Goal: Task Accomplishment & Management: Use online tool/utility

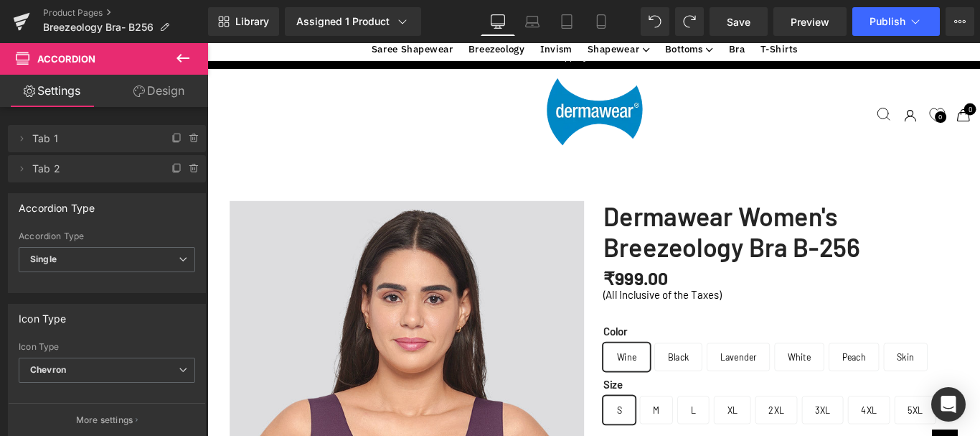
scroll to position [2225, 0]
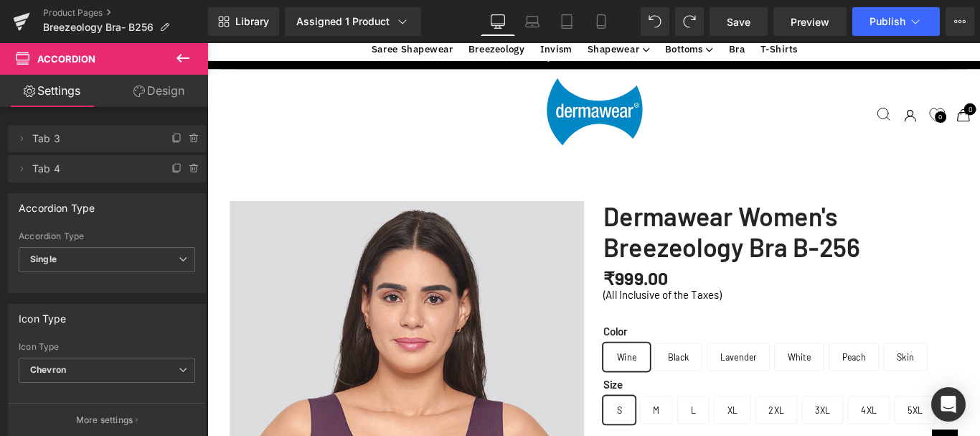
scroll to position [1651, 0]
drag, startPoint x: 741, startPoint y: 21, endPoint x: 626, endPoint y: 32, distance: 115.3
click at [741, 21] on span "Save" at bounding box center [739, 21] width 24 height 15
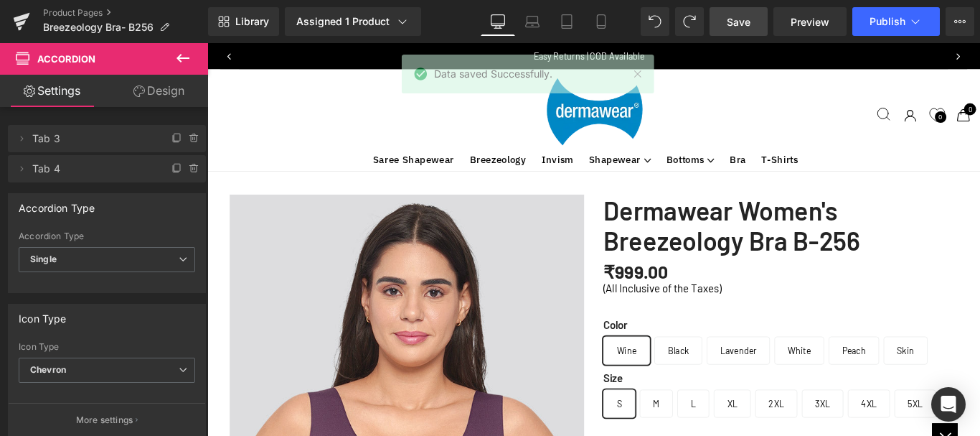
scroll to position [0, 0]
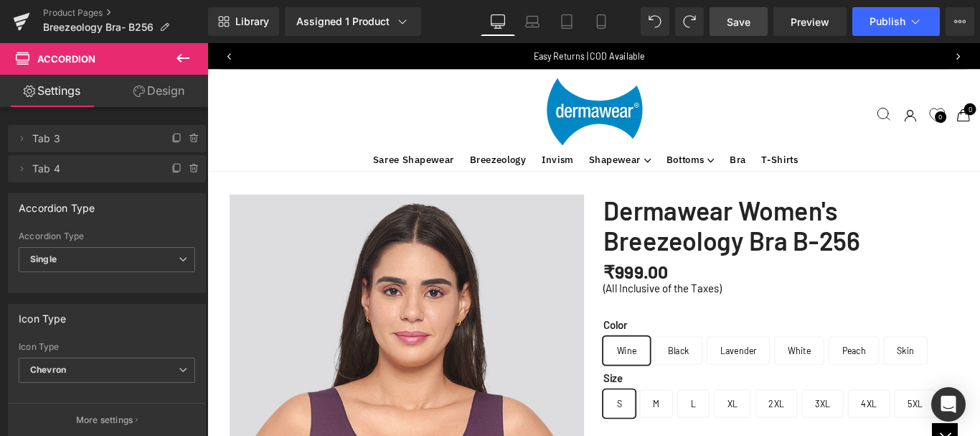
click at [732, 23] on span "Save" at bounding box center [739, 21] width 24 height 15
click at [754, 17] on link "Save" at bounding box center [739, 21] width 58 height 29
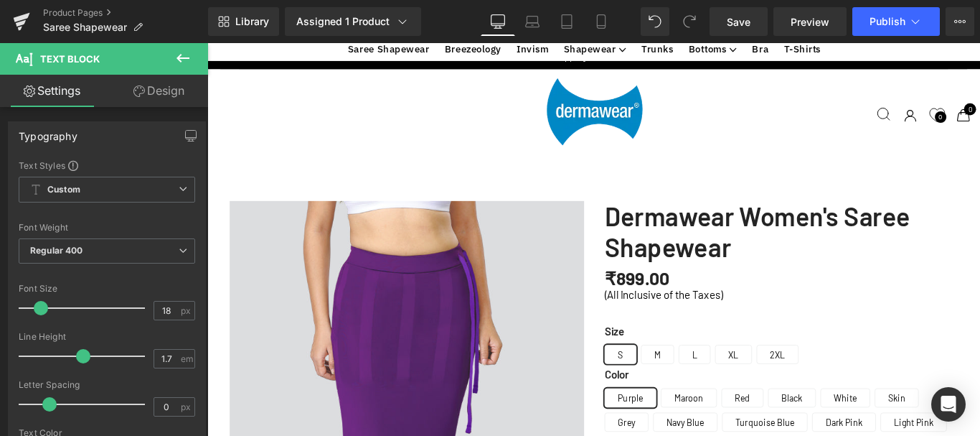
scroll to position [2037, 0]
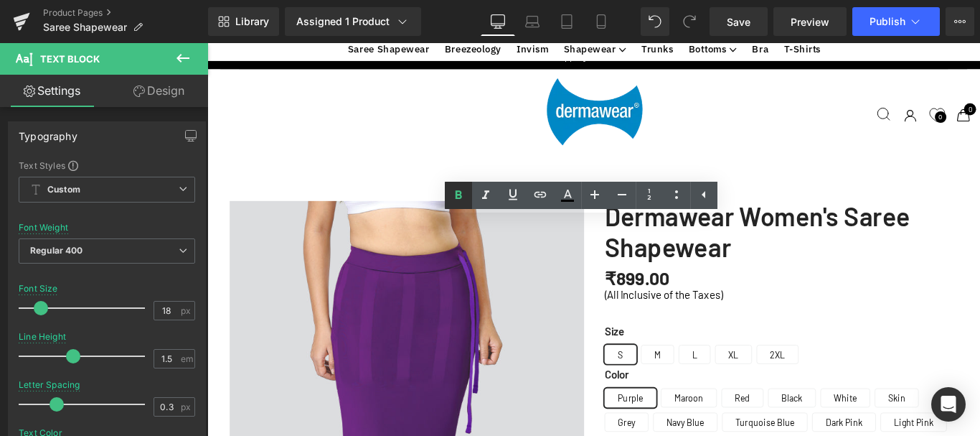
drag, startPoint x: 466, startPoint y: 187, endPoint x: 233, endPoint y: 175, distance: 232.8
click at [466, 187] on icon at bounding box center [458, 195] width 17 height 17
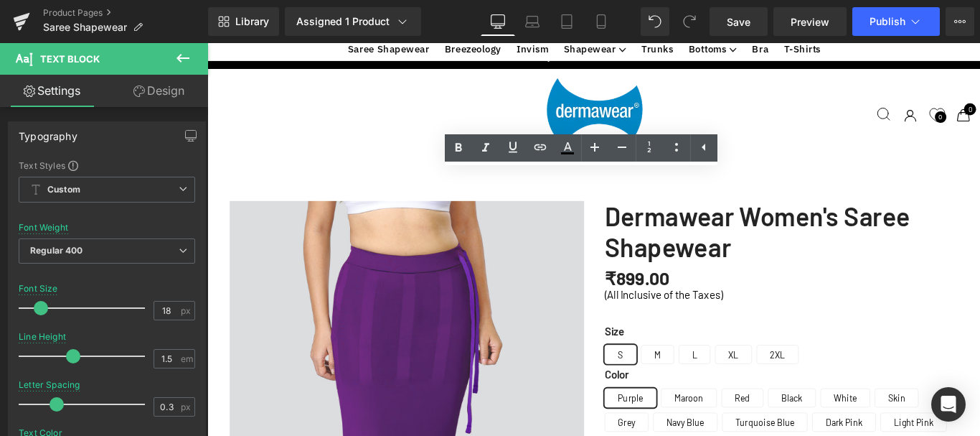
scroll to position [2108, 0]
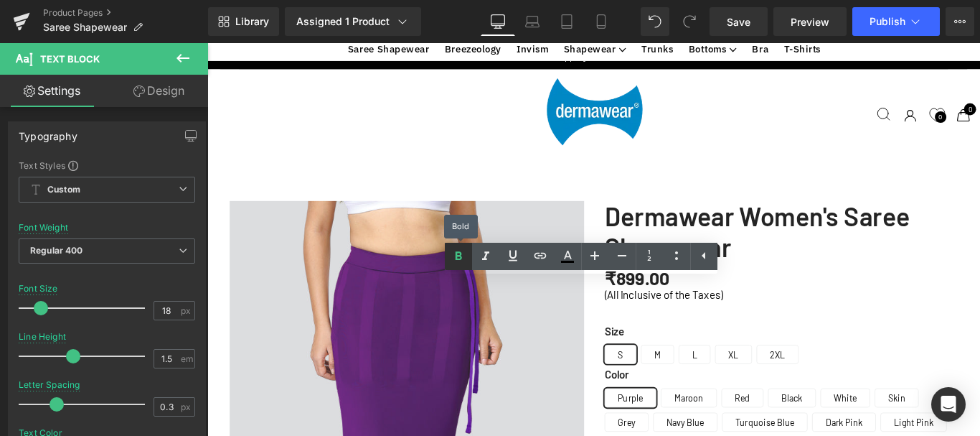
click at [461, 251] on icon at bounding box center [458, 256] width 17 height 17
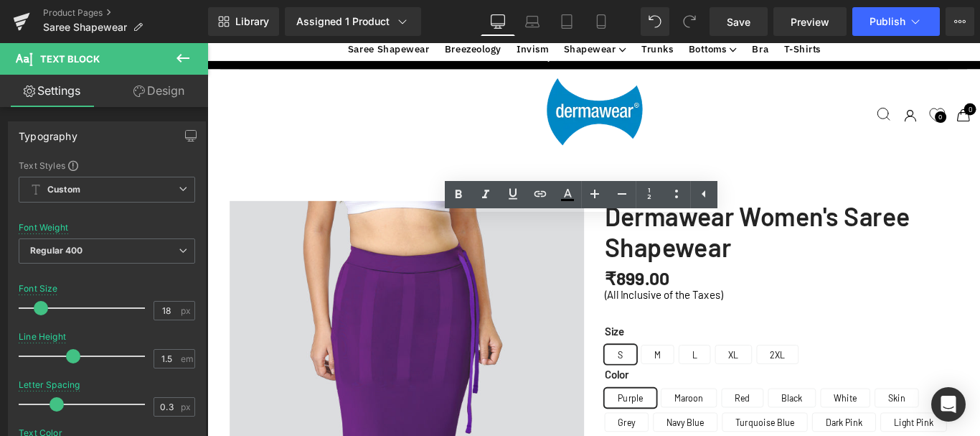
scroll to position [2180, 0]
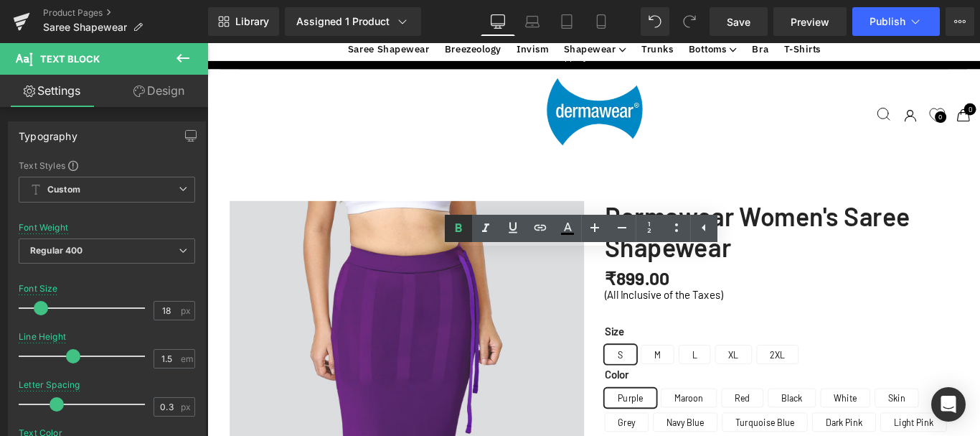
click at [454, 227] on icon at bounding box center [458, 228] width 17 height 17
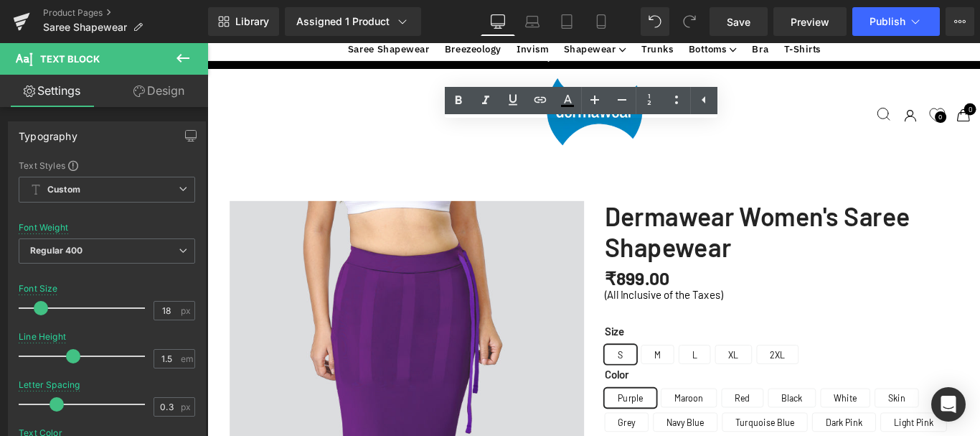
scroll to position [2324, 0]
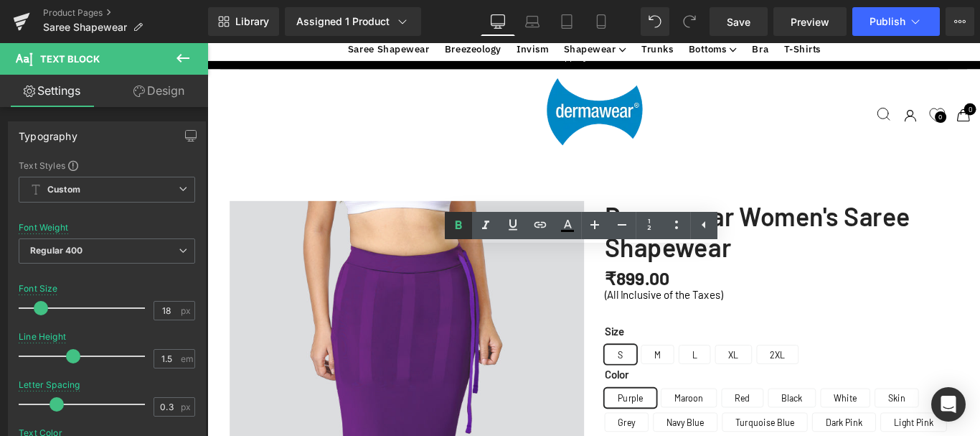
click at [461, 227] on icon at bounding box center [459, 224] width 6 height 9
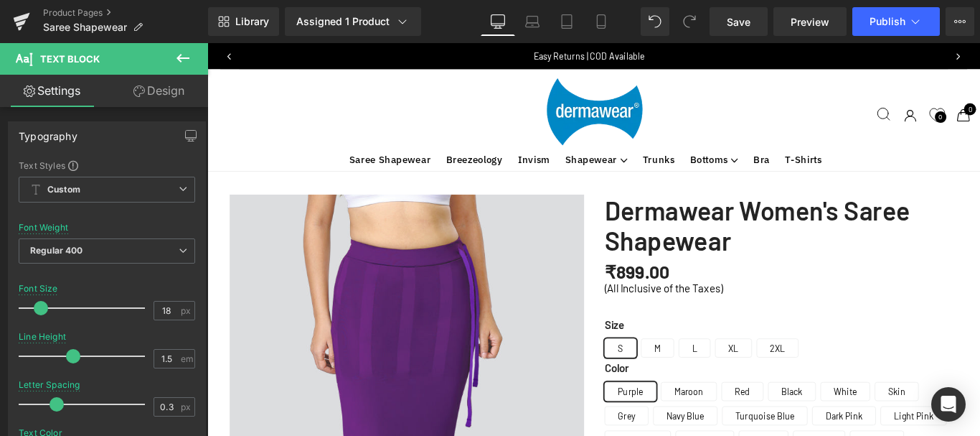
scroll to position [0, 0]
click at [749, 16] on span "Save" at bounding box center [739, 21] width 24 height 15
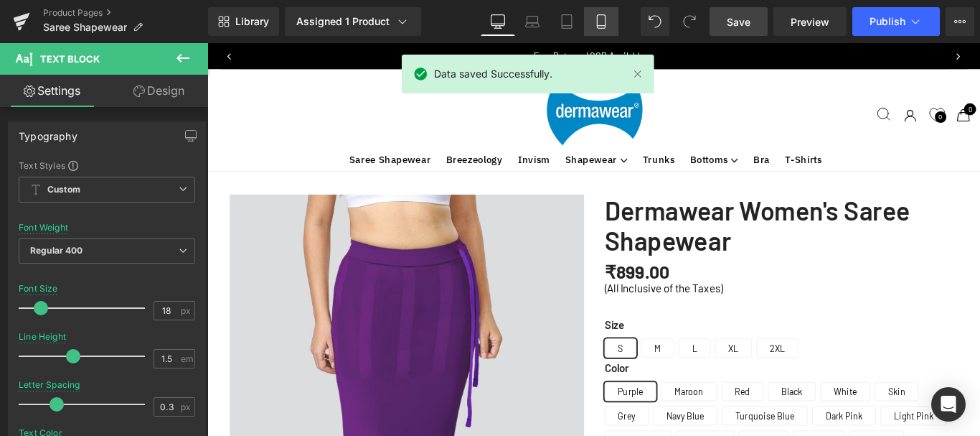
click at [607, 24] on icon at bounding box center [601, 21] width 14 height 14
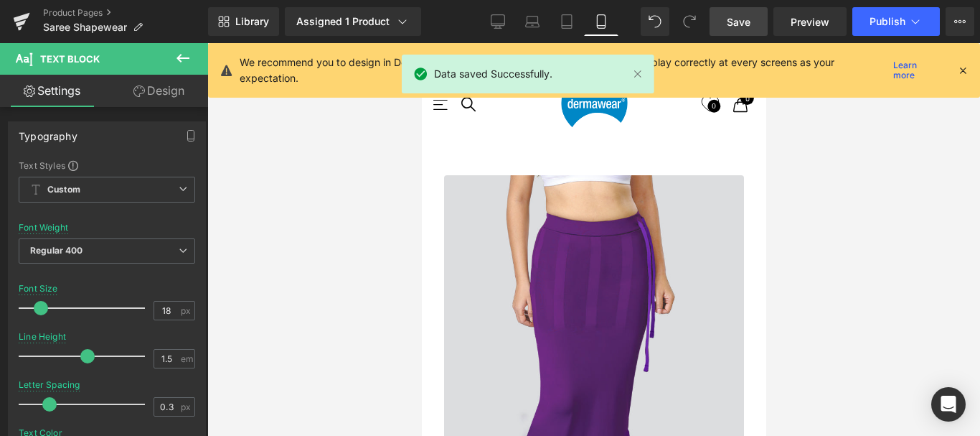
type input "1.8"
type input "0"
type input "100"
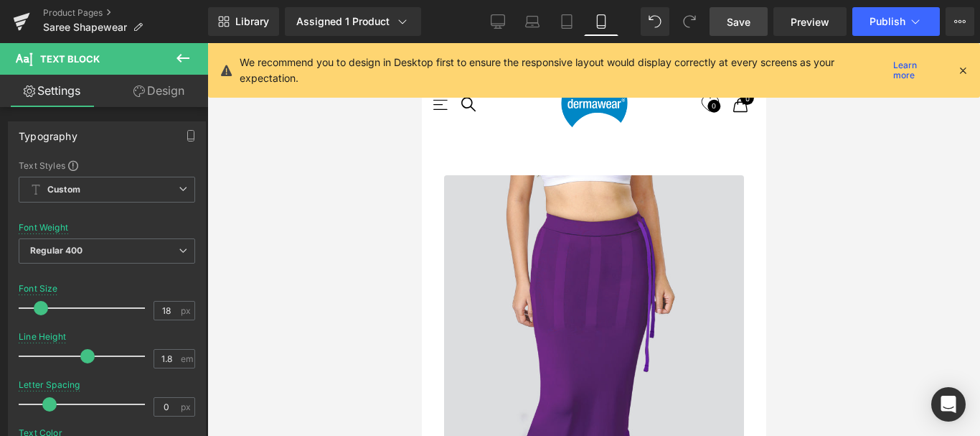
scroll to position [3777, 0]
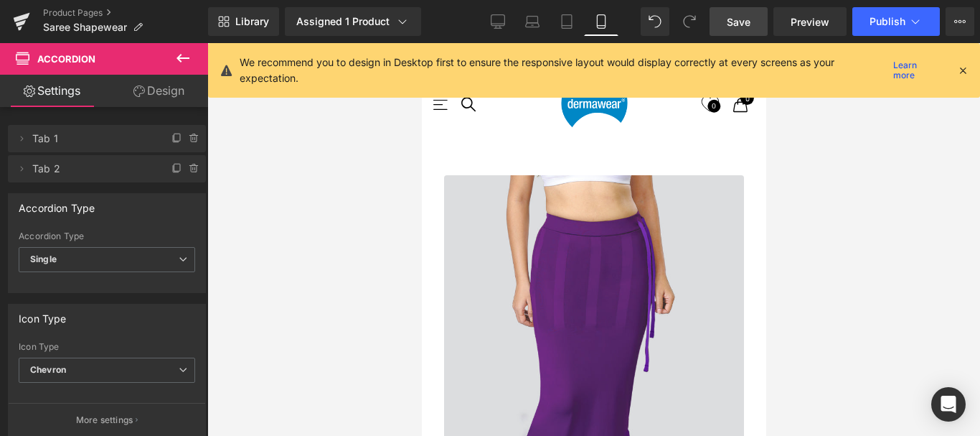
scroll to position [3662, 0]
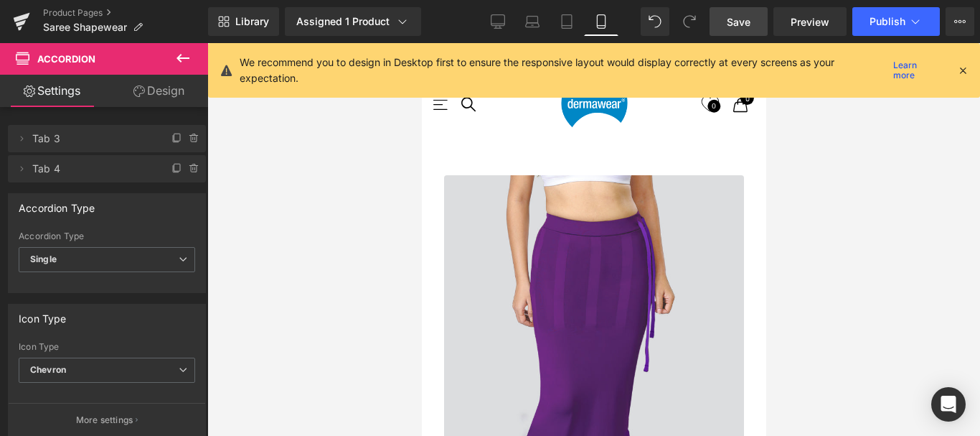
scroll to position [3337, 0]
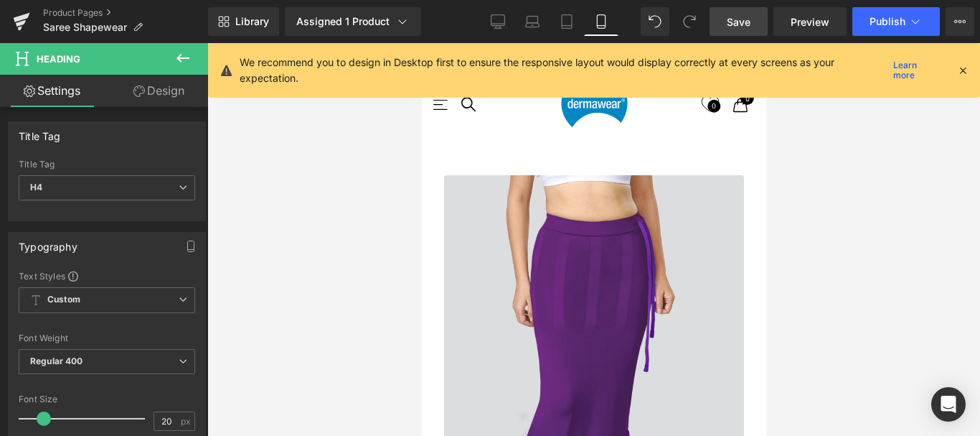
scroll to position [2619, 0]
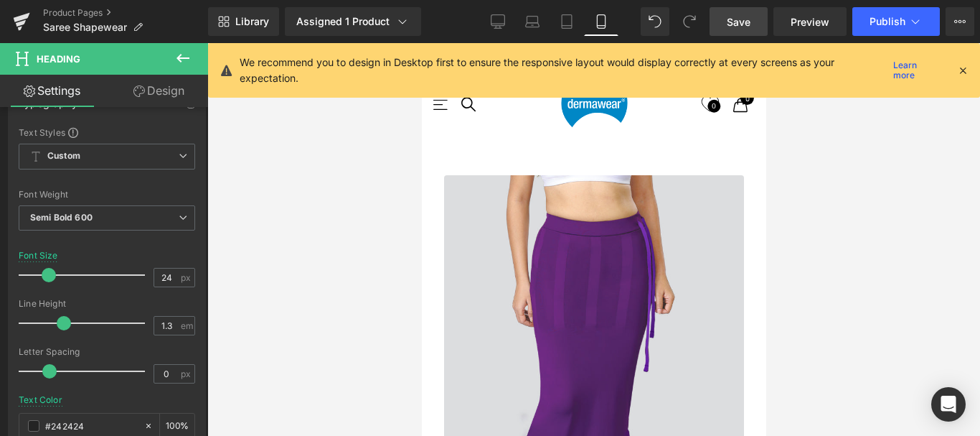
scroll to position [1686, 0]
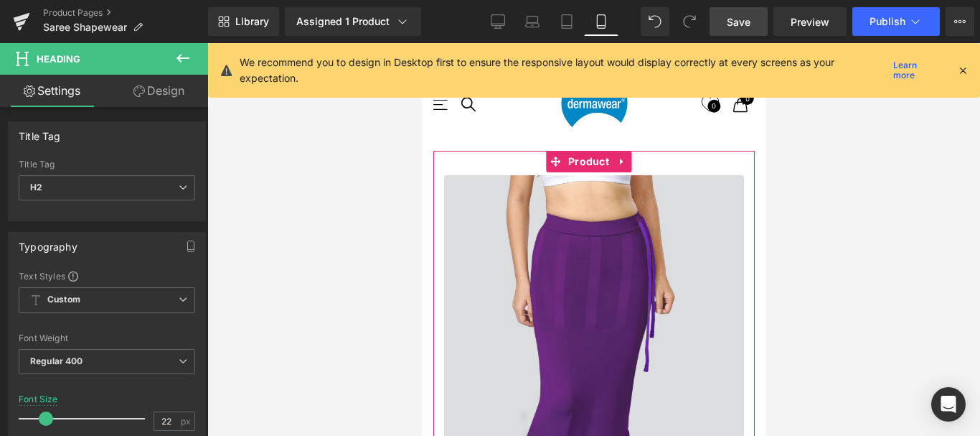
drag, startPoint x: 599, startPoint y: 235, endPoint x: 566, endPoint y: 224, distance: 34.0
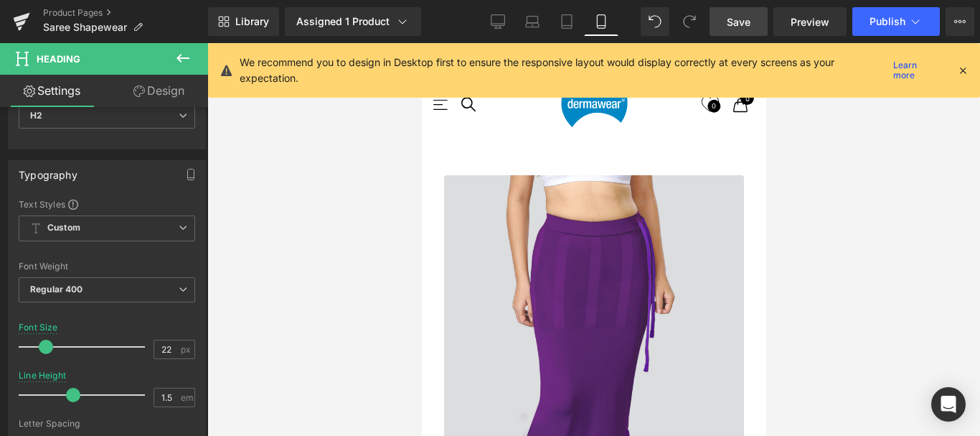
scroll to position [2619, 0]
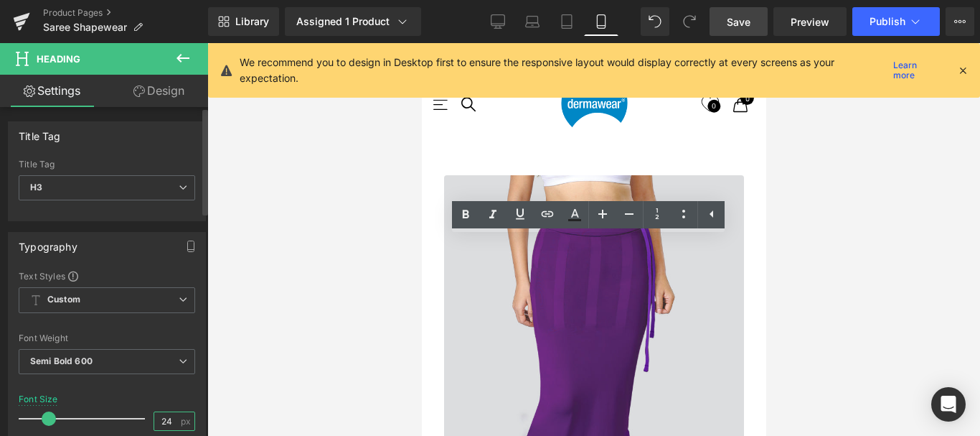
click at [163, 416] on input "24" at bounding box center [166, 421] width 25 height 18
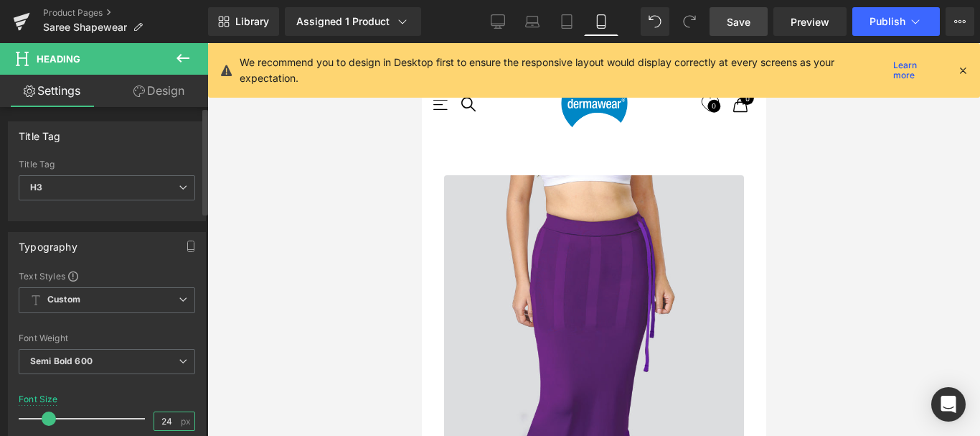
click at [169, 419] on input "24" at bounding box center [166, 421] width 25 height 18
type input "22"
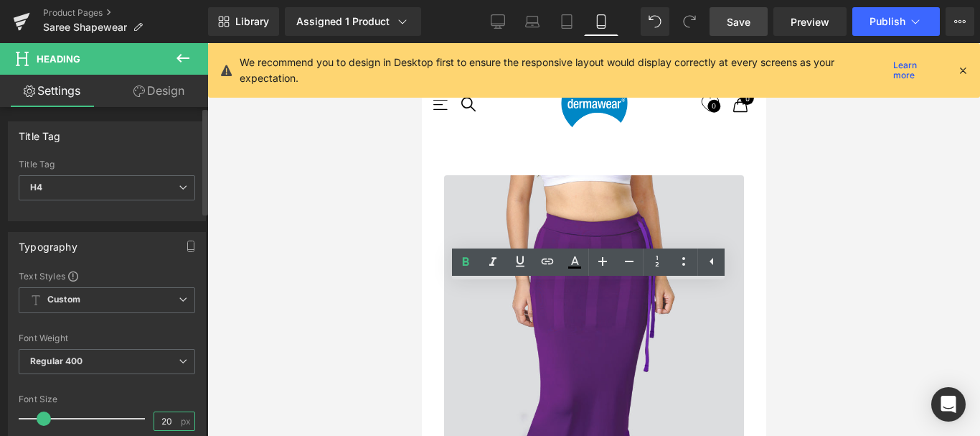
click at [168, 422] on input "20" at bounding box center [166, 421] width 25 height 18
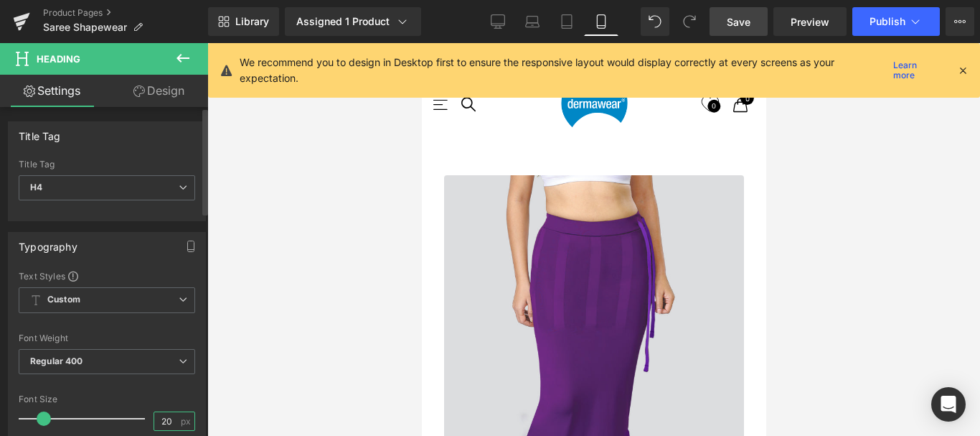
type input "22"
drag, startPoint x: 624, startPoint y: 288, endPoint x: 658, endPoint y: 284, distance: 34.6
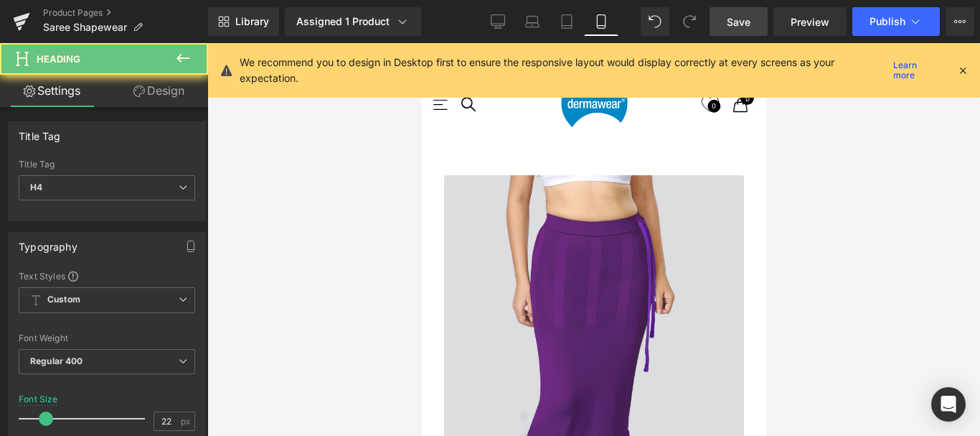
drag, startPoint x: 658, startPoint y: 284, endPoint x: 667, endPoint y: 372, distance: 88.0
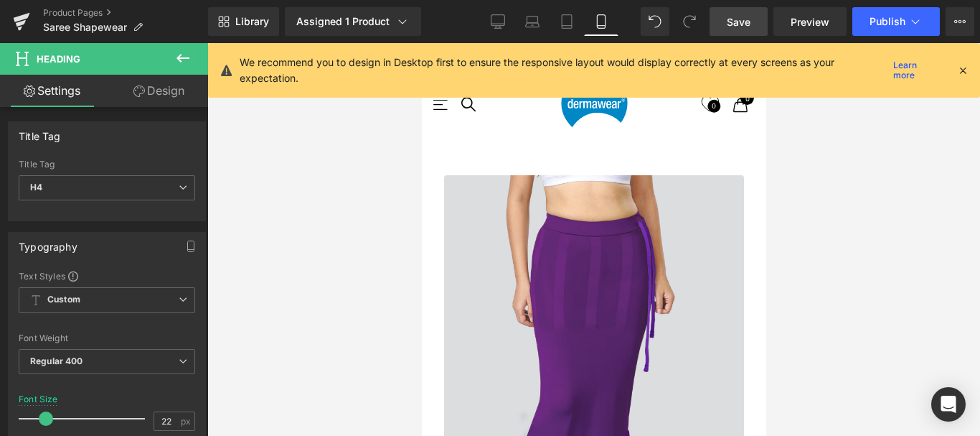
scroll to position [2476, 0]
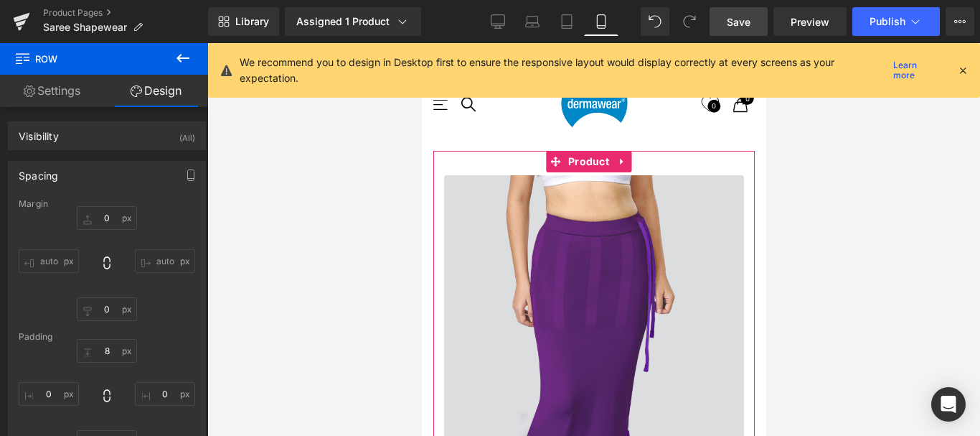
scroll to position [610, 0]
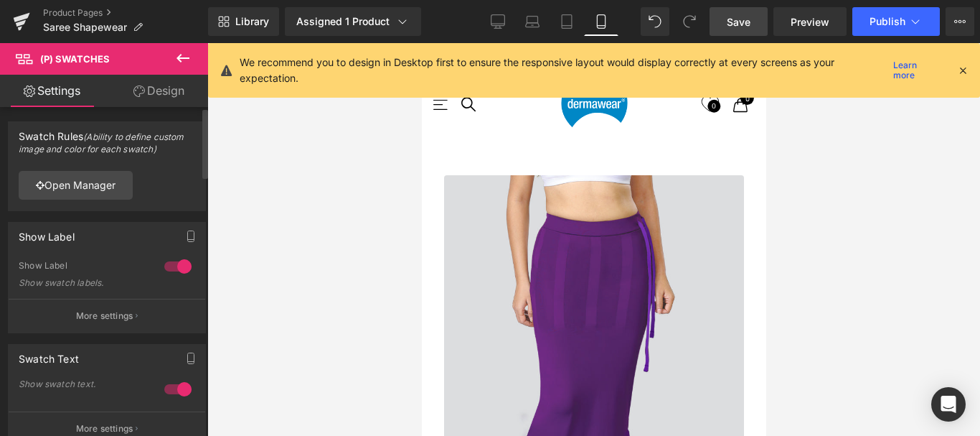
click at [96, 326] on button "More settings" at bounding box center [107, 316] width 197 height 34
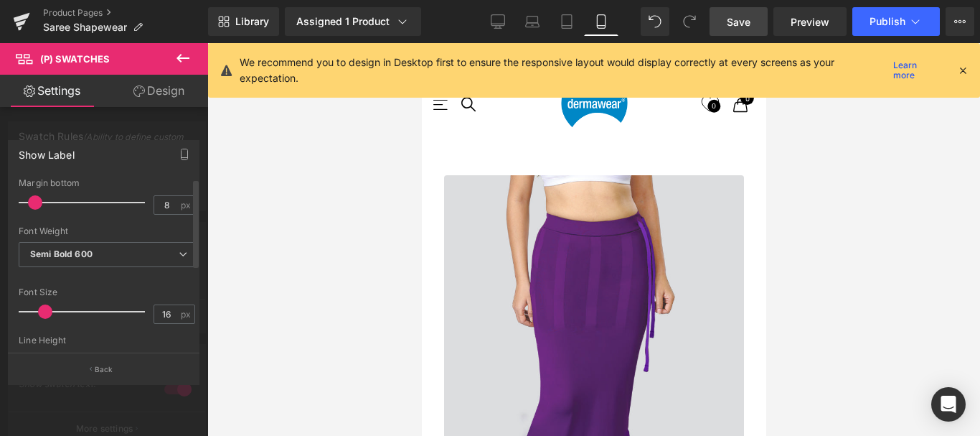
scroll to position [754, 0]
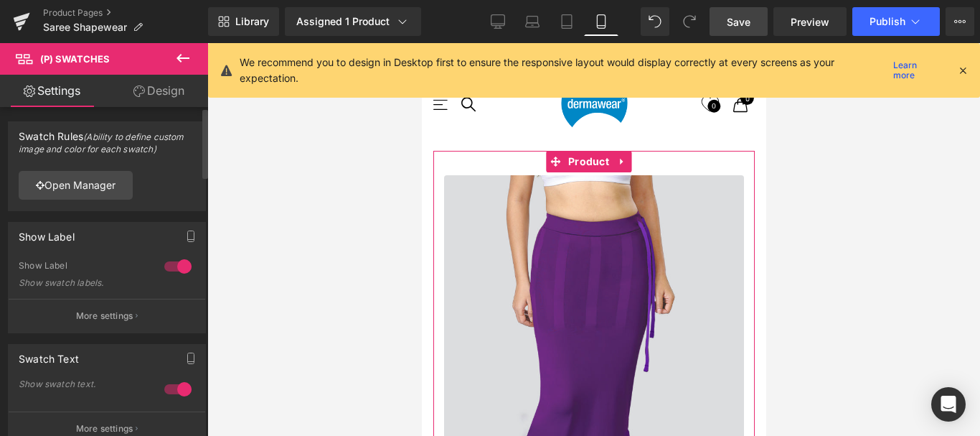
scroll to position [1041, 0]
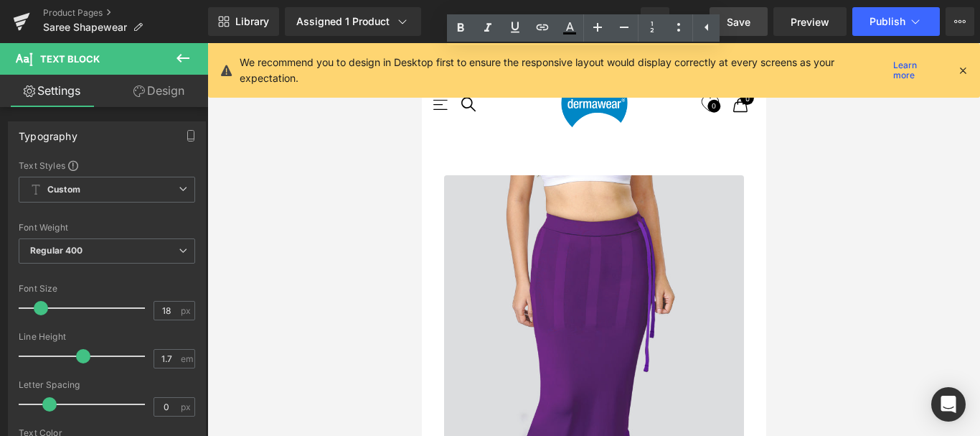
scroll to position [969, 0]
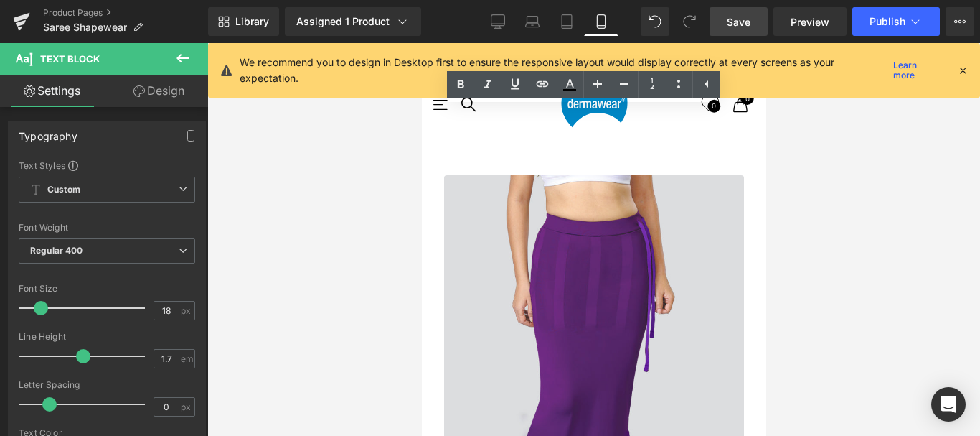
drag, startPoint x: 542, startPoint y: 251, endPoint x: 445, endPoint y: 122, distance: 161.5
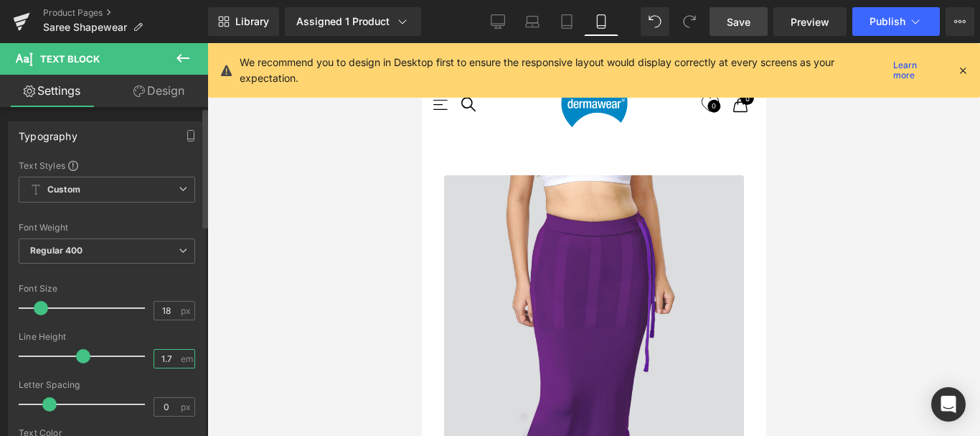
click at [169, 358] on input "1.7" at bounding box center [166, 358] width 25 height 18
type input "1.5"
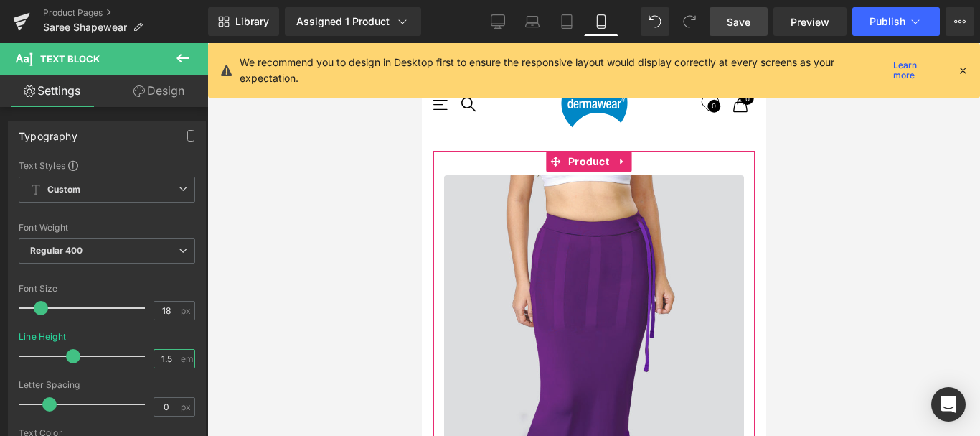
scroll to position [1112, 0]
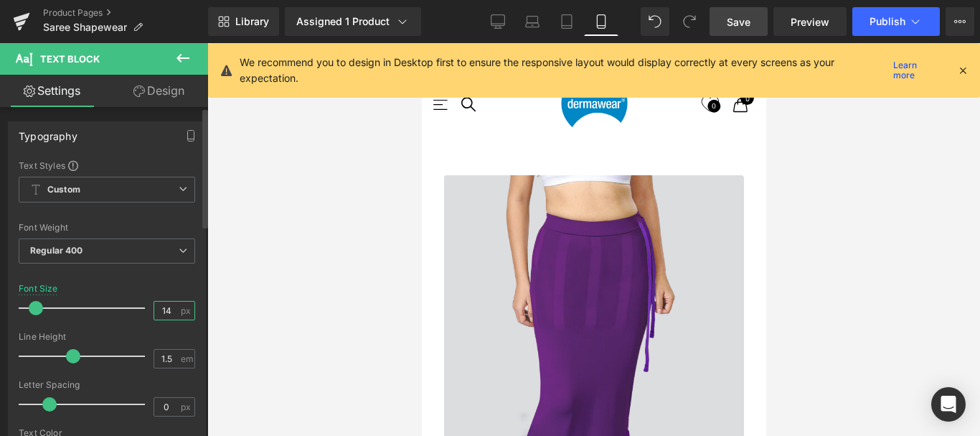
click at [169, 311] on input "14" at bounding box center [166, 310] width 25 height 18
type input "16"
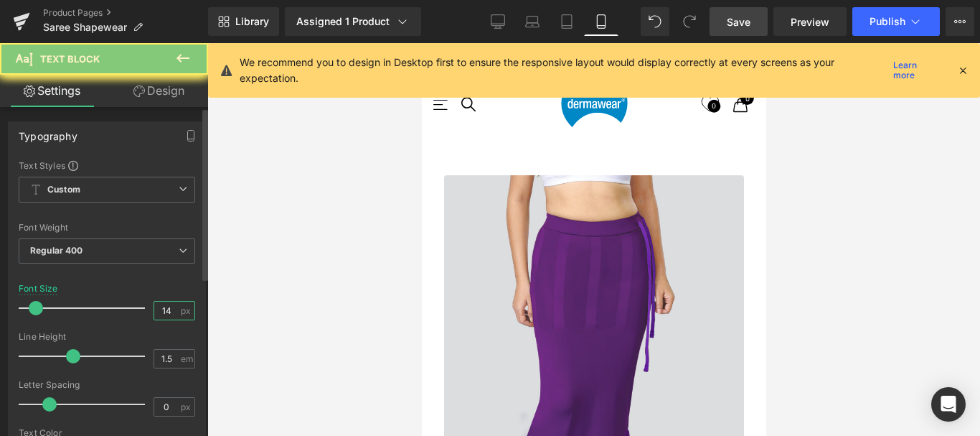
click at [165, 309] on input "14" at bounding box center [166, 310] width 25 height 18
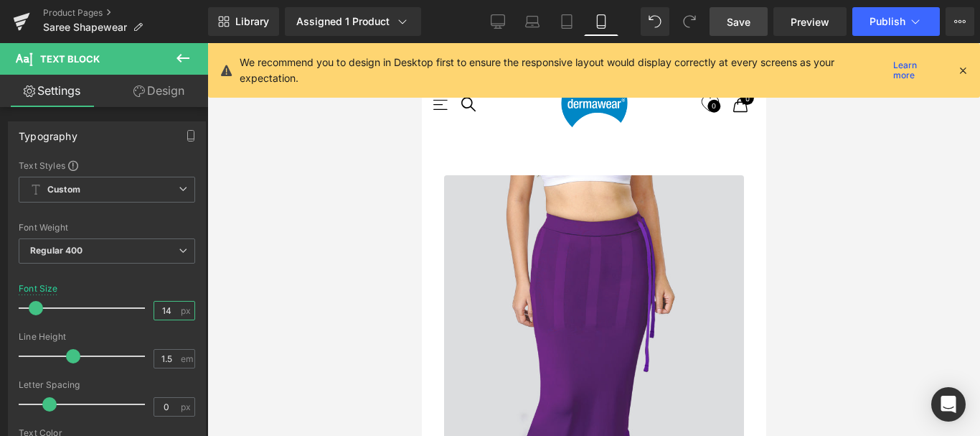
type input "16"
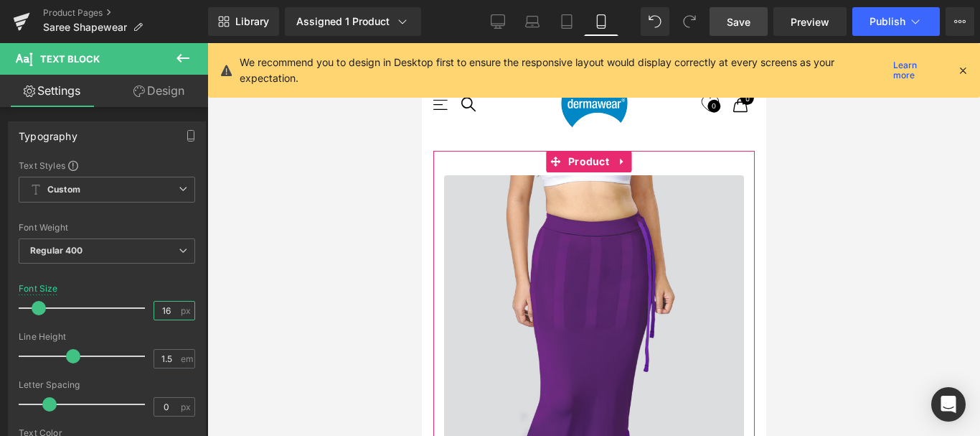
scroll to position [1184, 0]
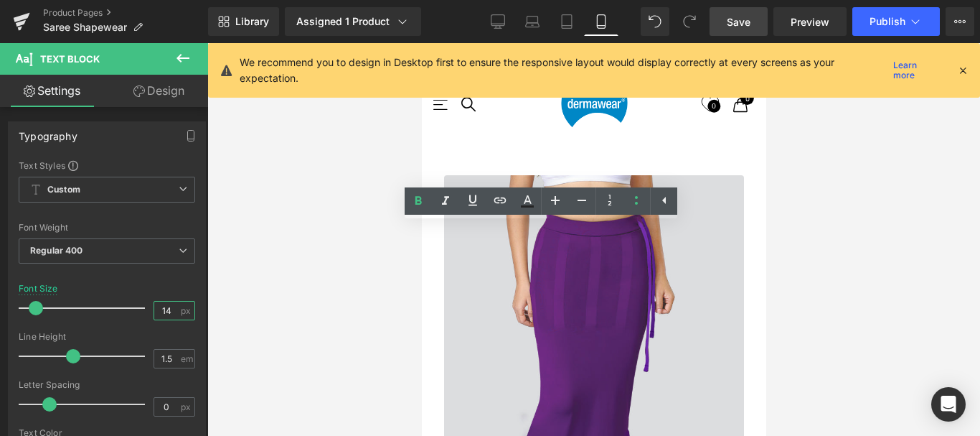
click at [170, 309] on input "14" at bounding box center [166, 310] width 25 height 18
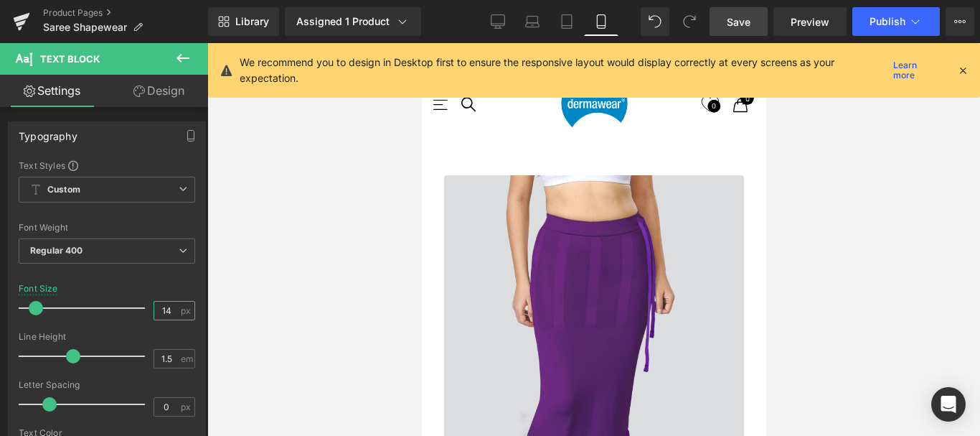
type input "16"
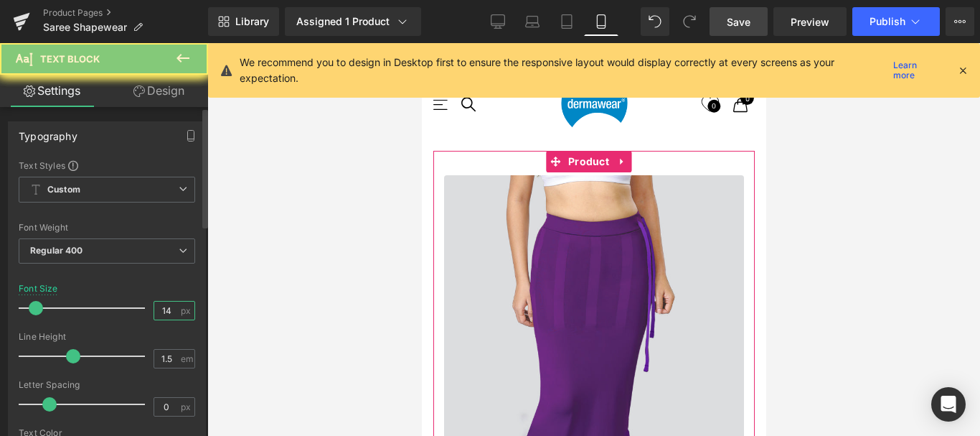
click at [169, 310] on input "14" at bounding box center [166, 310] width 25 height 18
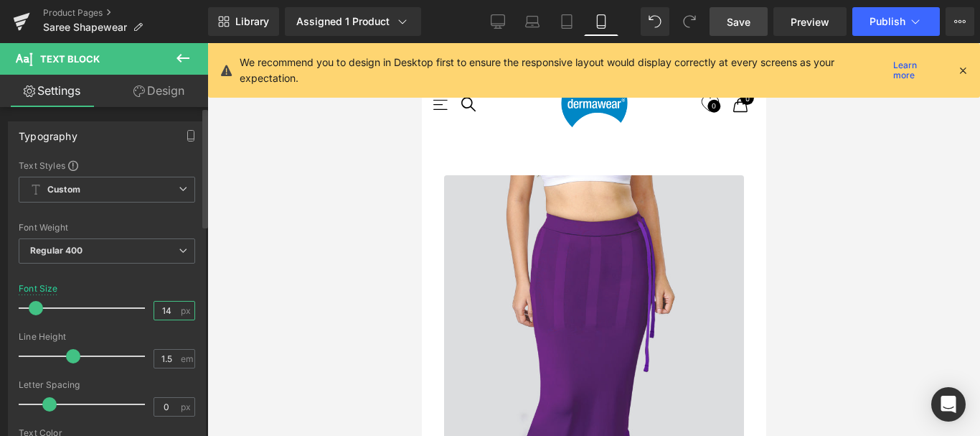
type input "16"
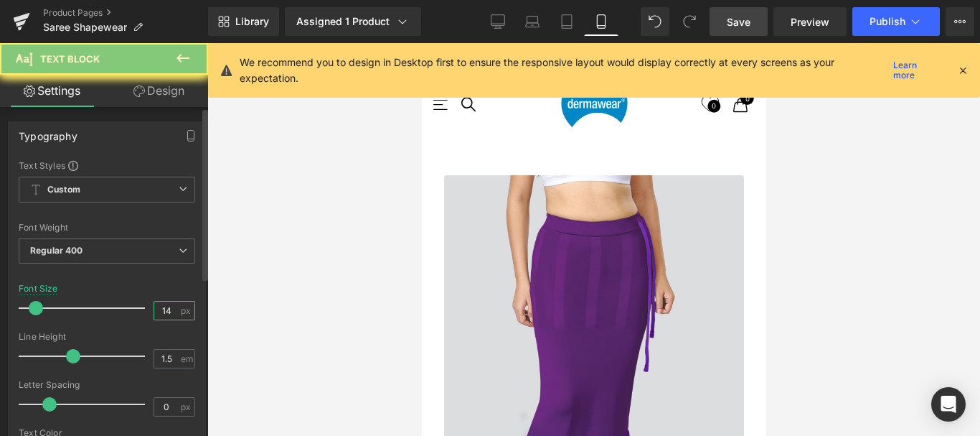
drag, startPoint x: 118, startPoint y: 254, endPoint x: 167, endPoint y: 309, distance: 73.7
click at [167, 309] on input "14" at bounding box center [166, 310] width 25 height 18
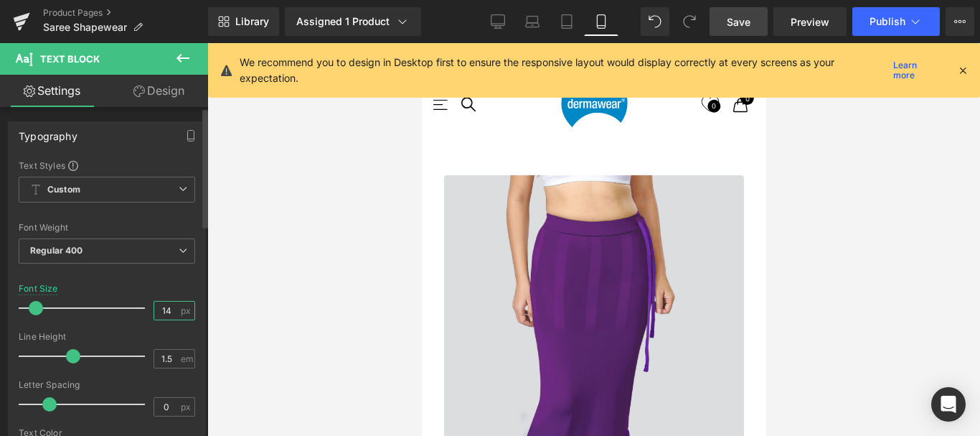
type input "16"
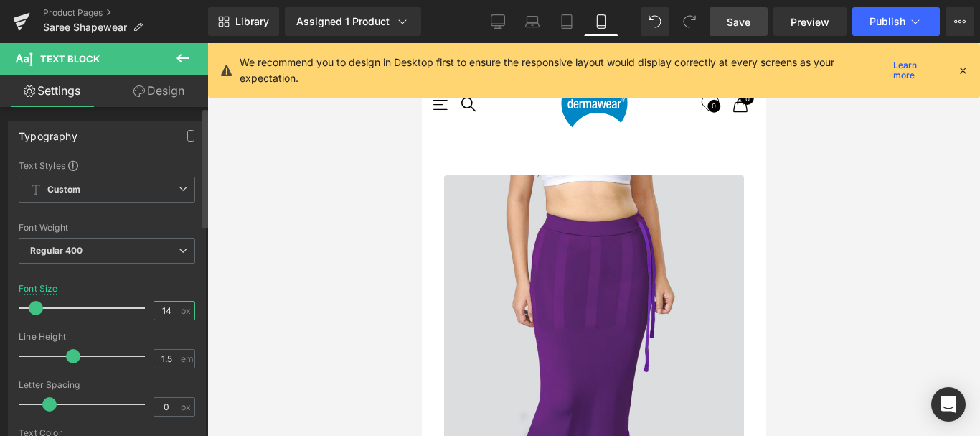
click at [164, 309] on input "14" at bounding box center [166, 310] width 25 height 18
type input "16"
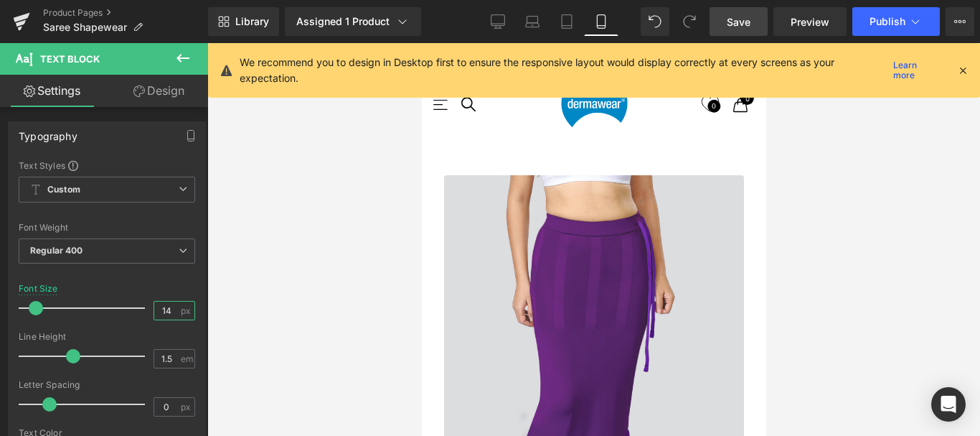
drag, startPoint x: 162, startPoint y: 309, endPoint x: 268, endPoint y: 313, distance: 105.6
click at [164, 309] on input "14" at bounding box center [166, 310] width 25 height 18
type input "16"
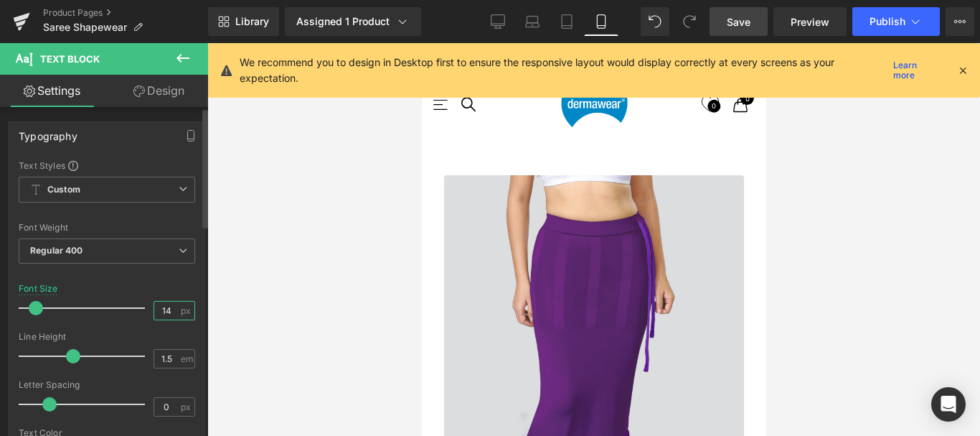
drag, startPoint x: 161, startPoint y: 309, endPoint x: 173, endPoint y: 313, distance: 12.0
click at [166, 309] on input "14" at bounding box center [166, 310] width 25 height 18
type input "16"
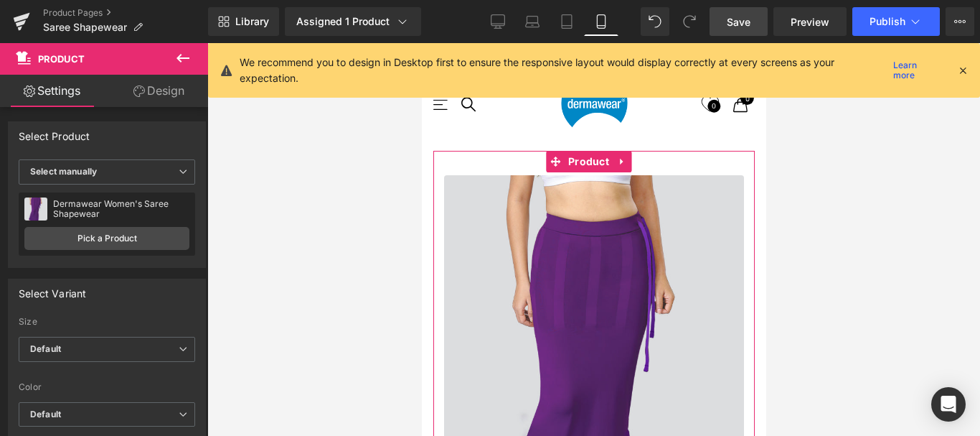
drag, startPoint x: 459, startPoint y: 224, endPoint x: 601, endPoint y: 180, distance: 148.7
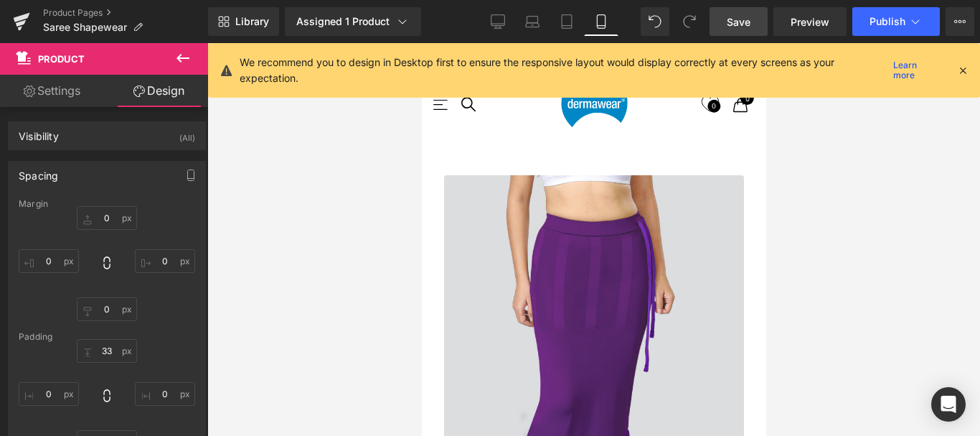
click at [723, 21] on link "Save" at bounding box center [739, 21] width 58 height 29
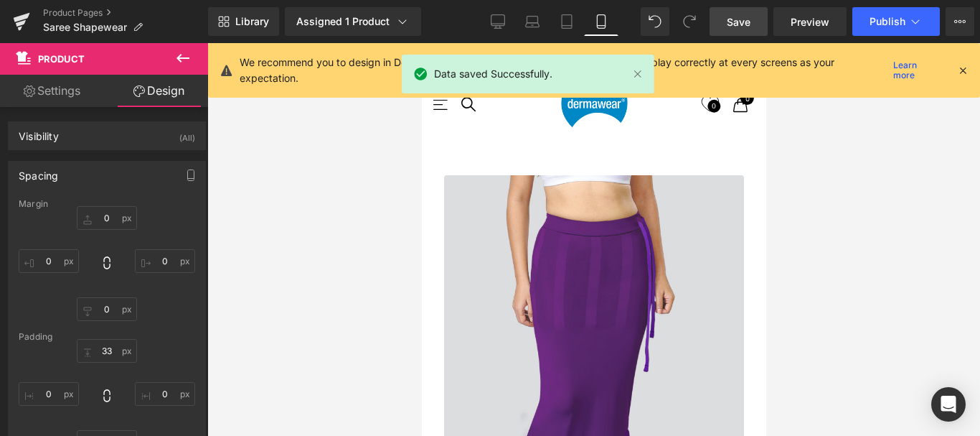
click at [722, 22] on link "Save" at bounding box center [739, 21] width 58 height 29
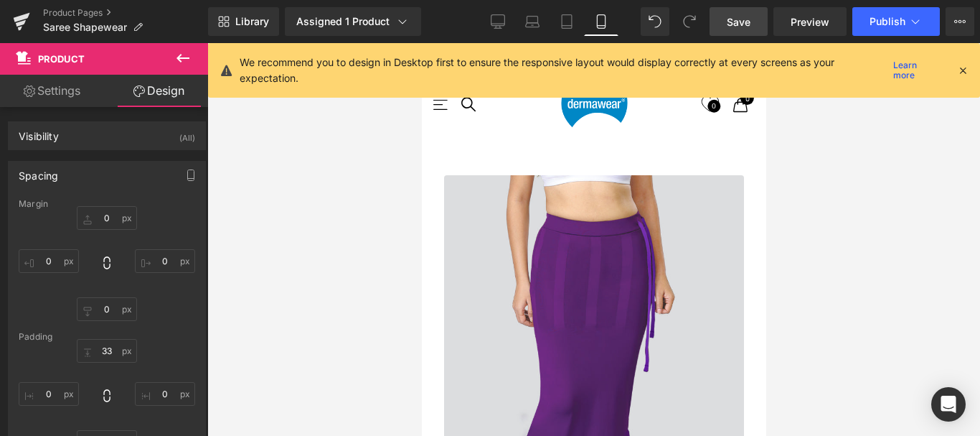
click at [733, 31] on link "Save" at bounding box center [739, 21] width 58 height 29
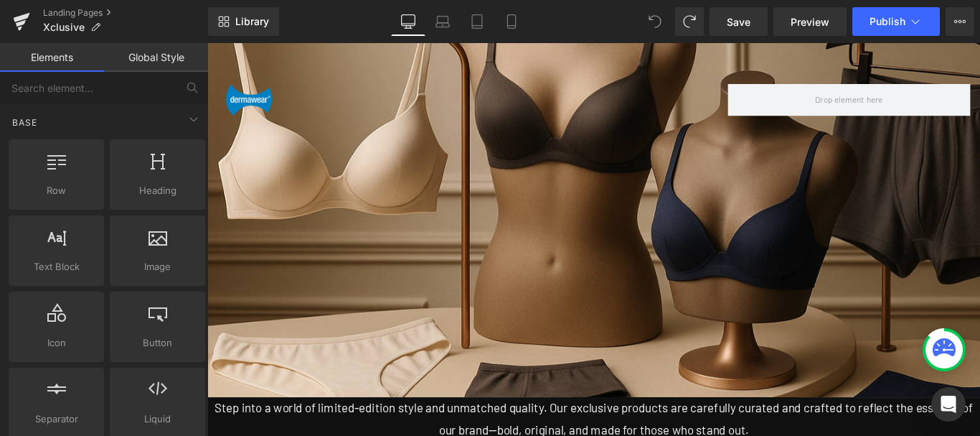
scroll to position [2019, 0]
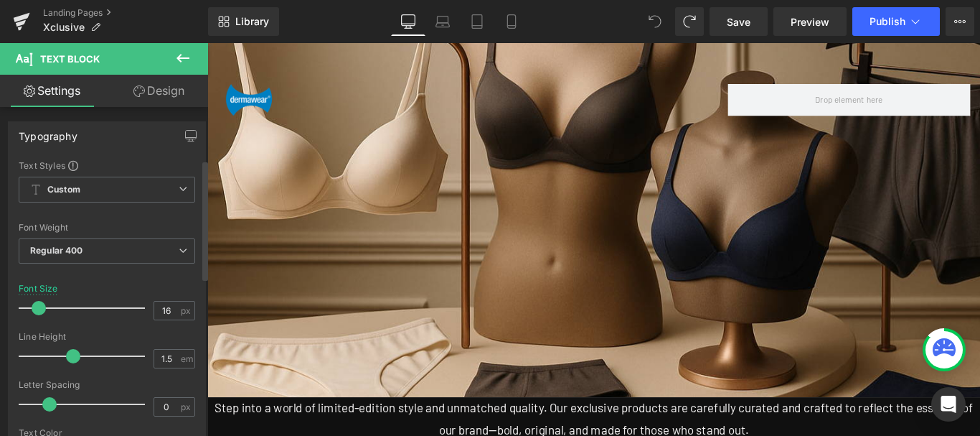
scroll to position [144, 0]
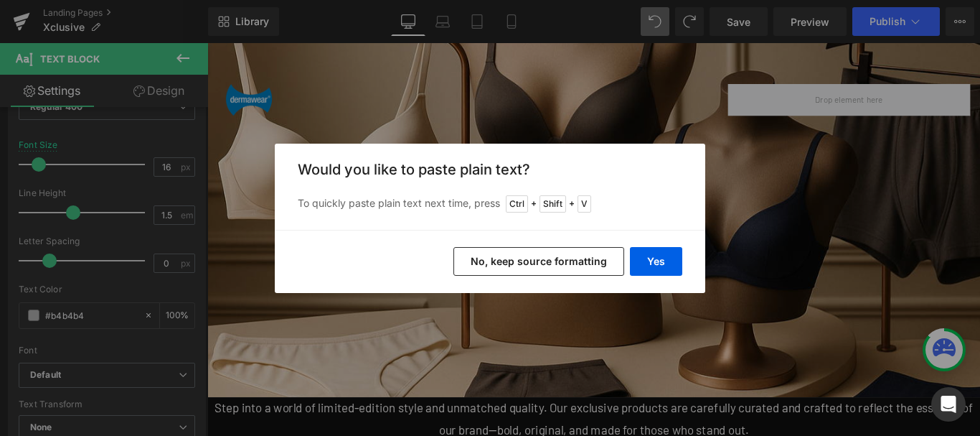
paste div
click at [596, 261] on button "No, keep source formatting" at bounding box center [539, 261] width 171 height 29
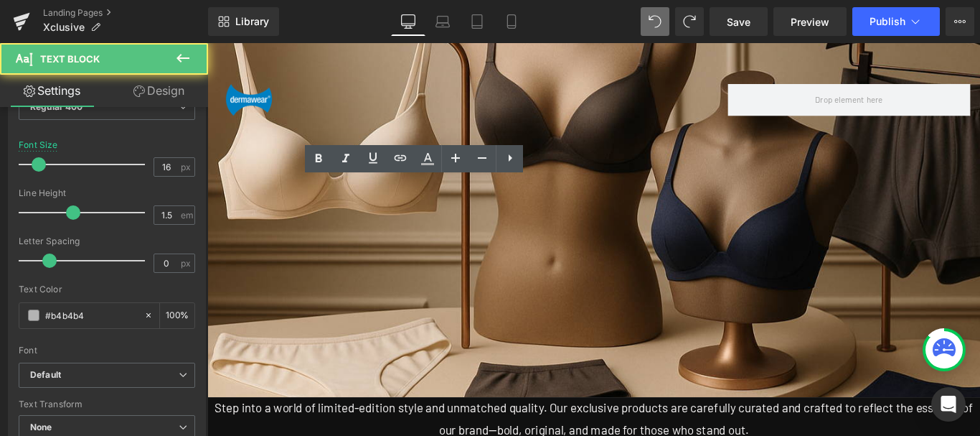
drag, startPoint x: 446, startPoint y: 207, endPoint x: 461, endPoint y: 210, distance: 15.3
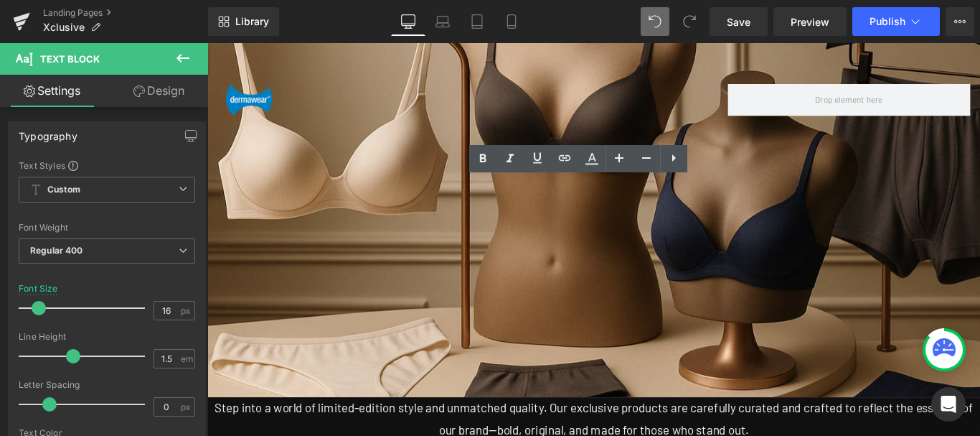
drag, startPoint x: 583, startPoint y: 209, endPoint x: 645, endPoint y: 210, distance: 62.4
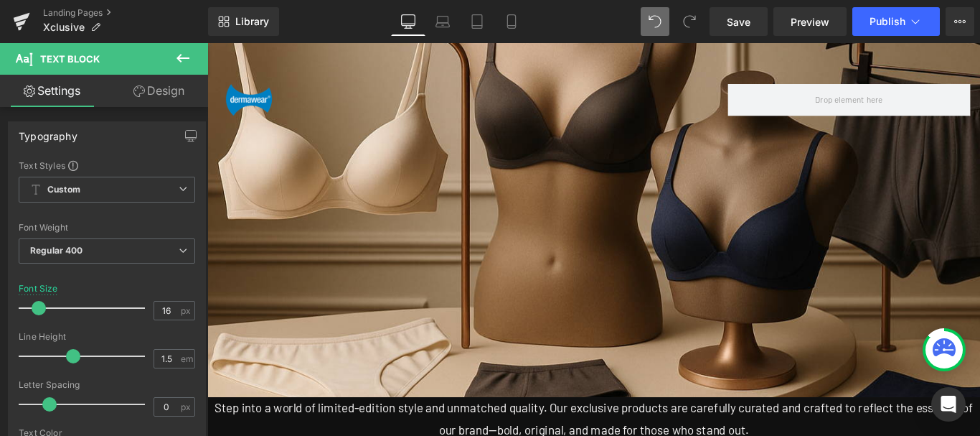
scroll to position [1876, 0]
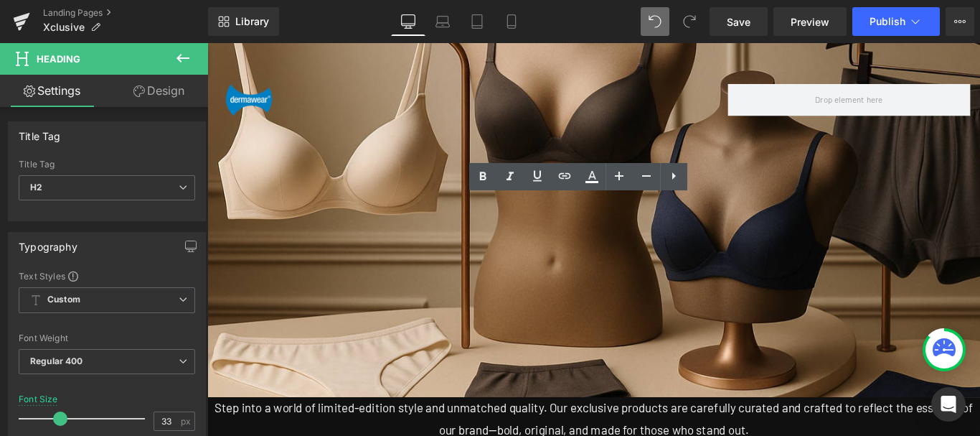
drag, startPoint x: 497, startPoint y: 230, endPoint x: 779, endPoint y: 231, distance: 282.0
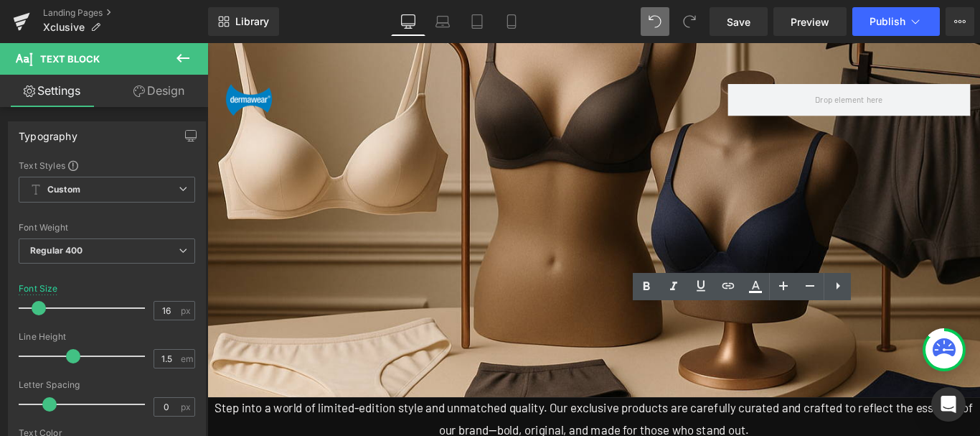
drag, startPoint x: 761, startPoint y: 353, endPoint x: 883, endPoint y: 353, distance: 122.7
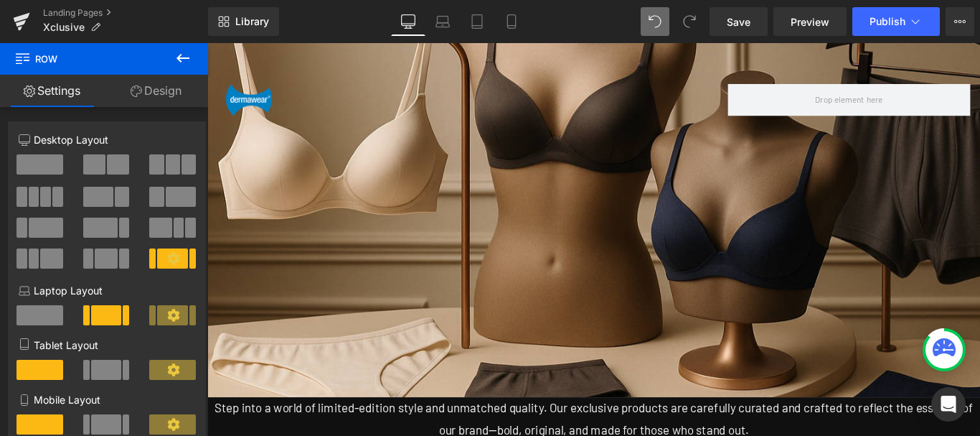
scroll to position [1517, 0]
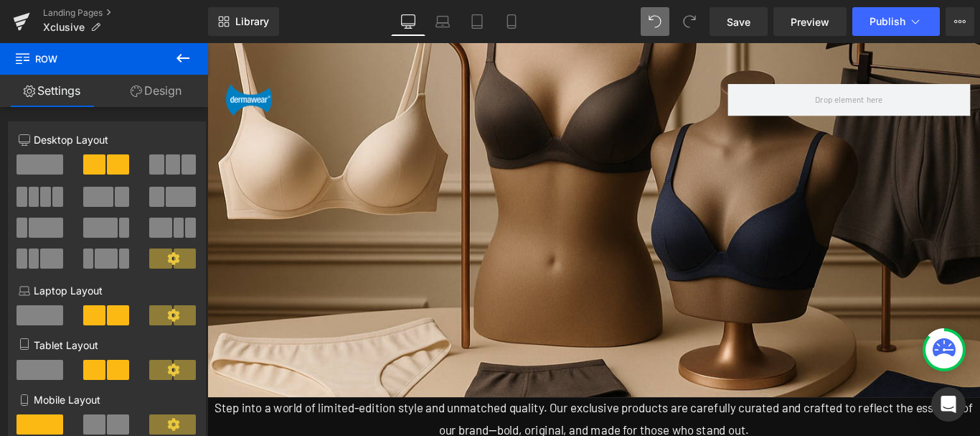
click at [207, 43] on span at bounding box center [207, 43] width 0 height 0
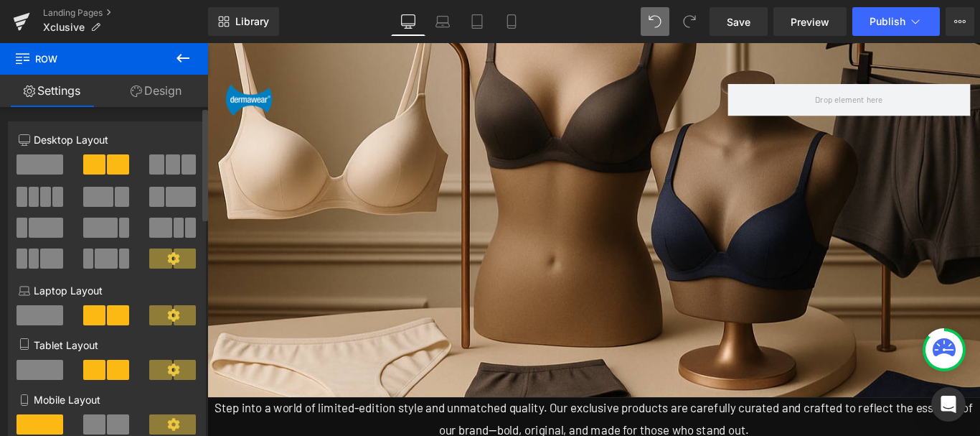
click at [156, 161] on span at bounding box center [156, 164] width 14 height 20
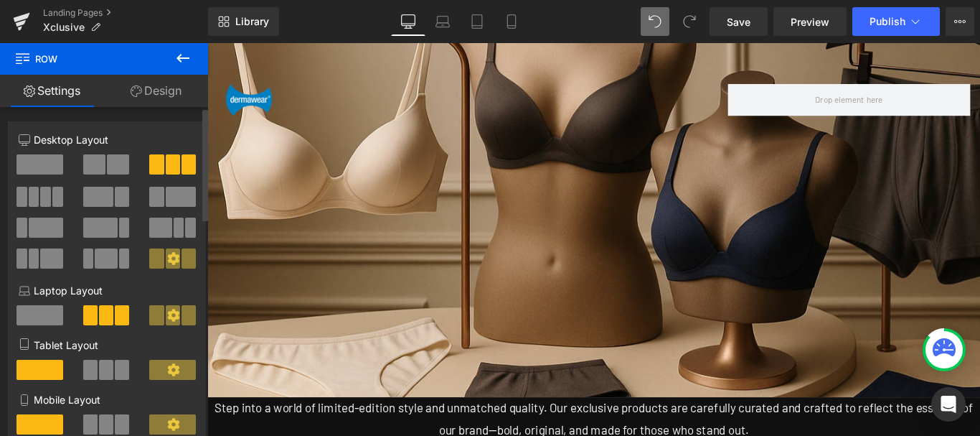
drag, startPoint x: 45, startPoint y: 196, endPoint x: 42, endPoint y: 260, distance: 64.0
click at [45, 196] on span at bounding box center [45, 197] width 11 height 20
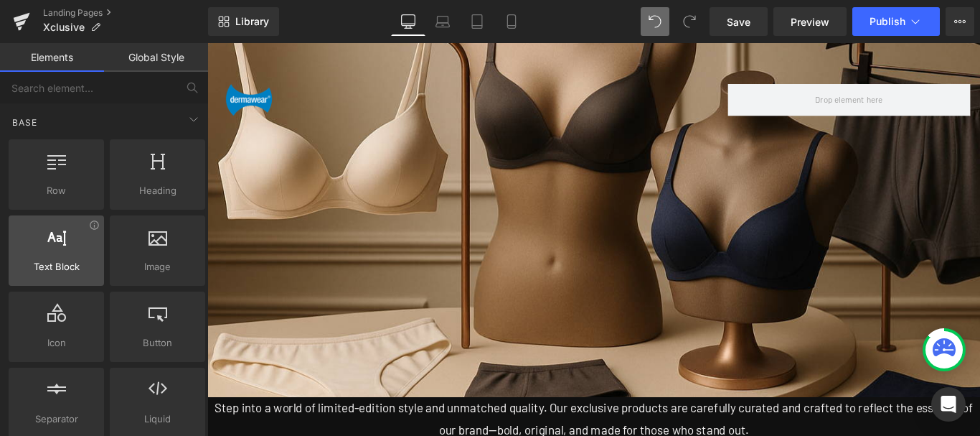
scroll to position [72, 0]
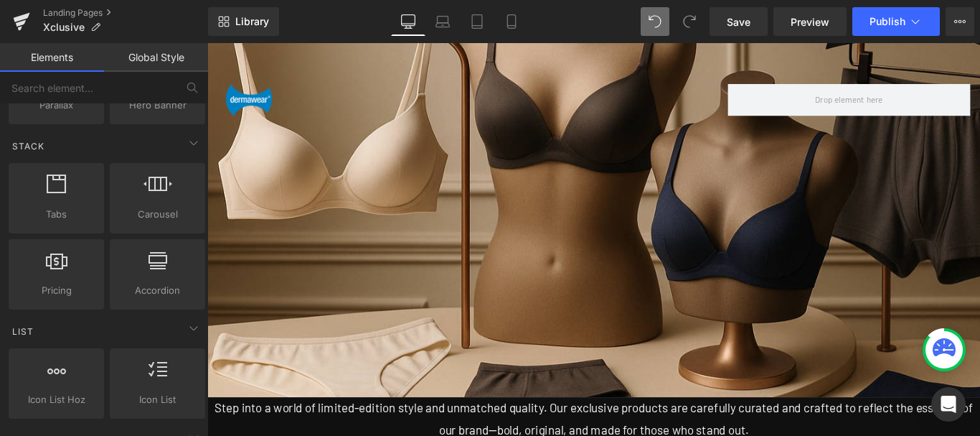
scroll to position [431, 0]
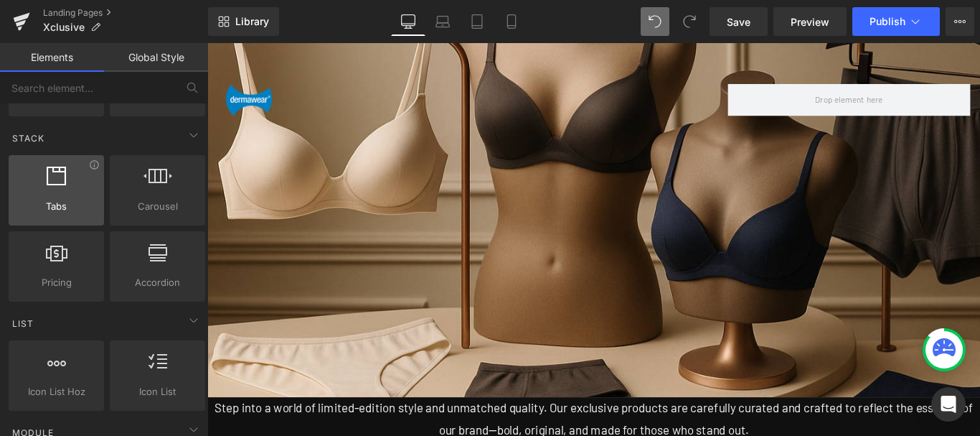
click at [60, 192] on div at bounding box center [56, 182] width 87 height 32
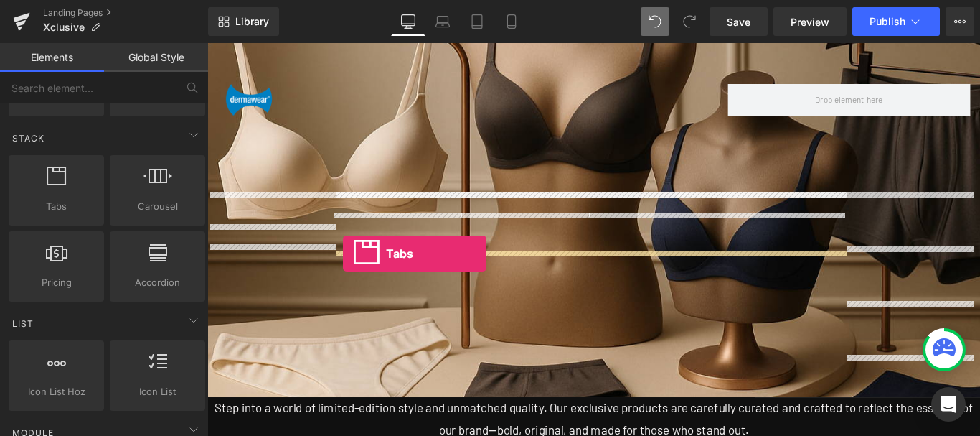
drag, startPoint x: 267, startPoint y: 235, endPoint x: 360, endPoint y: 279, distance: 102.7
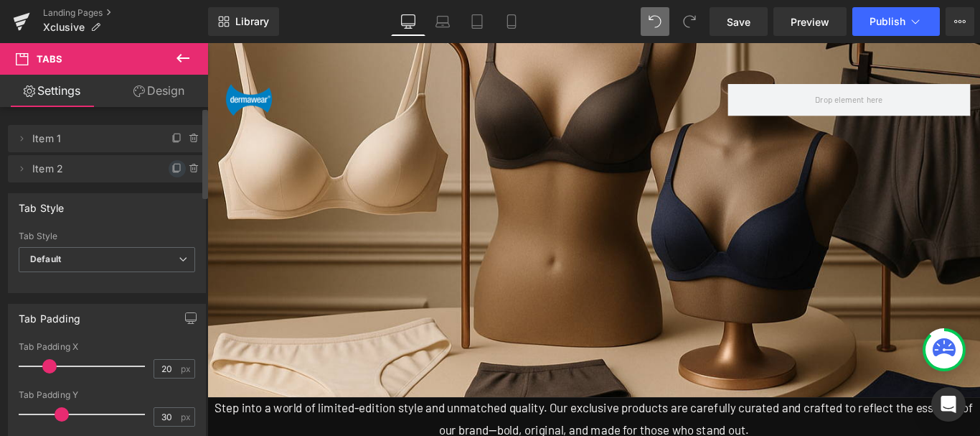
click at [172, 168] on icon at bounding box center [177, 168] width 11 height 11
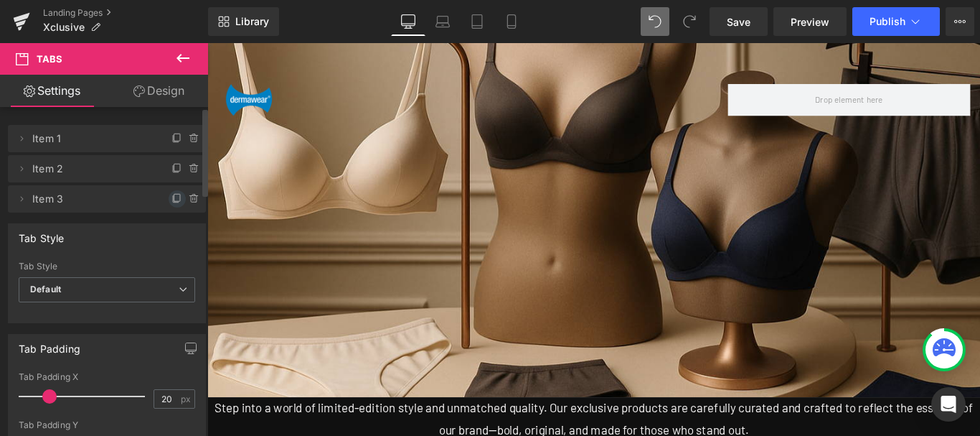
click at [172, 195] on icon at bounding box center [177, 198] width 11 height 11
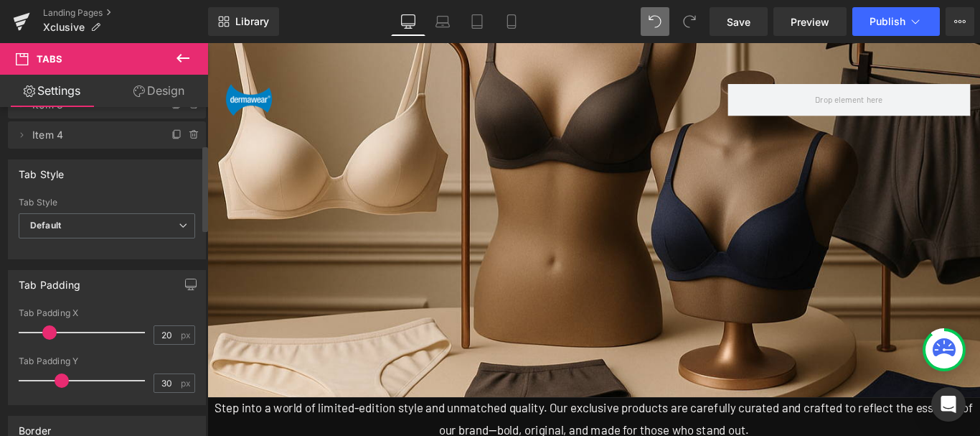
scroll to position [144, 0]
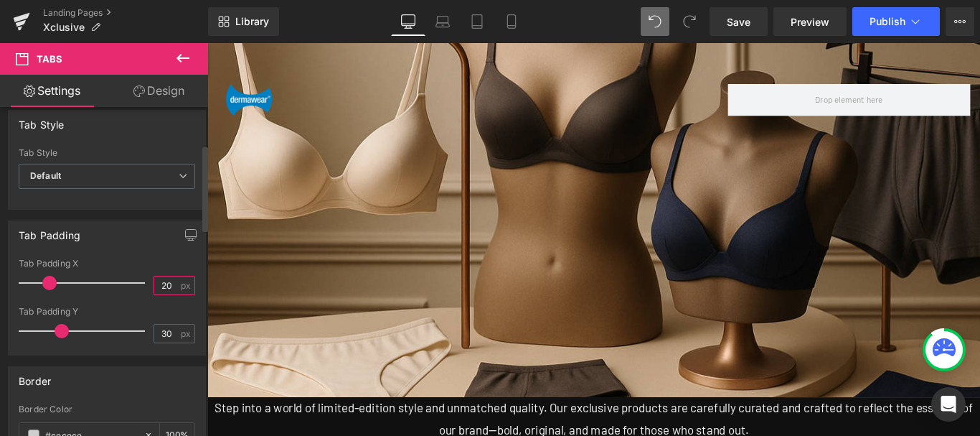
click at [159, 285] on input "20" at bounding box center [166, 285] width 25 height 18
type input "3"
type input "20"
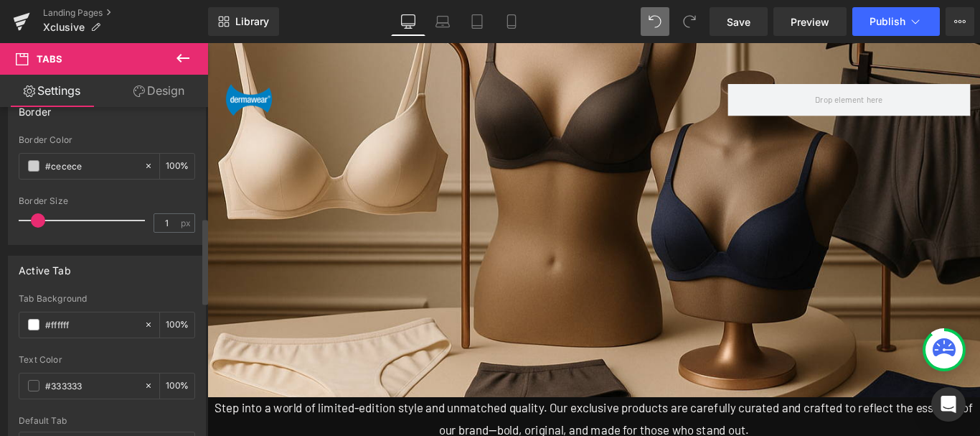
scroll to position [431, 0]
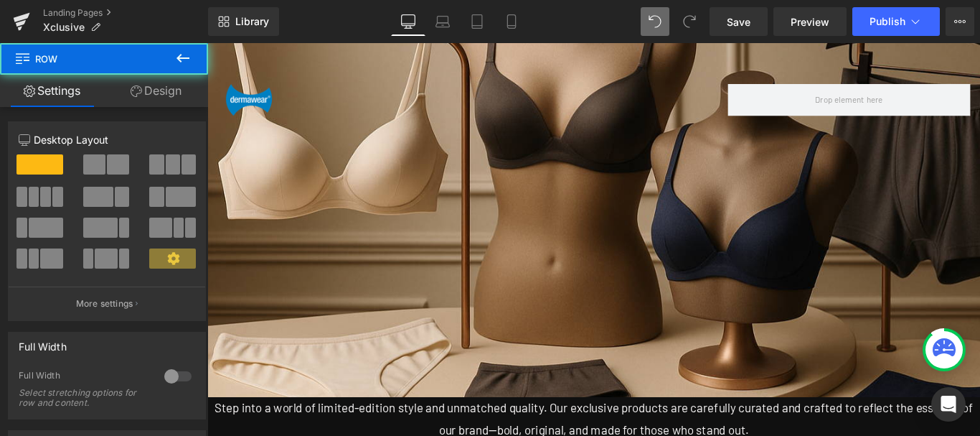
scroll to position [1394, 0]
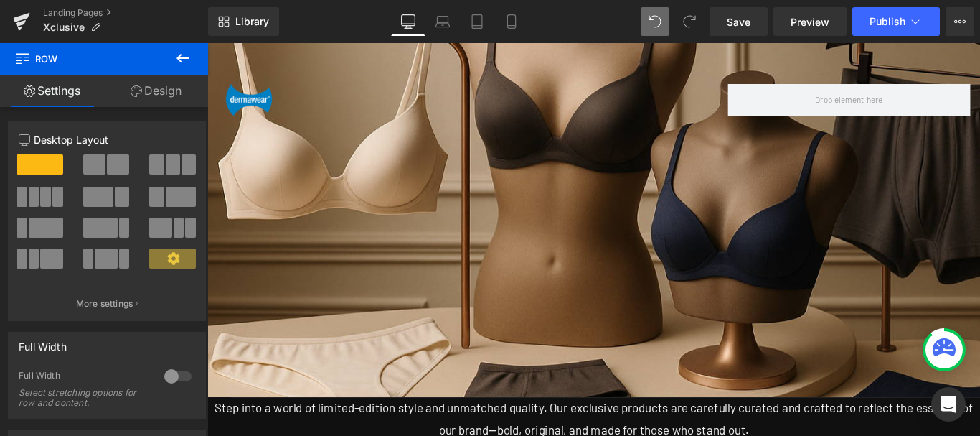
click at [189, 60] on icon at bounding box center [182, 58] width 17 height 17
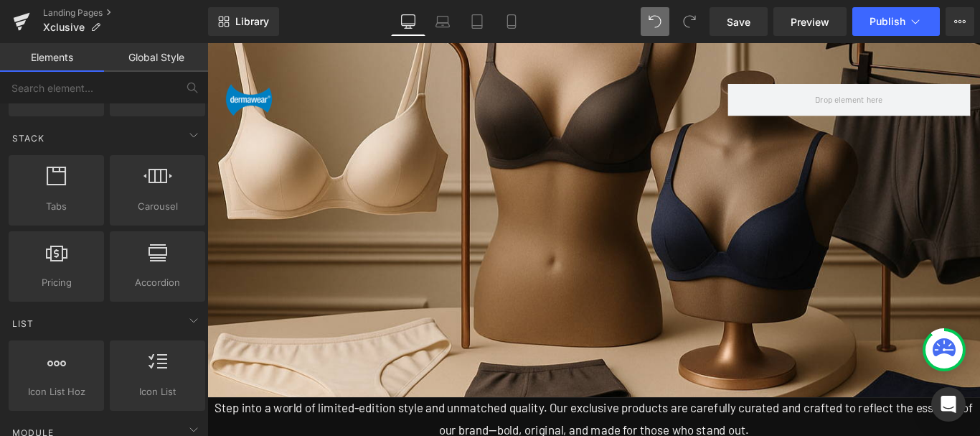
scroll to position [287, 0]
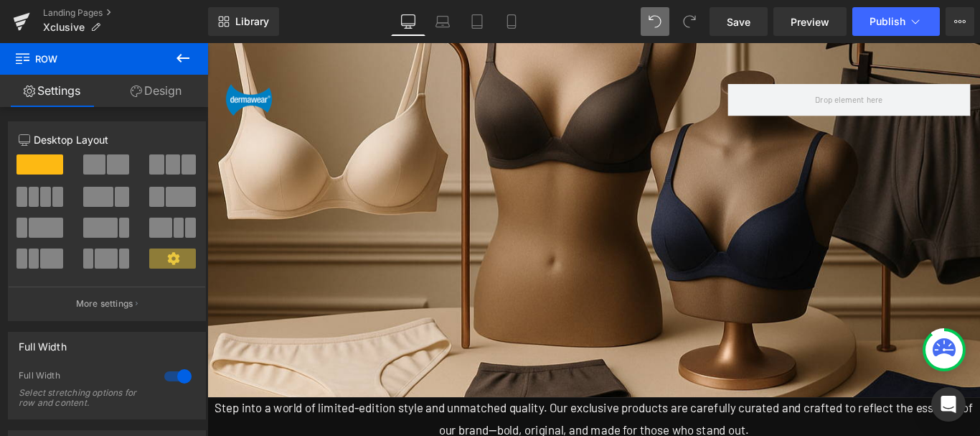
click at [149, 91] on link "Design" at bounding box center [156, 91] width 104 height 32
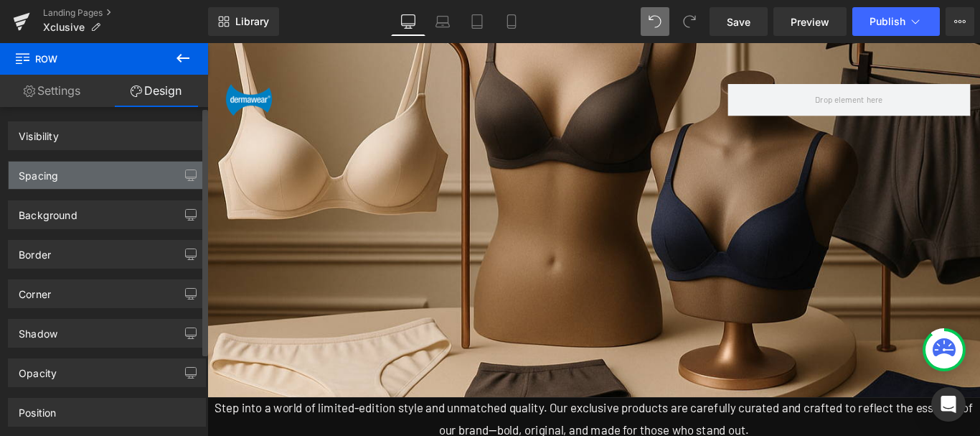
click at [67, 180] on div "Spacing" at bounding box center [107, 174] width 197 height 27
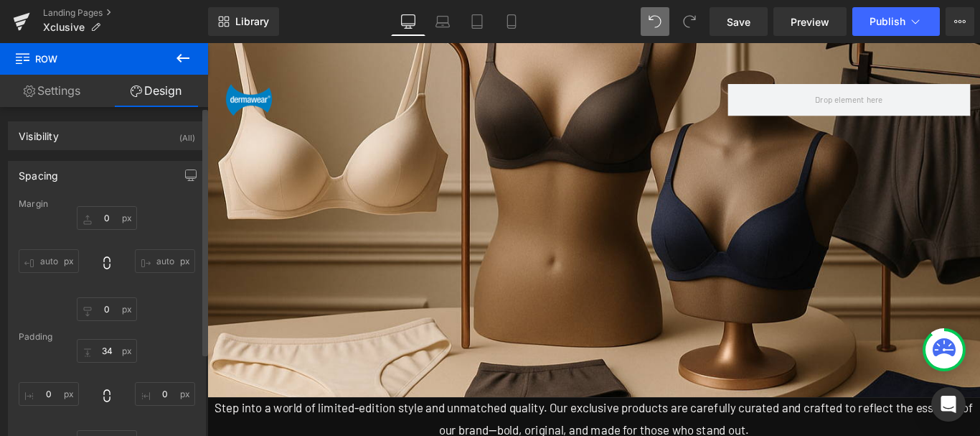
type input "0"
type input "34"
type input "0"
type input "40"
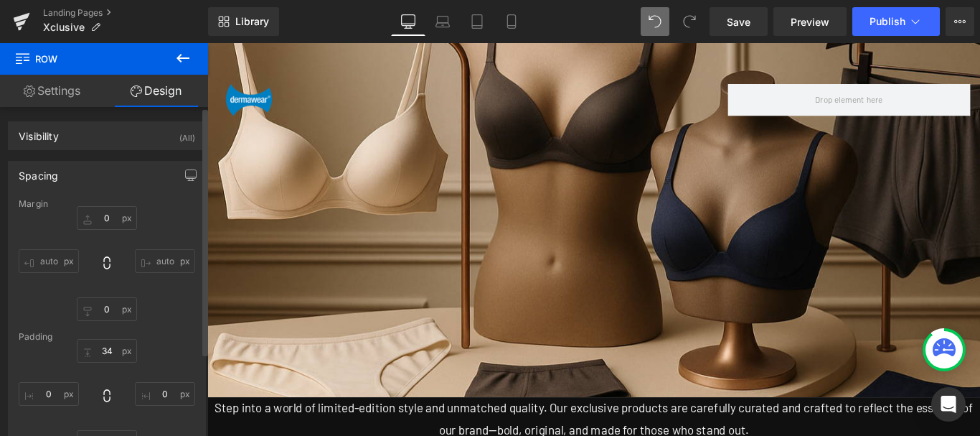
type input "0"
click at [159, 93] on link "Design" at bounding box center [156, 91] width 104 height 32
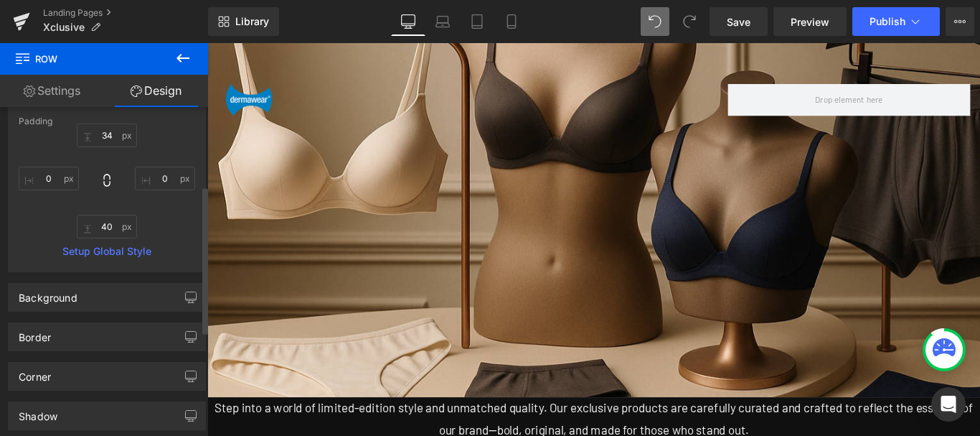
scroll to position [0, 0]
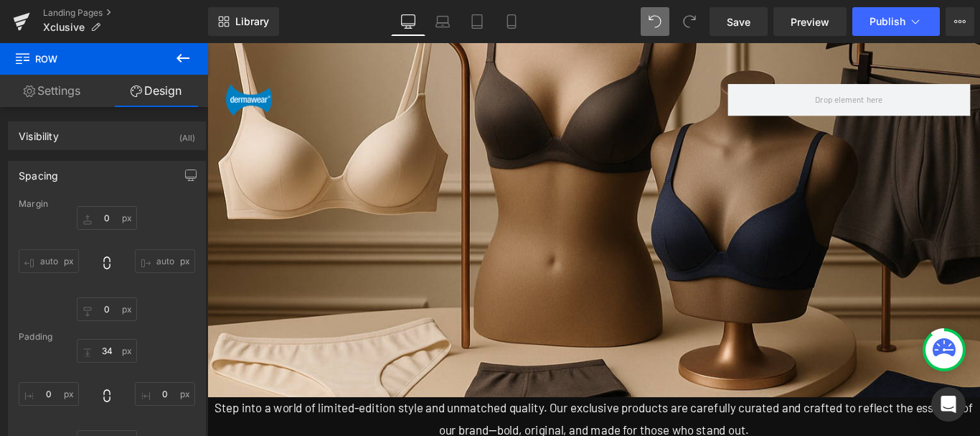
click at [169, 95] on link "Design" at bounding box center [156, 91] width 104 height 32
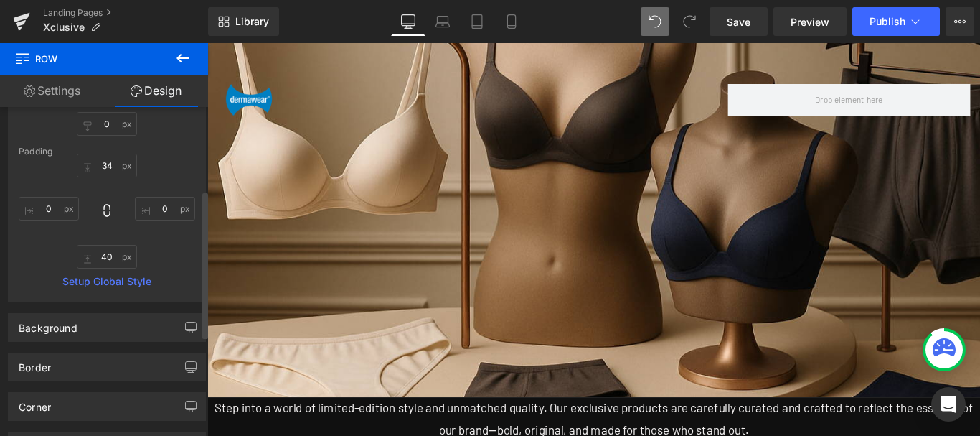
scroll to position [215, 0]
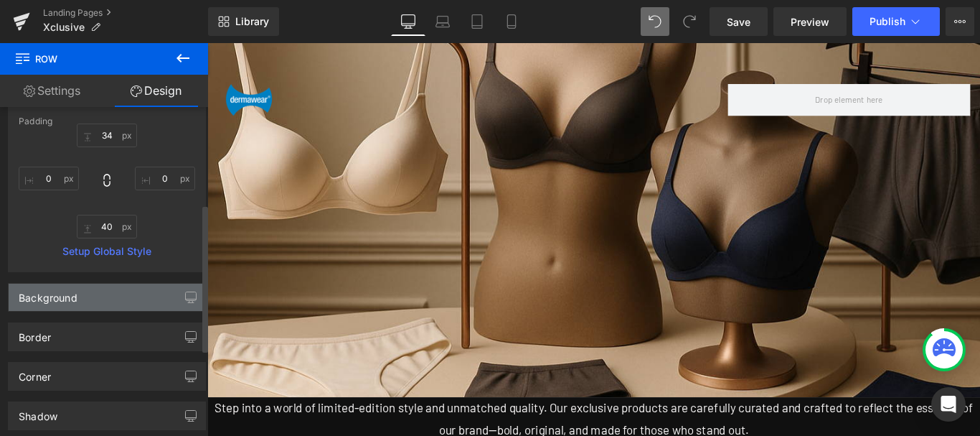
click at [63, 292] on div "Background" at bounding box center [48, 293] width 59 height 20
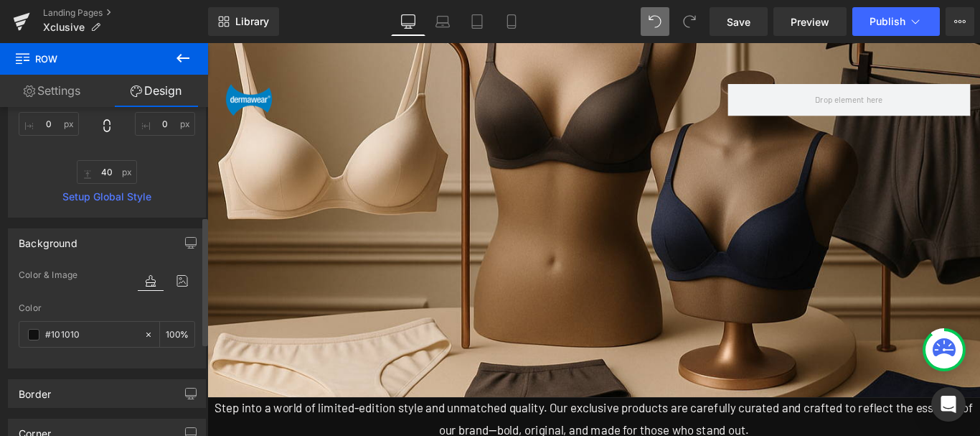
scroll to position [287, 0]
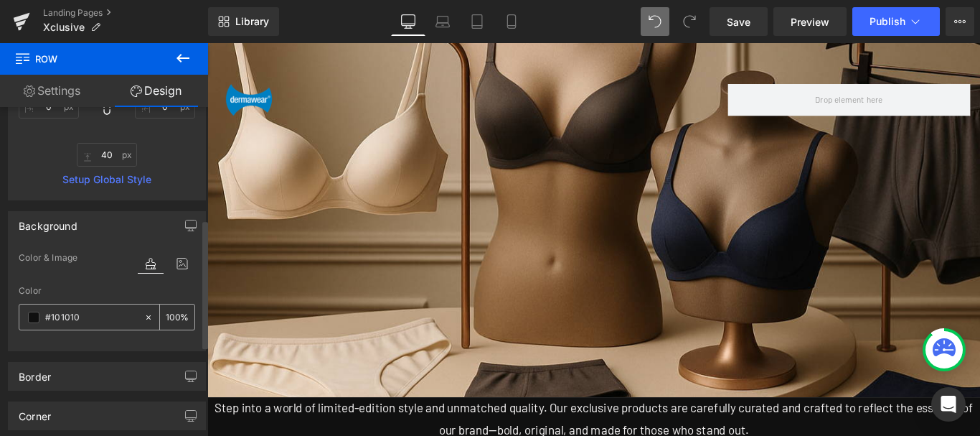
click at [88, 314] on input "#101010" at bounding box center [91, 317] width 92 height 16
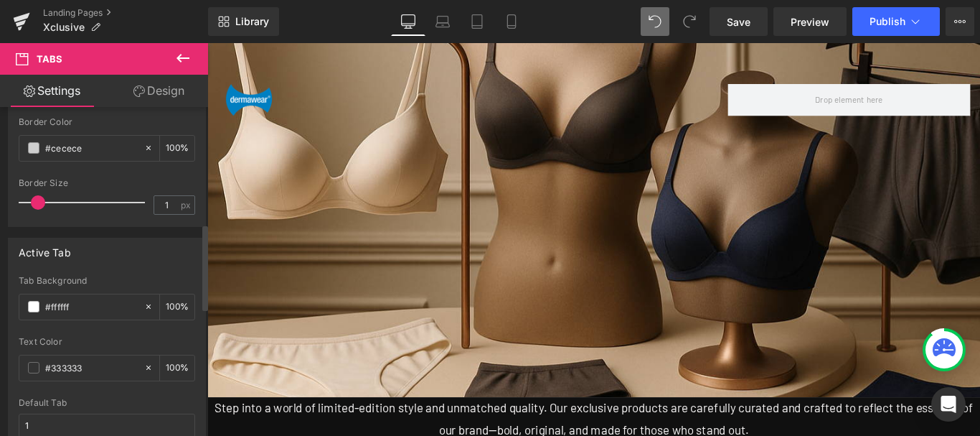
scroll to position [502, 0]
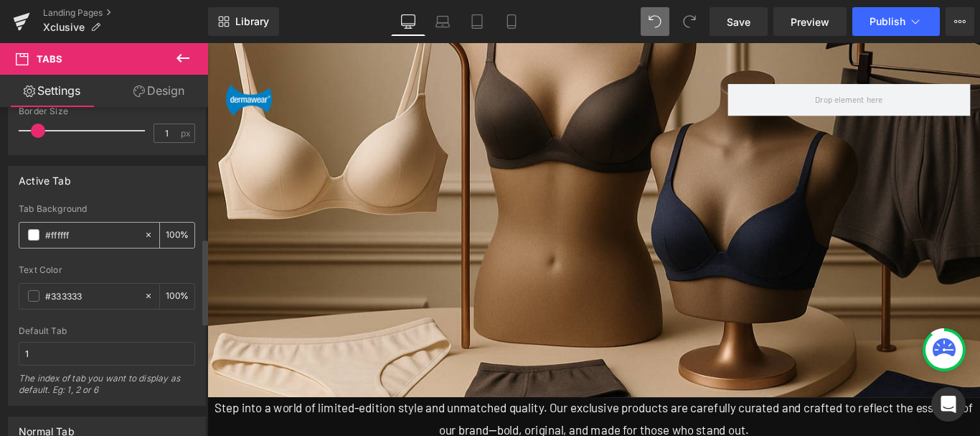
click at [78, 235] on input "#ffffff" at bounding box center [91, 235] width 92 height 16
type input "v"
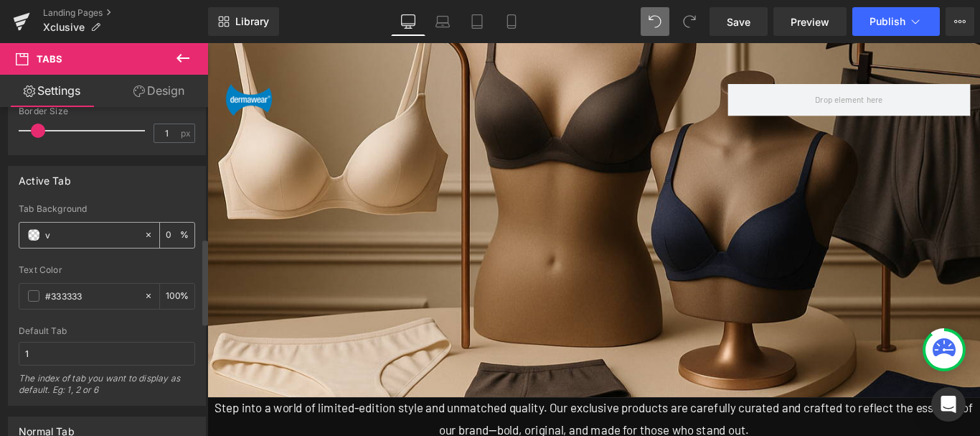
type input "0"
paste input "#101010"
type input "#101010"
type input "100"
type input "#10101"
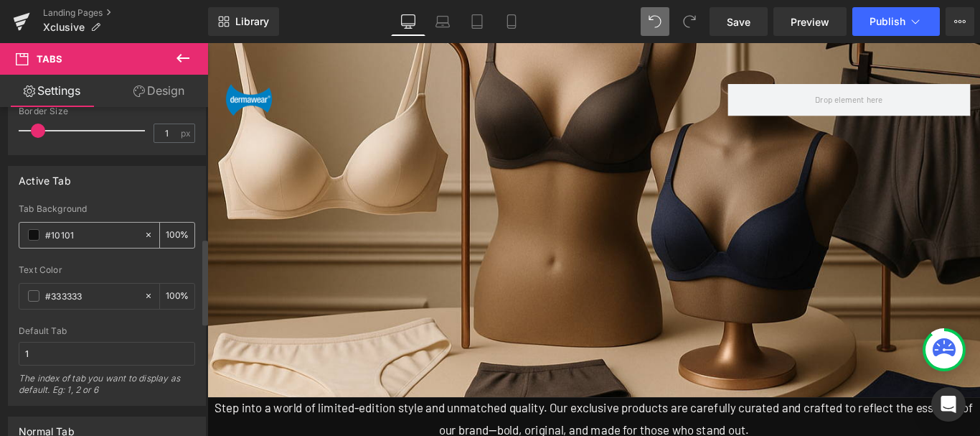
type input "0"
click at [85, 236] on input "#10101" at bounding box center [91, 235] width 92 height 16
paste input "0"
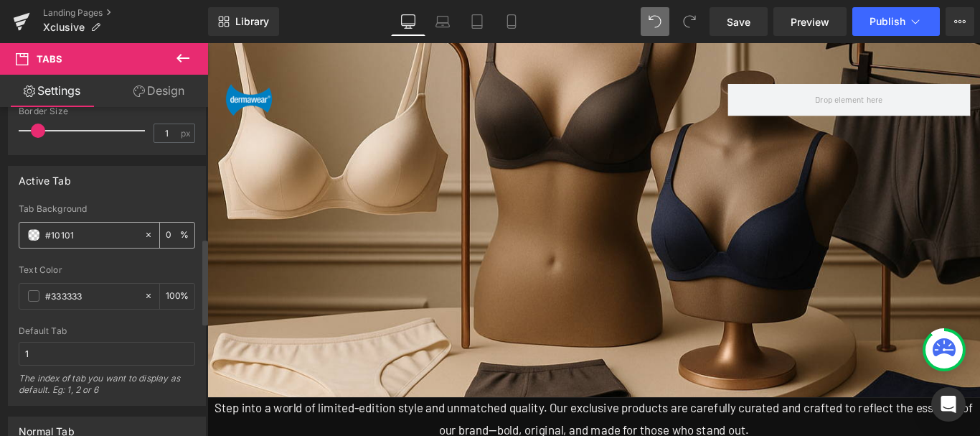
type input "#101010"
type input "100"
click at [94, 234] on input "#101010" at bounding box center [91, 235] width 92 height 16
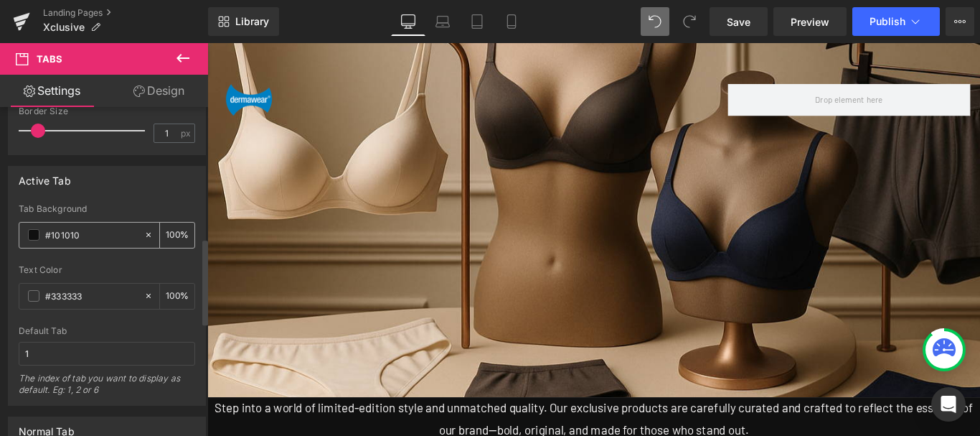
paste input "#"
type input "##101010"
click at [94, 234] on input "##101010" at bounding box center [91, 235] width 92 height 16
type input "0"
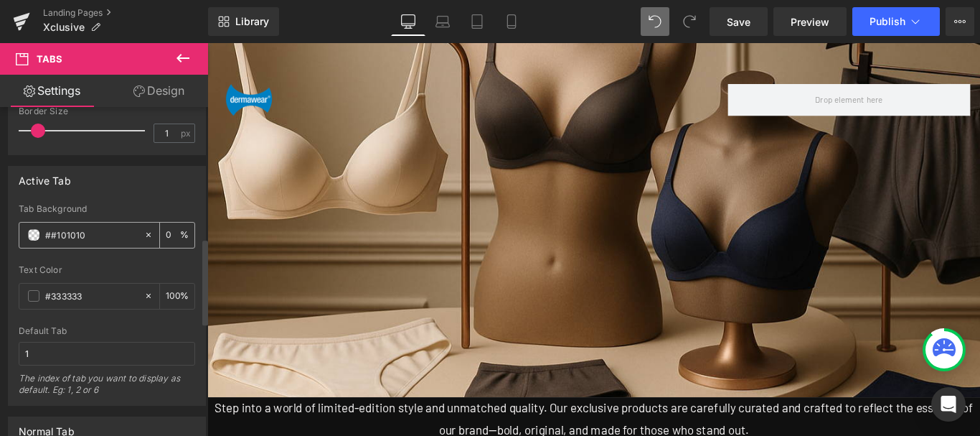
click at [94, 234] on input "##101010" at bounding box center [91, 235] width 92 height 16
paste input "text"
type input "#101010"
type input "100"
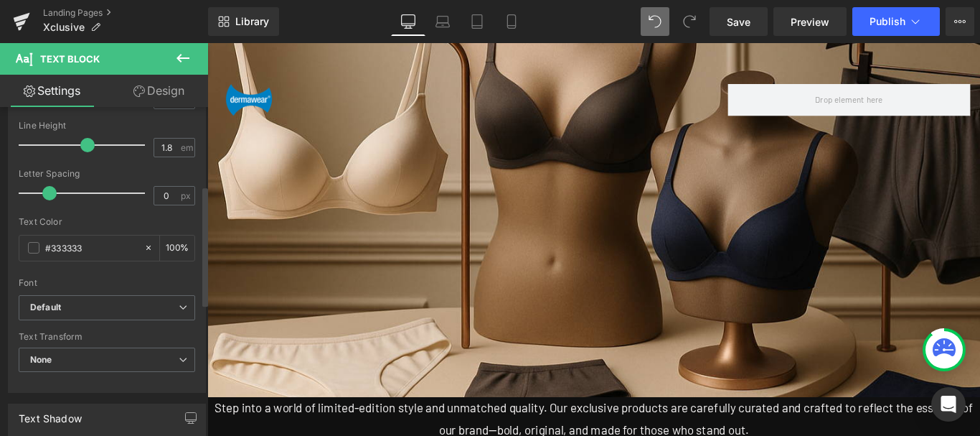
scroll to position [215, 0]
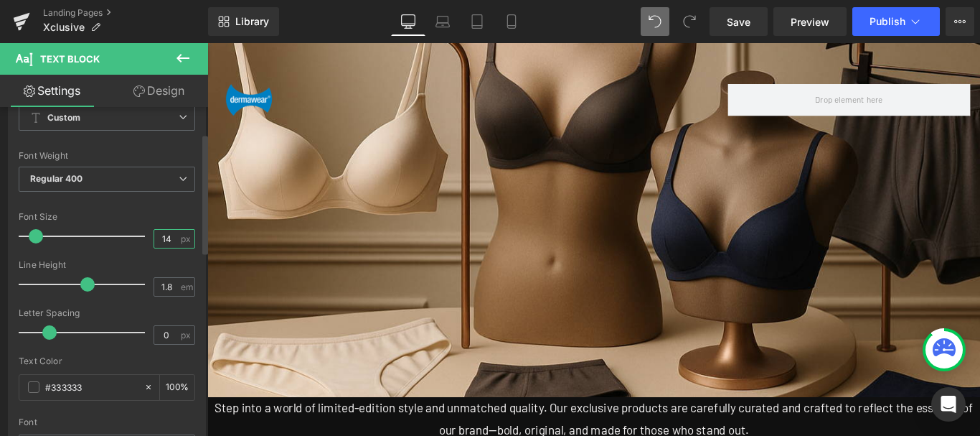
drag, startPoint x: 160, startPoint y: 237, endPoint x: 167, endPoint y: 238, distance: 7.2
click at [167, 238] on input "14" at bounding box center [166, 239] width 25 height 18
type input "18"
drag, startPoint x: 161, startPoint y: 287, endPoint x: 171, endPoint y: 288, distance: 9.4
click at [171, 288] on input "1.8" at bounding box center [166, 287] width 25 height 18
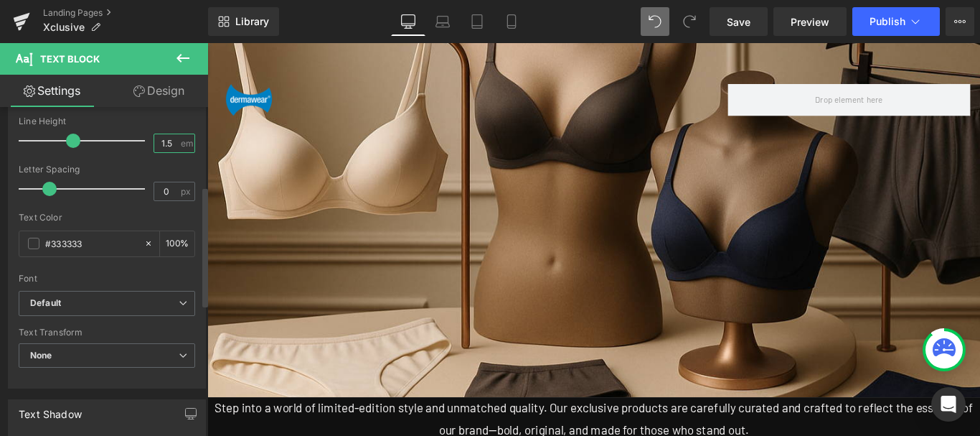
scroll to position [287, 0]
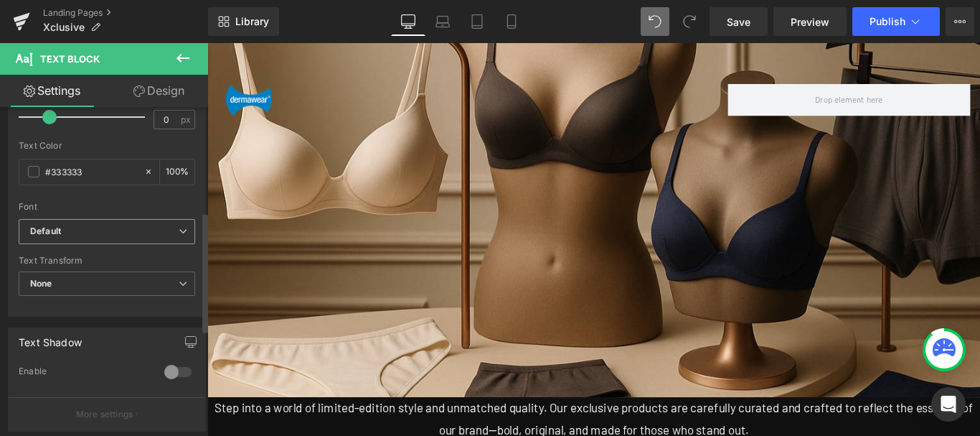
type input "1.5"
click at [179, 232] on icon at bounding box center [183, 231] width 9 height 9
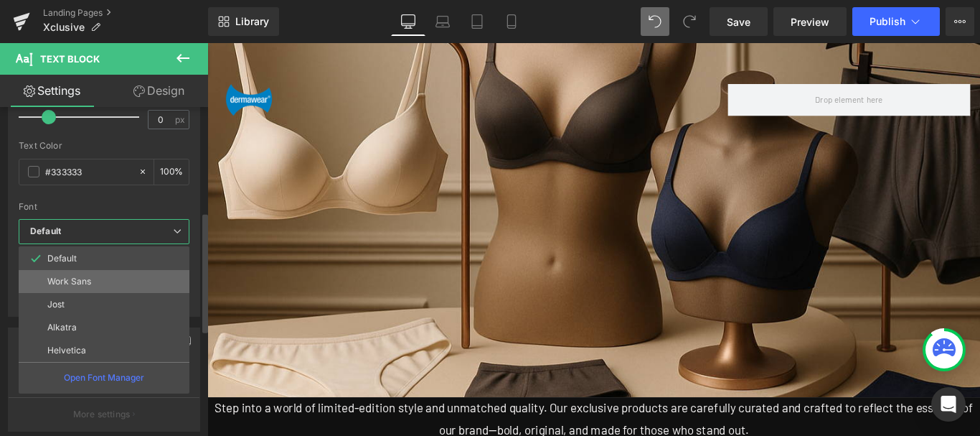
click at [80, 280] on p "Work Sans" at bounding box center [69, 281] width 44 height 10
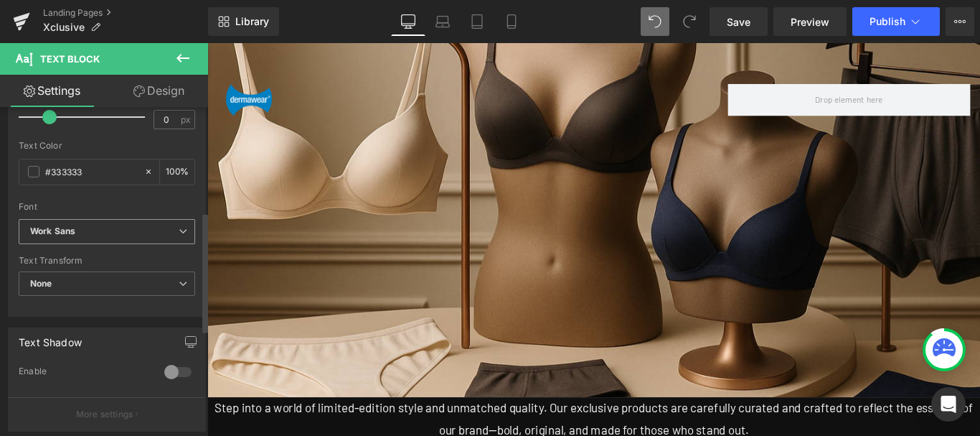
click at [80, 280] on span "None" at bounding box center [107, 283] width 177 height 25
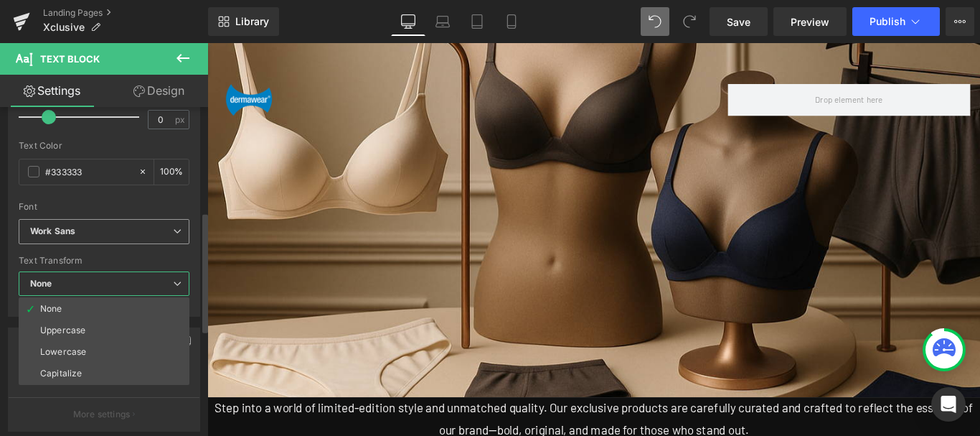
click at [162, 234] on b "Work Sans" at bounding box center [101, 231] width 143 height 12
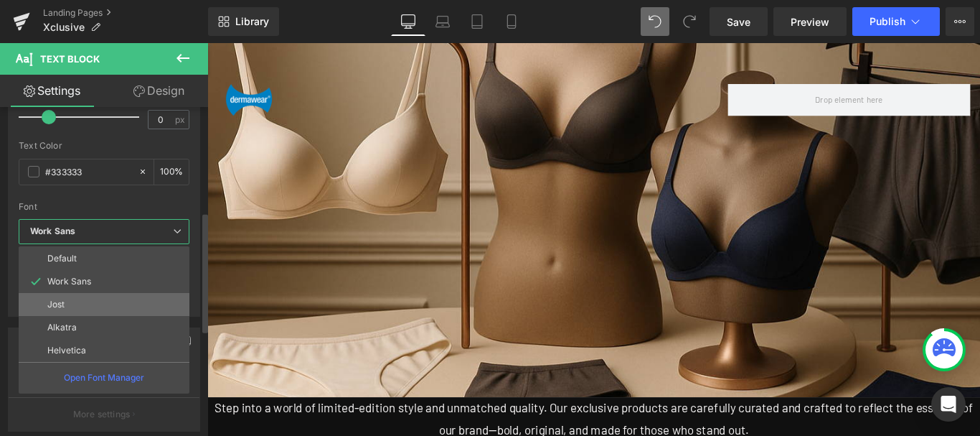
click at [60, 298] on li "Jost" at bounding box center [104, 304] width 171 height 23
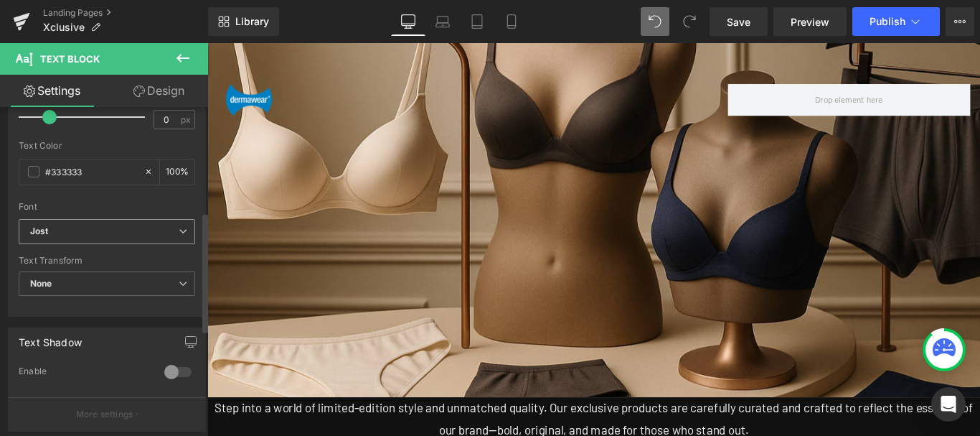
click at [151, 235] on b "Jost" at bounding box center [104, 231] width 149 height 12
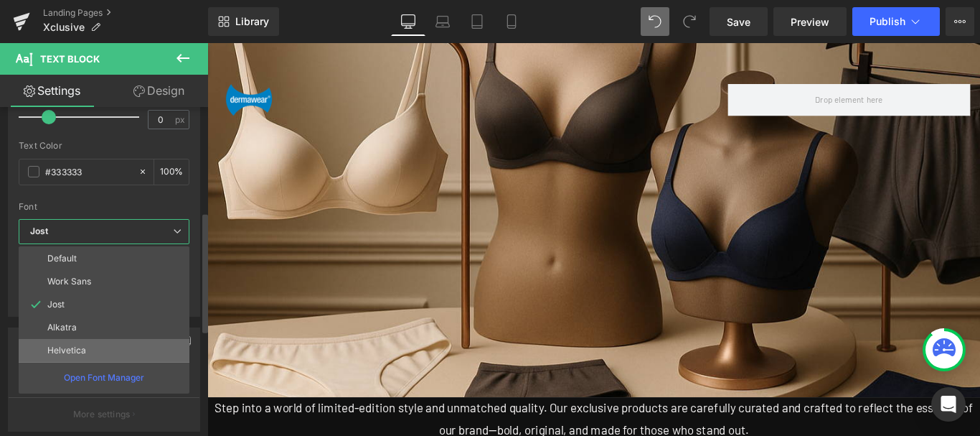
click at [63, 351] on p "Helvetica" at bounding box center [66, 350] width 39 height 10
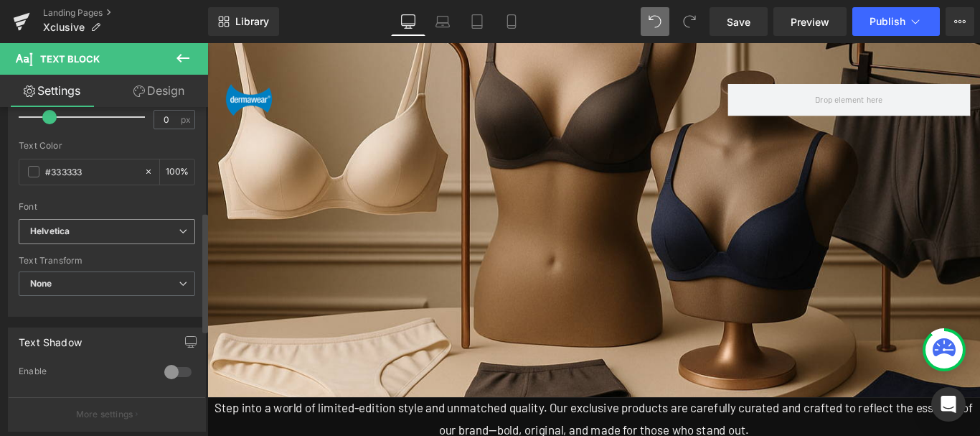
click at [179, 234] on icon at bounding box center [183, 231] width 9 height 9
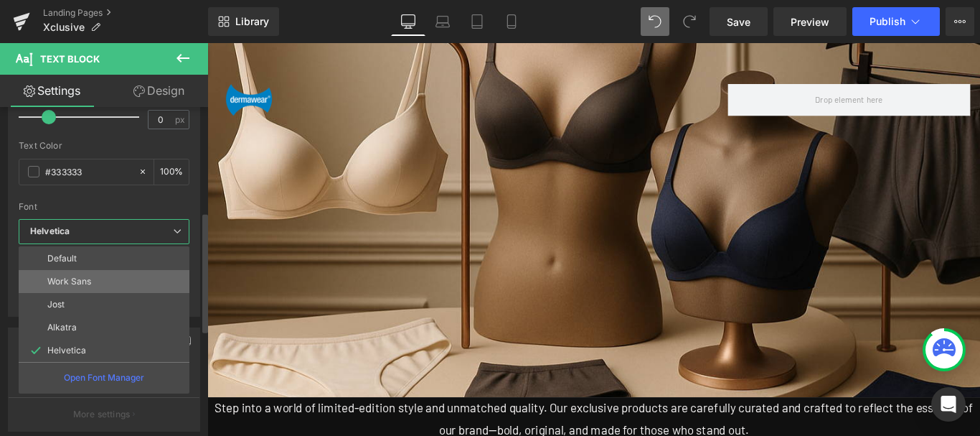
click at [72, 271] on li "Work Sans" at bounding box center [104, 281] width 171 height 23
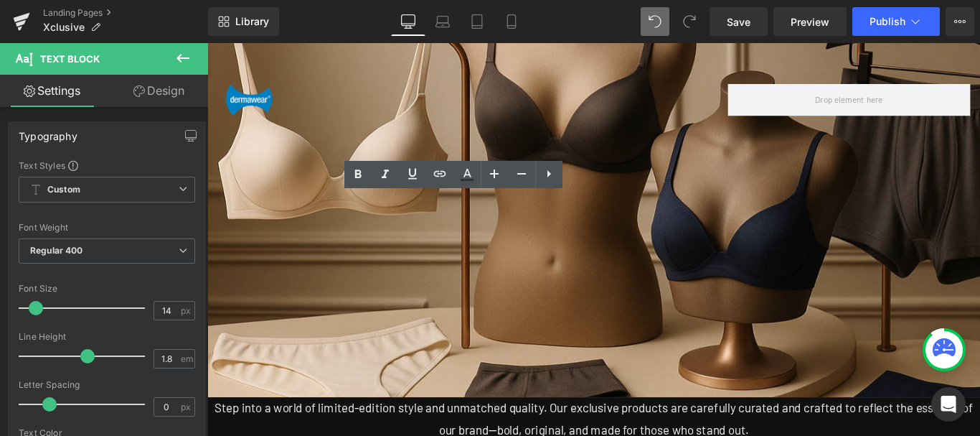
scroll to position [1579, 0]
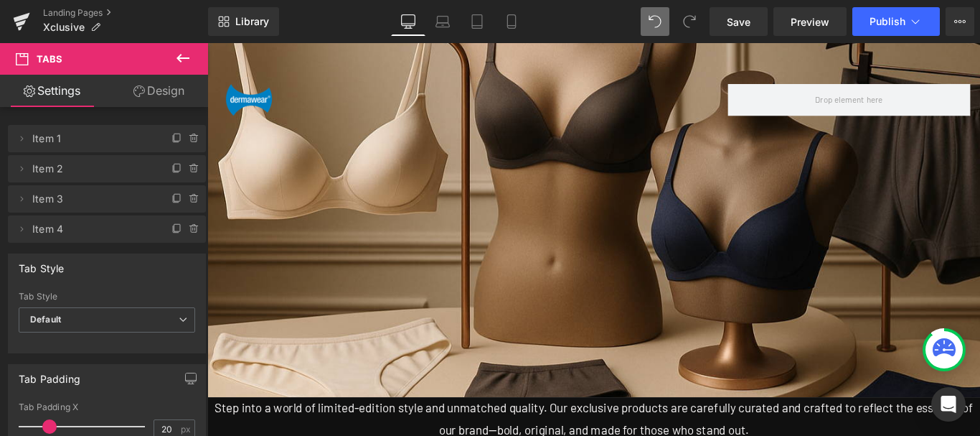
click at [207, 43] on div at bounding box center [207, 43] width 0 height 0
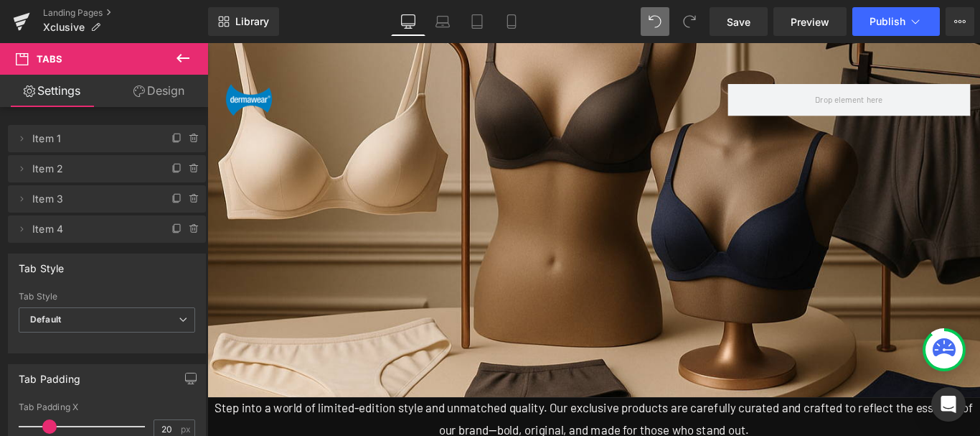
scroll to position [1896, 0]
drag, startPoint x: 180, startPoint y: 55, endPoint x: 642, endPoint y: 188, distance: 480.4
click at [180, 55] on icon at bounding box center [183, 58] width 13 height 9
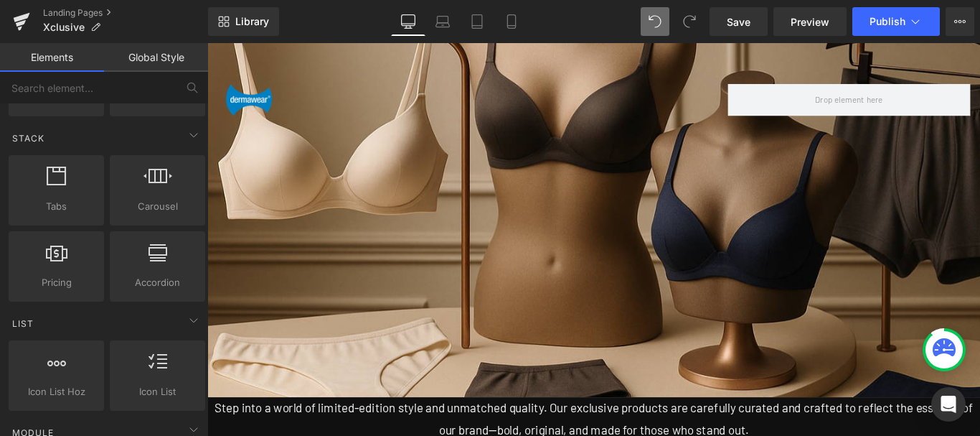
scroll to position [1681, 0]
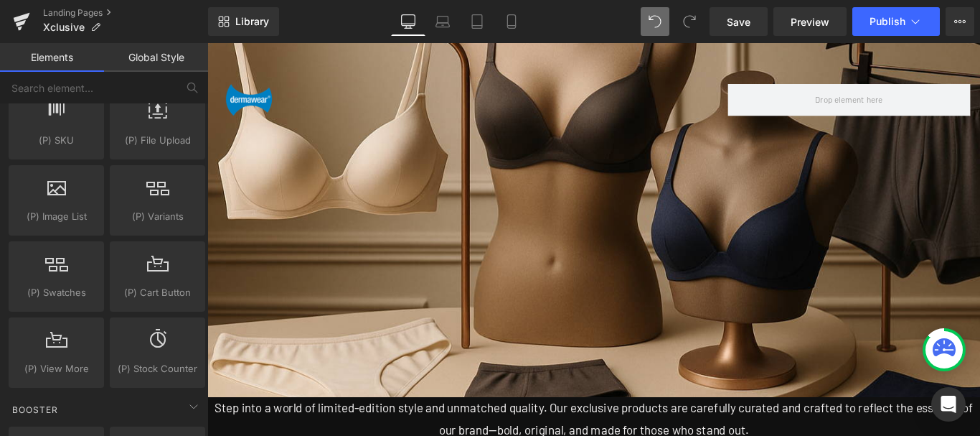
scroll to position [1722, 0]
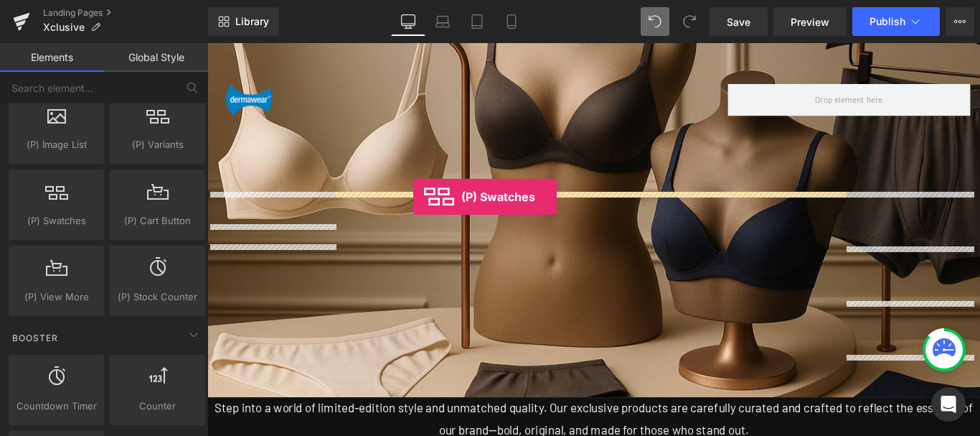
drag, startPoint x: 398, startPoint y: 204, endPoint x: 438, endPoint y: 215, distance: 42.5
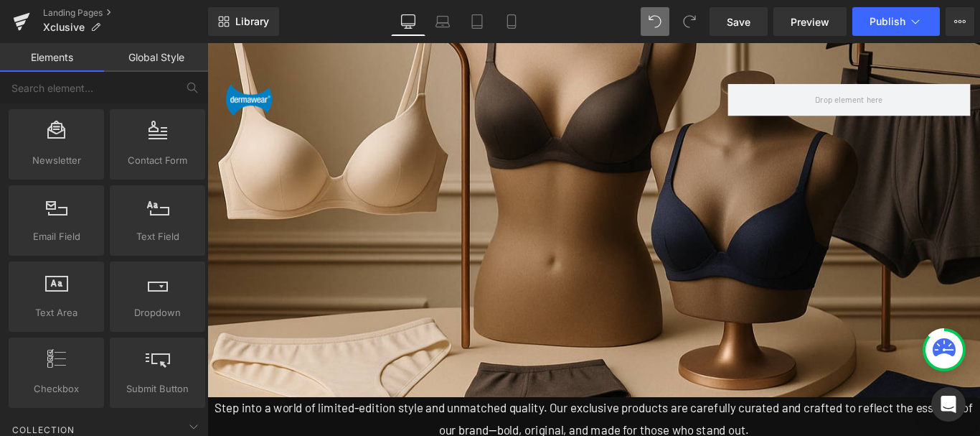
scroll to position [1609, 0]
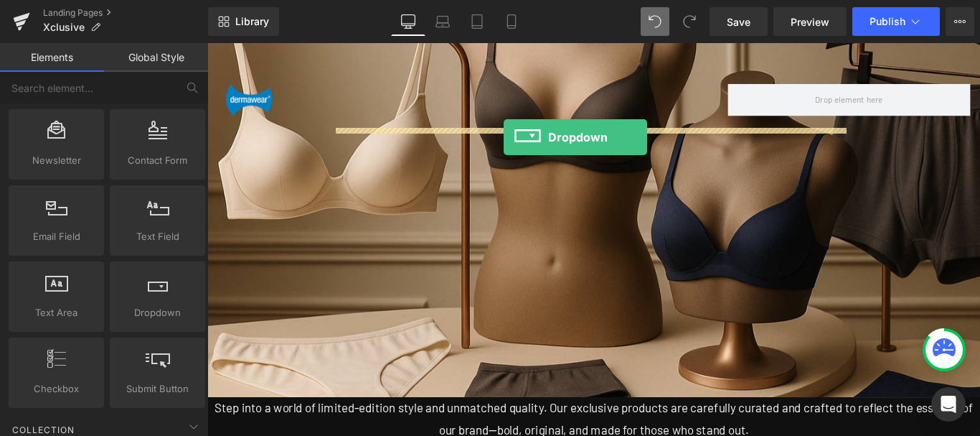
drag, startPoint x: 530, startPoint y: 168, endPoint x: 540, endPoint y: 149, distance: 21.8
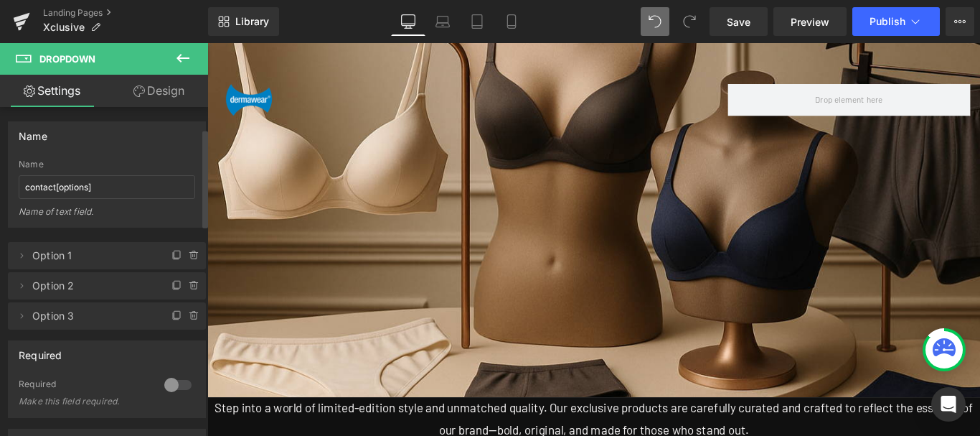
scroll to position [72, 0]
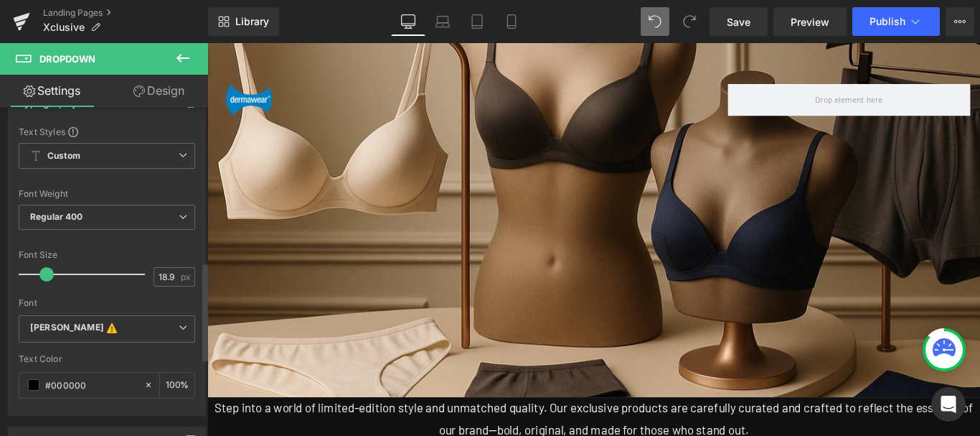
scroll to position [574, 0]
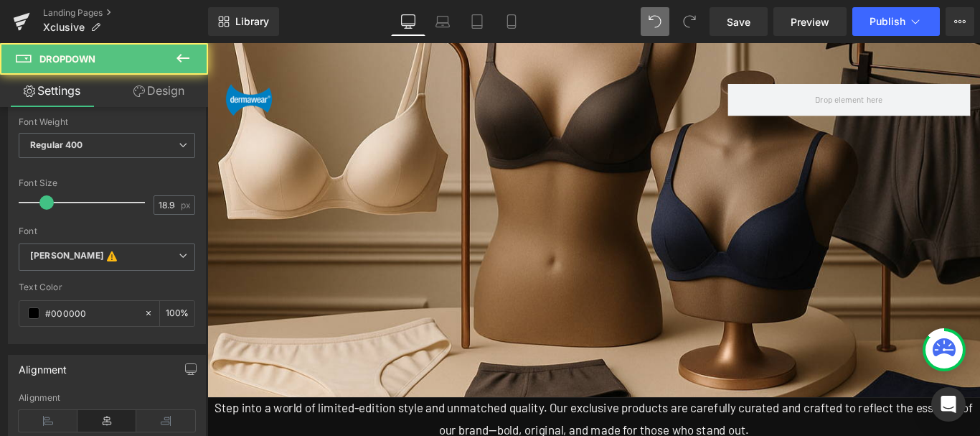
select select "value2"
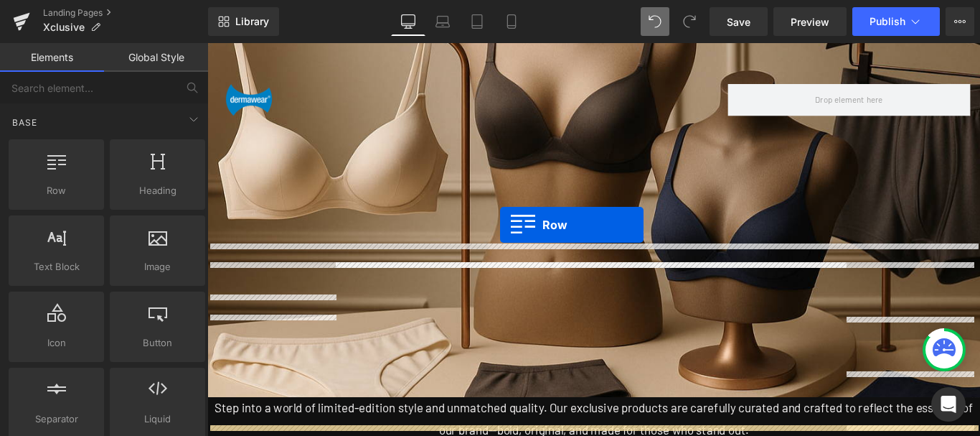
scroll to position [1458, 0]
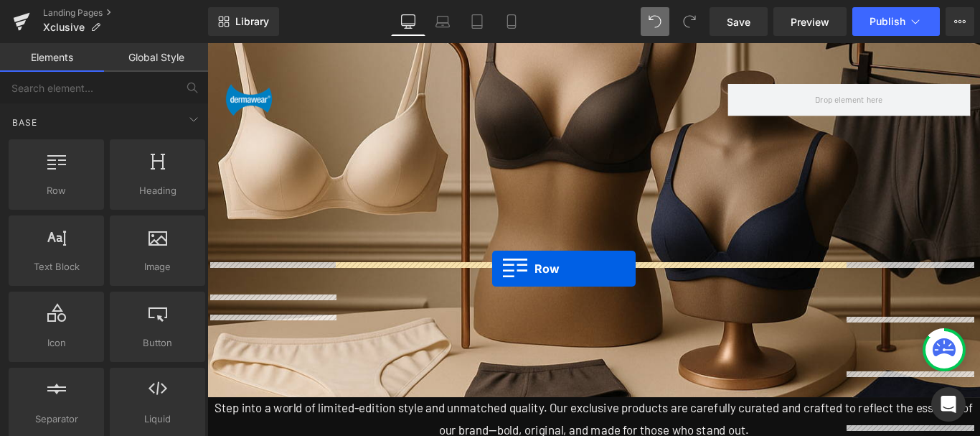
drag, startPoint x: 373, startPoint y: 144, endPoint x: 527, endPoint y: 296, distance: 216.7
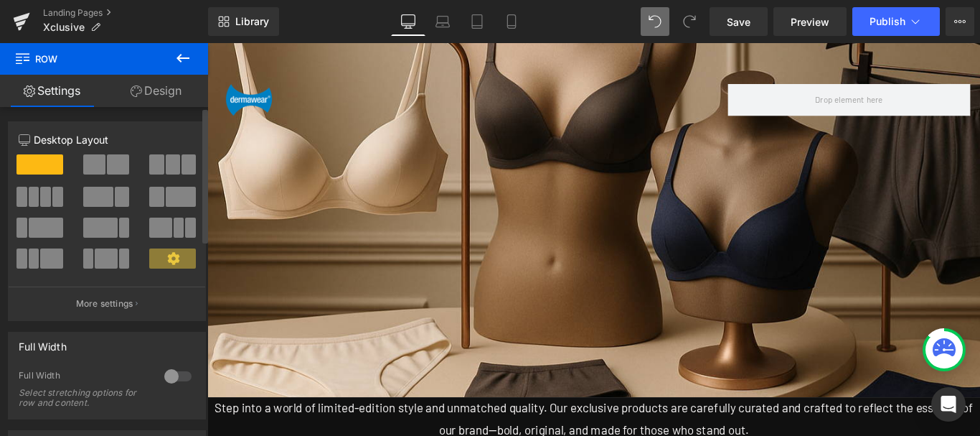
click at [100, 194] on span at bounding box center [98, 197] width 30 height 20
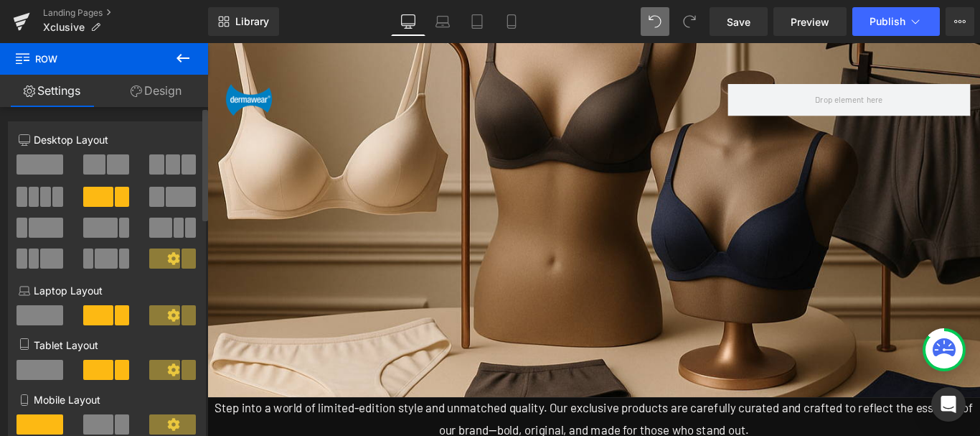
click at [34, 196] on span at bounding box center [34, 197] width 11 height 20
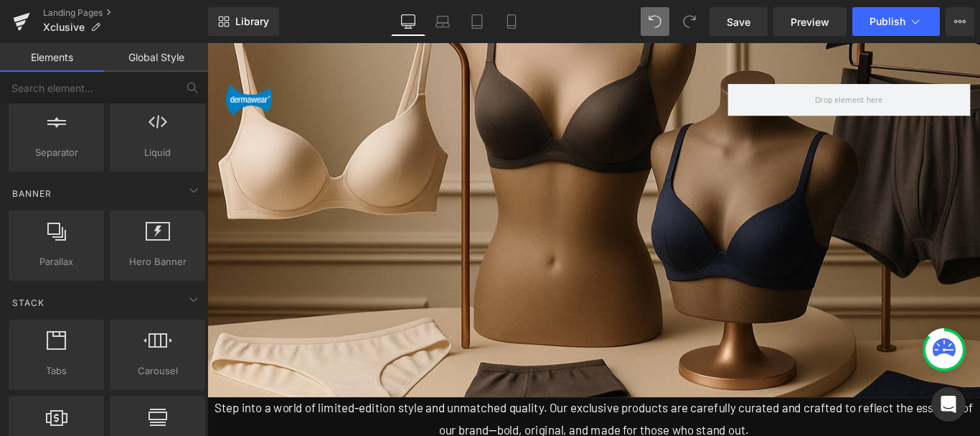
scroll to position [0, 0]
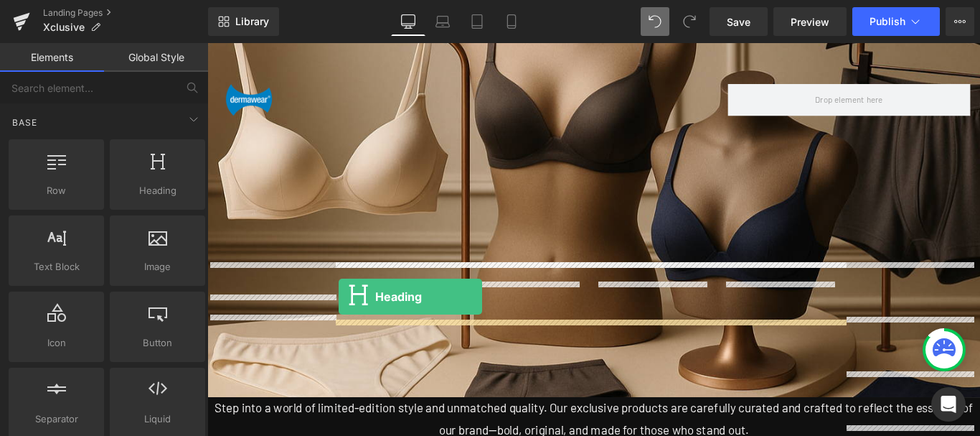
drag, startPoint x: 372, startPoint y: 266, endPoint x: 355, endPoint y: 328, distance: 64.6
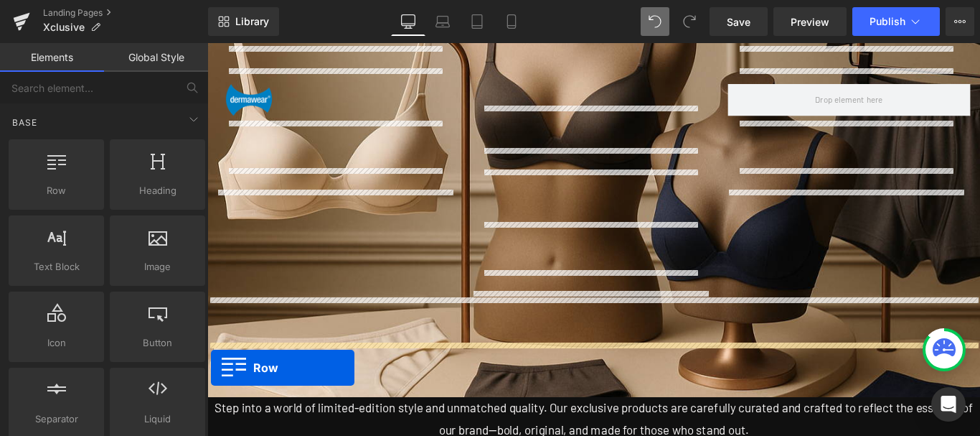
scroll to position [1102, 0]
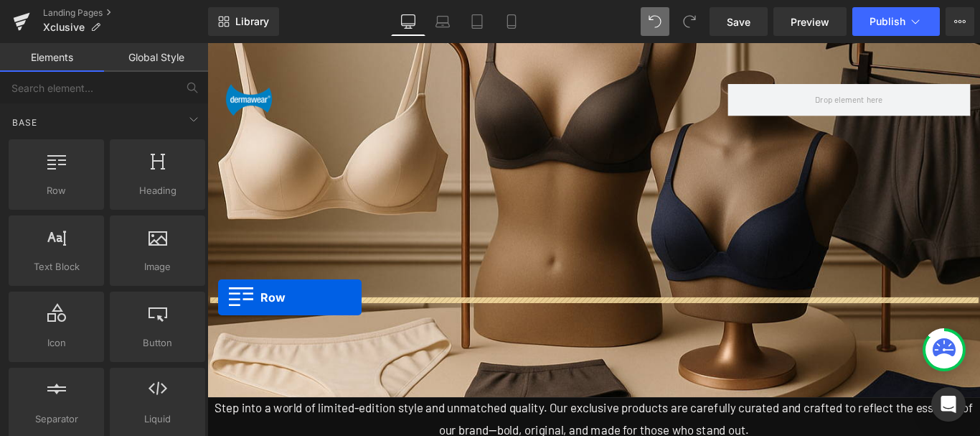
drag, startPoint x: 215, startPoint y: 276, endPoint x: 220, endPoint y: 329, distance: 52.6
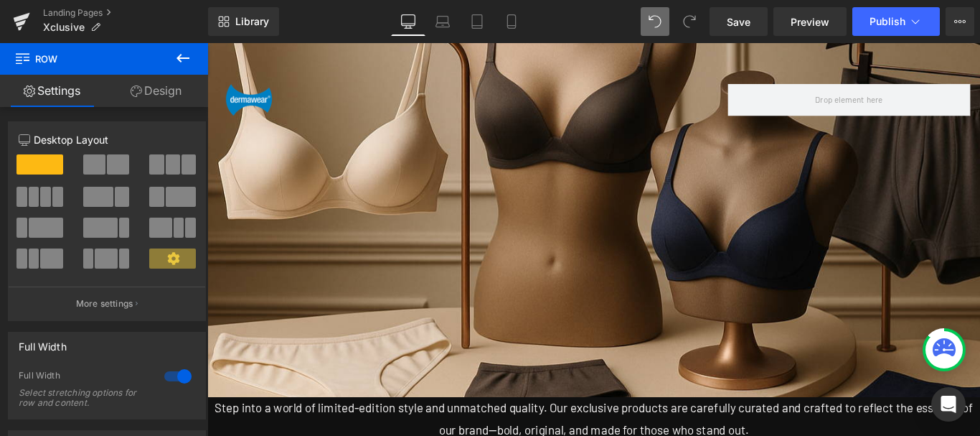
scroll to position [1245, 0]
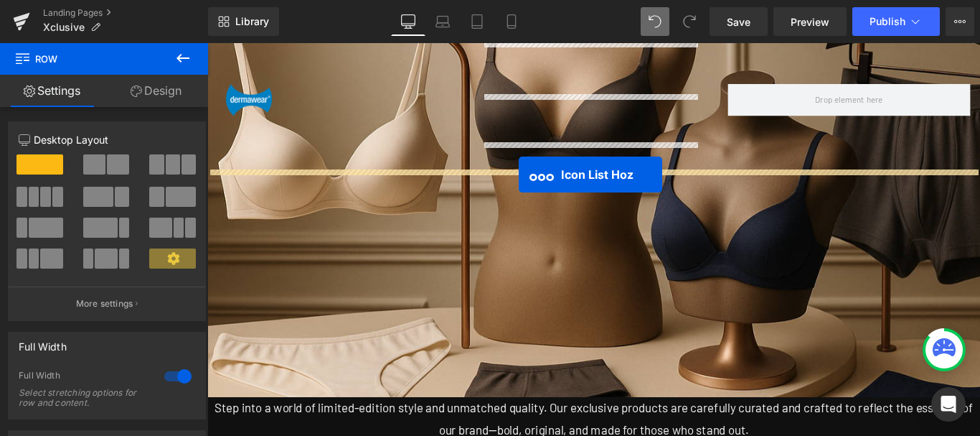
drag, startPoint x: 588, startPoint y: 120, endPoint x: 558, endPoint y: 191, distance: 77.2
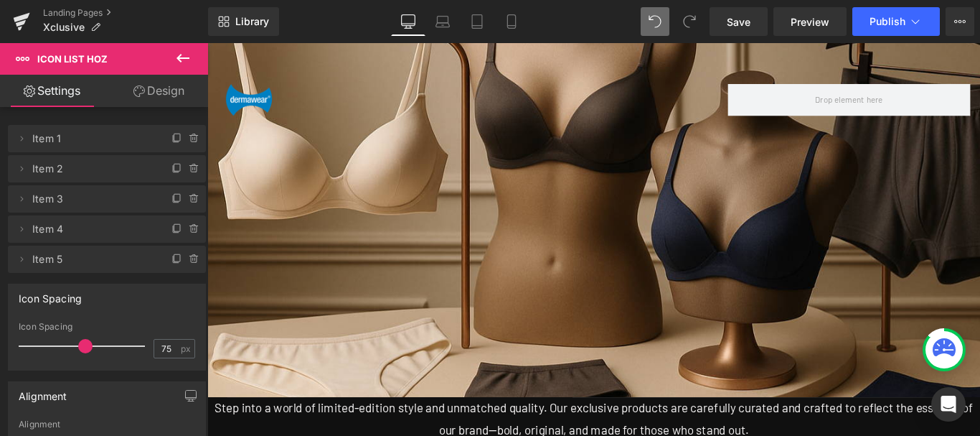
scroll to position [1537, 0]
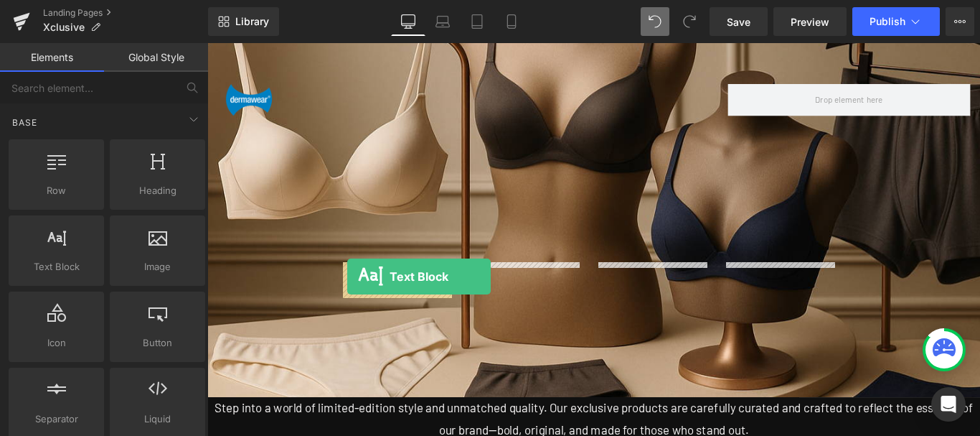
drag, startPoint x: 339, startPoint y: 251, endPoint x: 365, endPoint y: 305, distance: 59.4
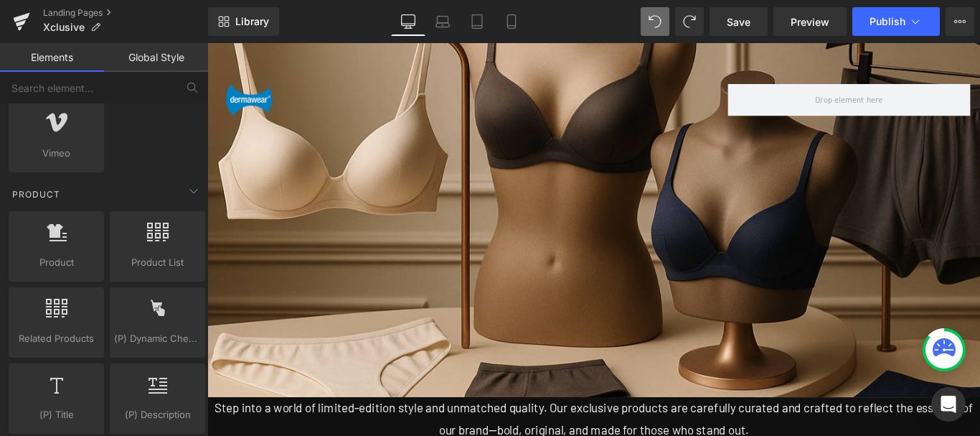
scroll to position [1005, 0]
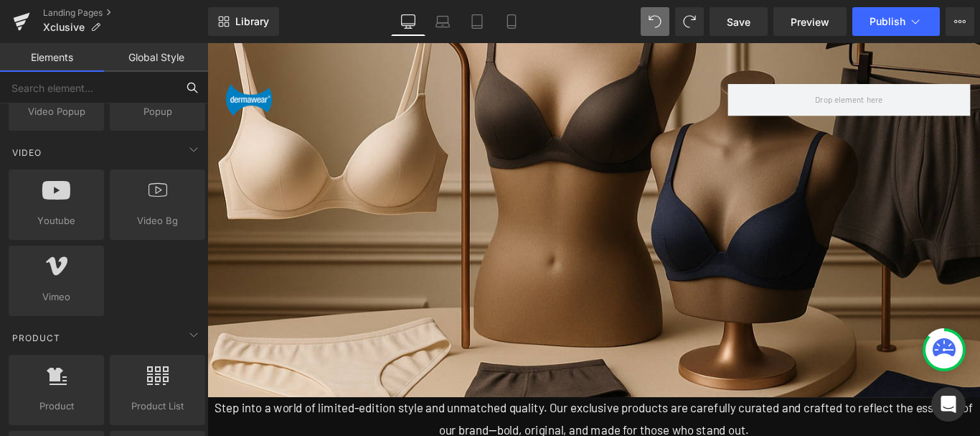
click at [77, 82] on input "text" at bounding box center [88, 88] width 177 height 32
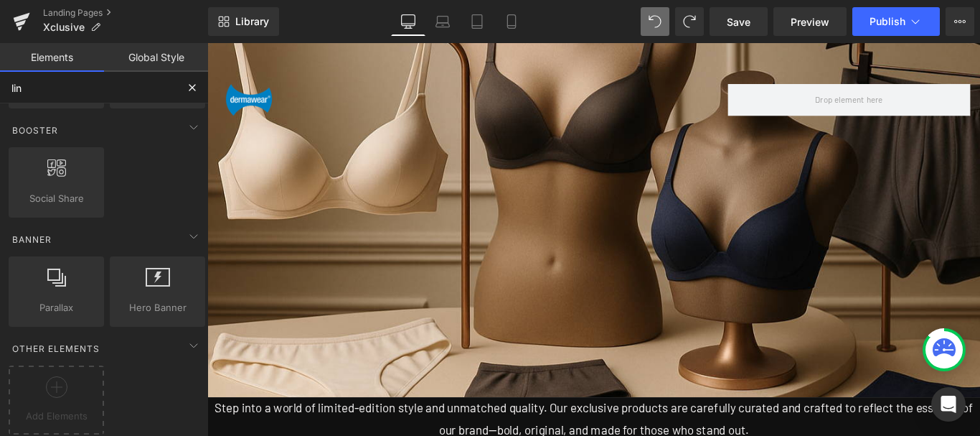
type input "link"
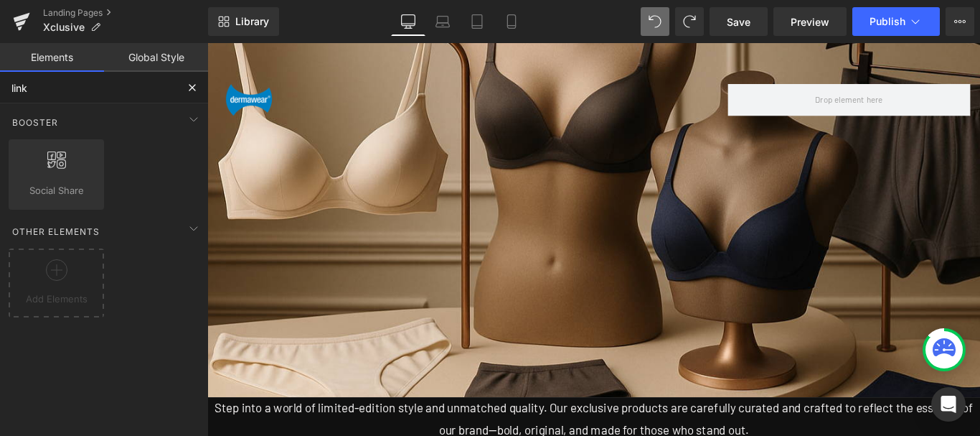
scroll to position [0, 0]
click at [86, 90] on input "link" at bounding box center [88, 88] width 177 height 32
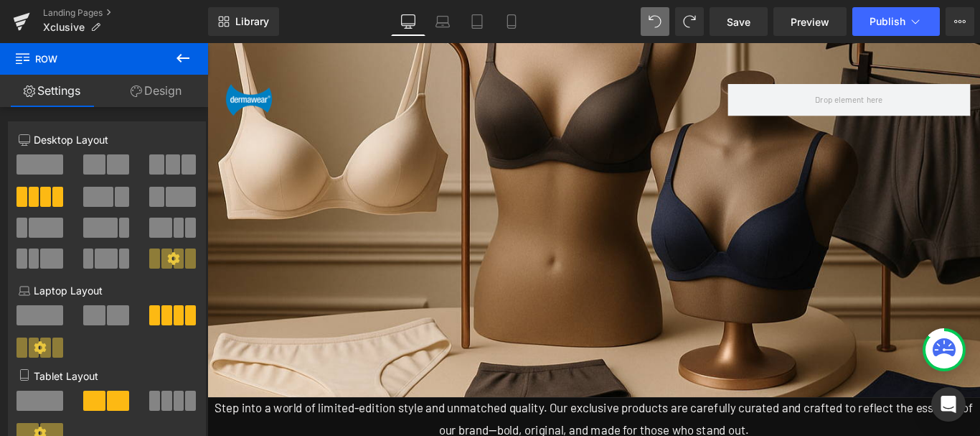
scroll to position [1938, 0]
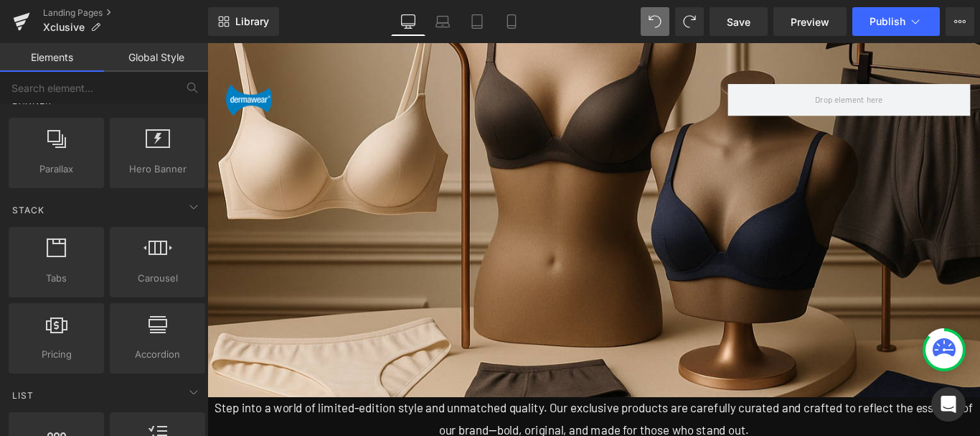
scroll to position [1435, 0]
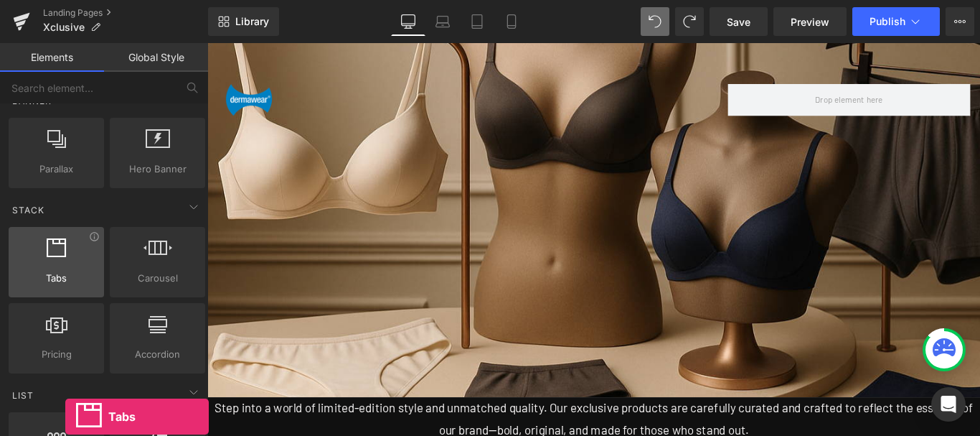
drag, startPoint x: 35, startPoint y: 240, endPoint x: 65, endPoint y: 258, distance: 35.1
click at [65, 258] on div at bounding box center [56, 254] width 87 height 32
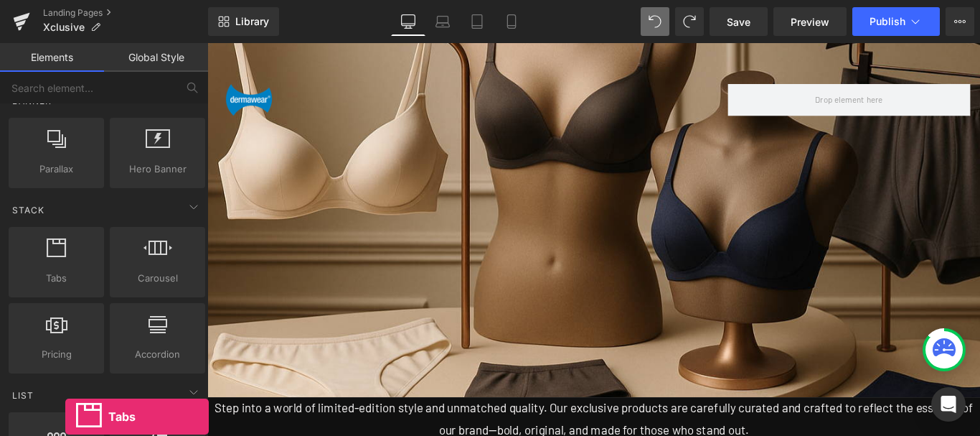
click at [65, 258] on div at bounding box center [56, 254] width 87 height 32
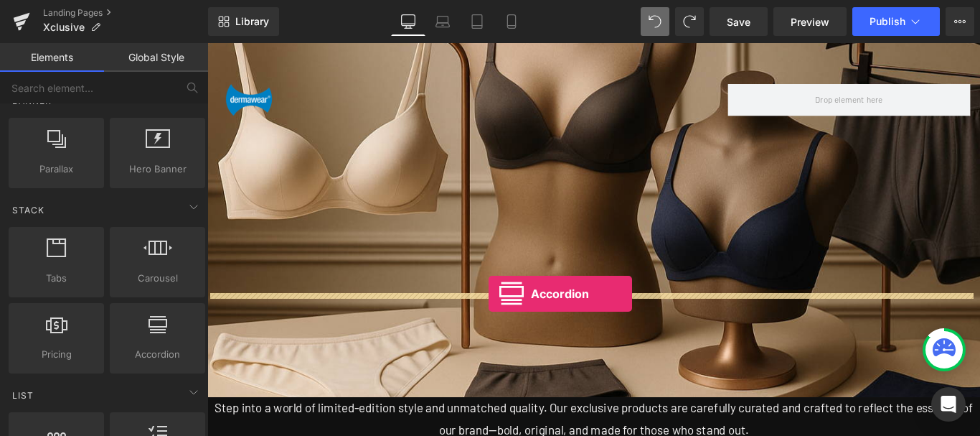
drag, startPoint x: 240, startPoint y: 314, endPoint x: 523, endPoint y: 324, distance: 282.9
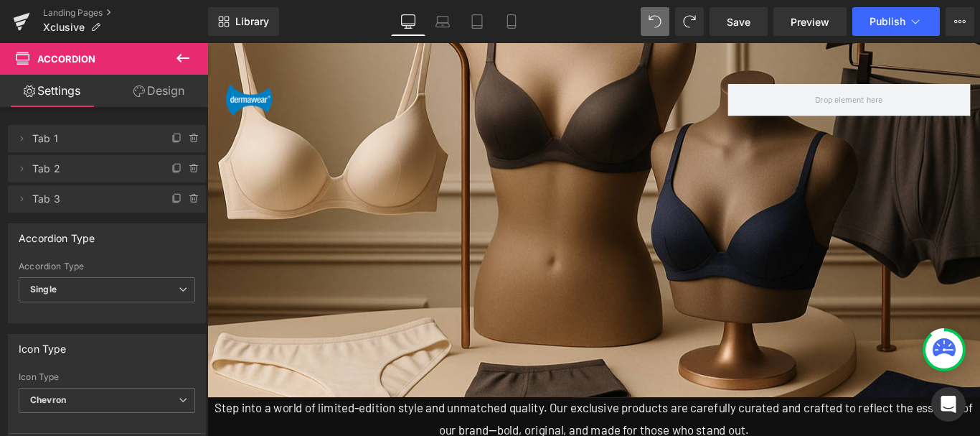
scroll to position [1651, 0]
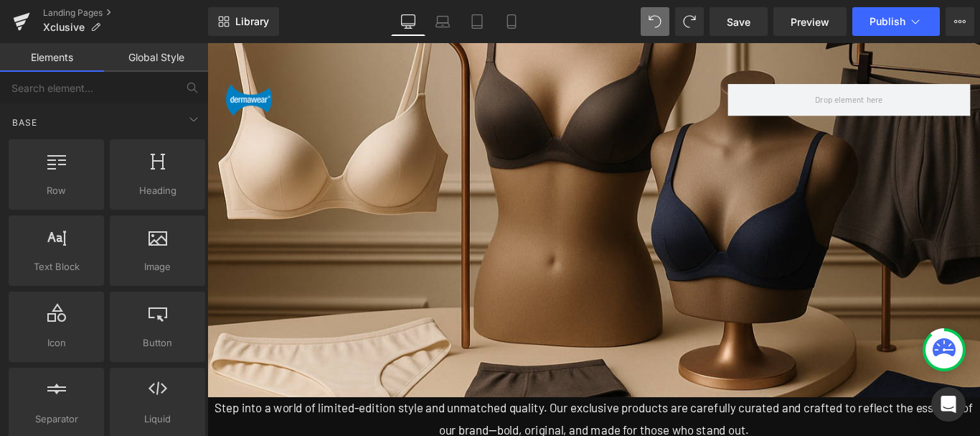
scroll to position [1507, 0]
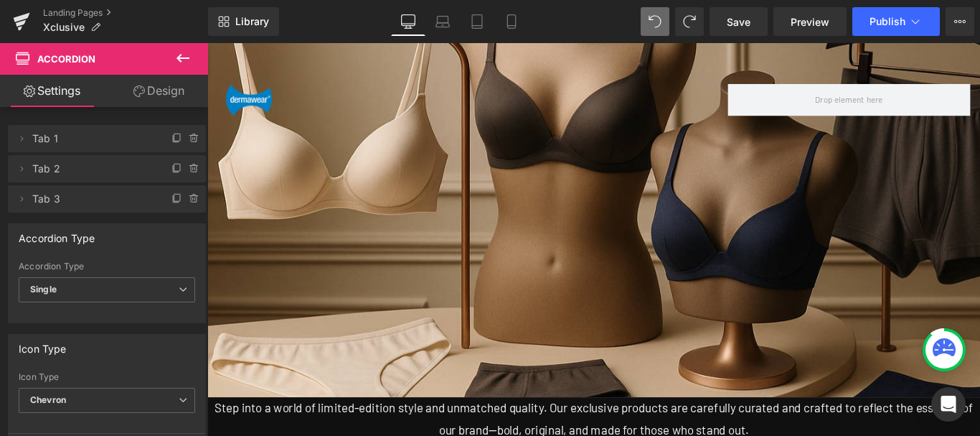
scroll to position [1579, 0]
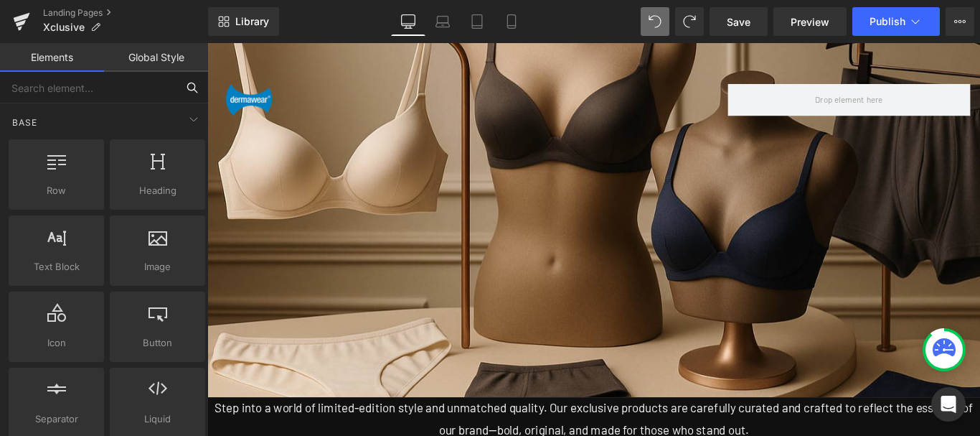
click at [68, 90] on input "text" at bounding box center [88, 88] width 177 height 32
type input "link"
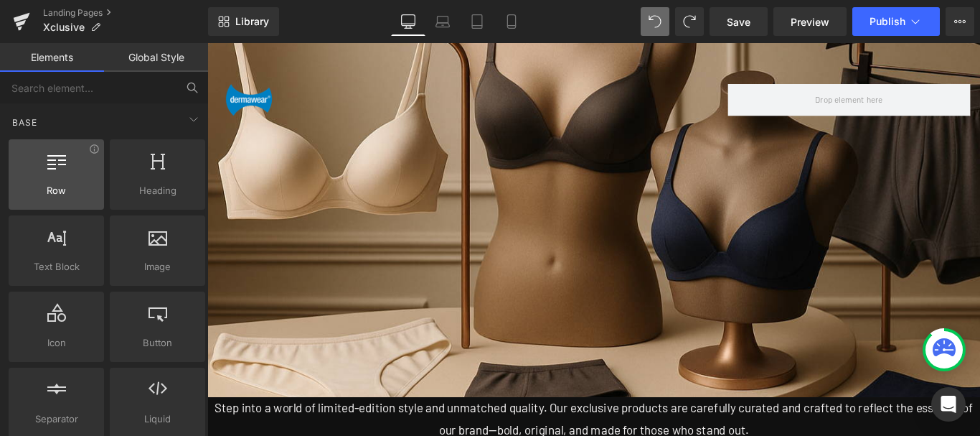
scroll to position [144, 0]
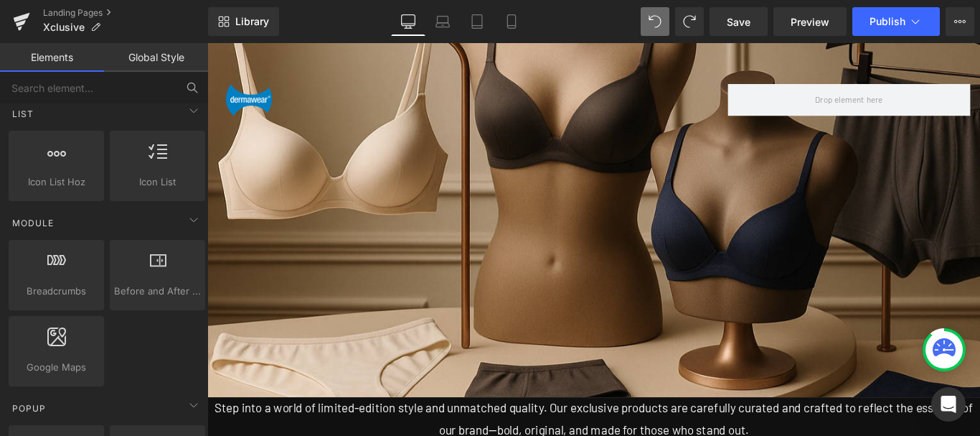
scroll to position [646, 0]
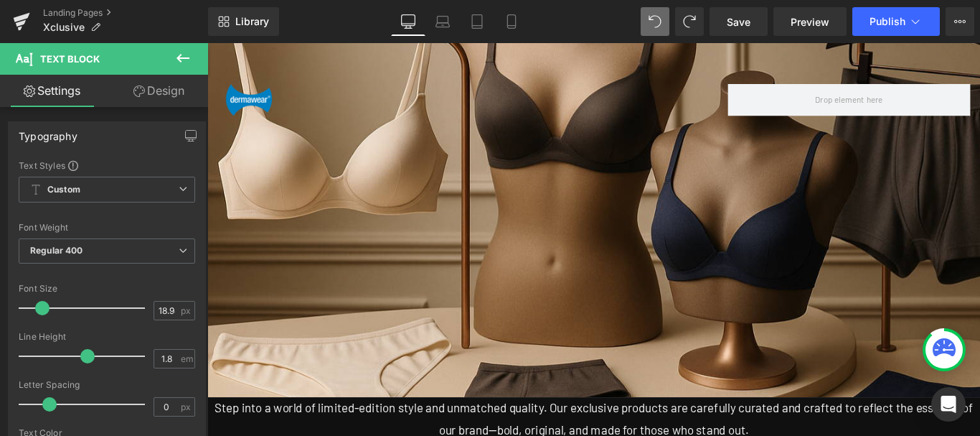
click at [182, 59] on icon at bounding box center [183, 58] width 13 height 9
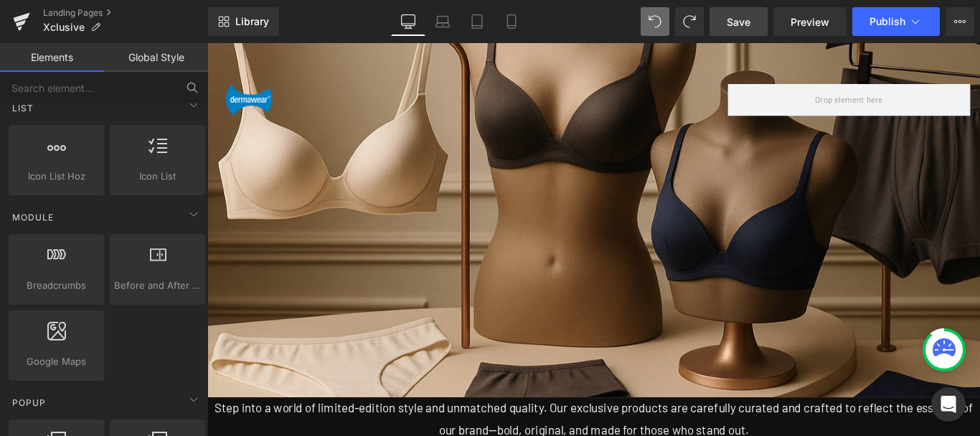
click at [741, 22] on span "Save" at bounding box center [739, 21] width 24 height 15
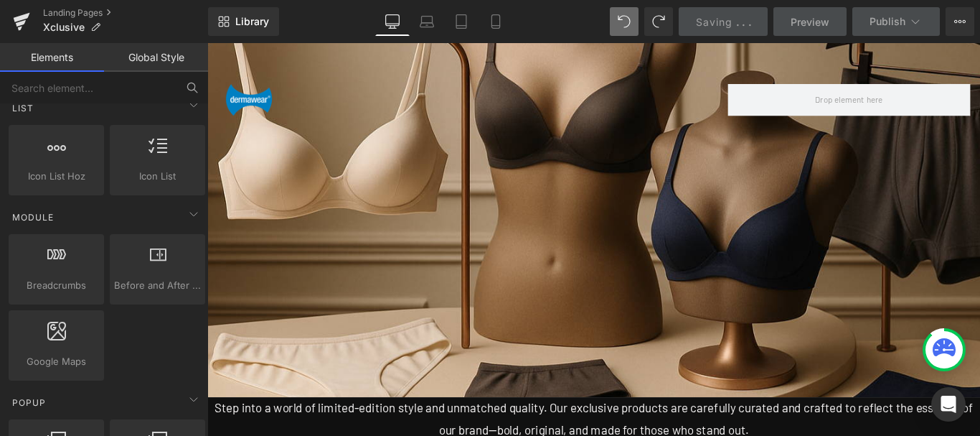
scroll to position [1435, 0]
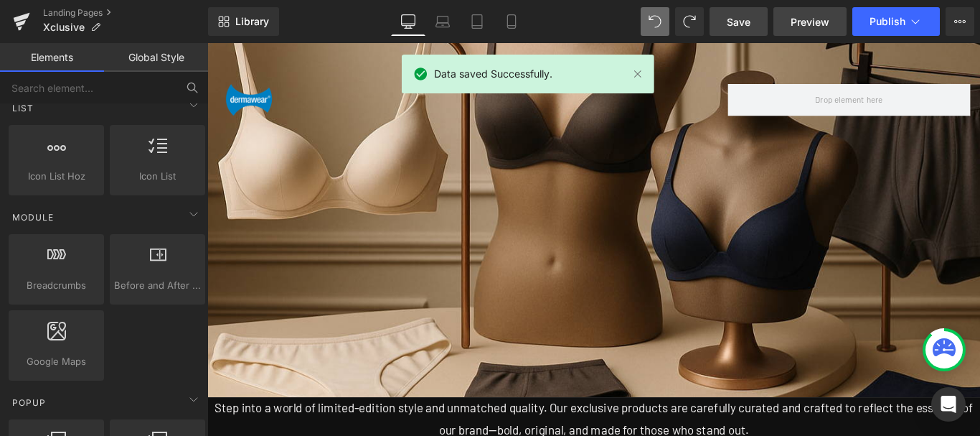
click at [800, 15] on span "Preview" at bounding box center [810, 21] width 39 height 15
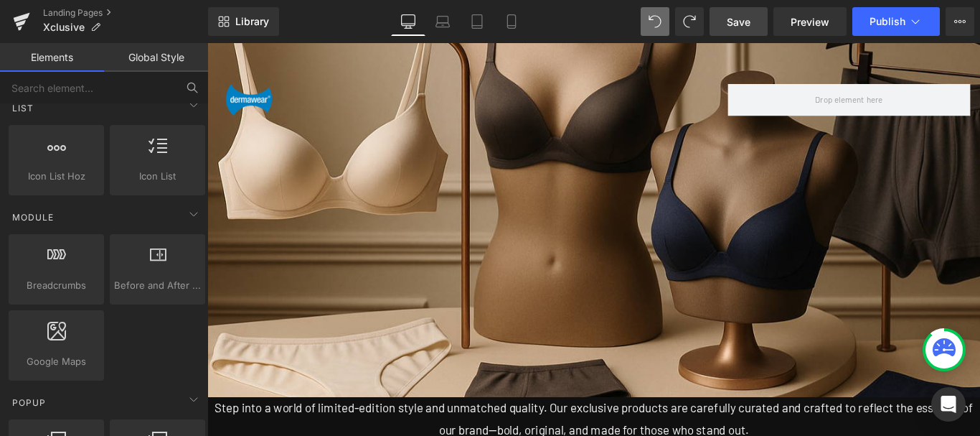
scroll to position [1579, 0]
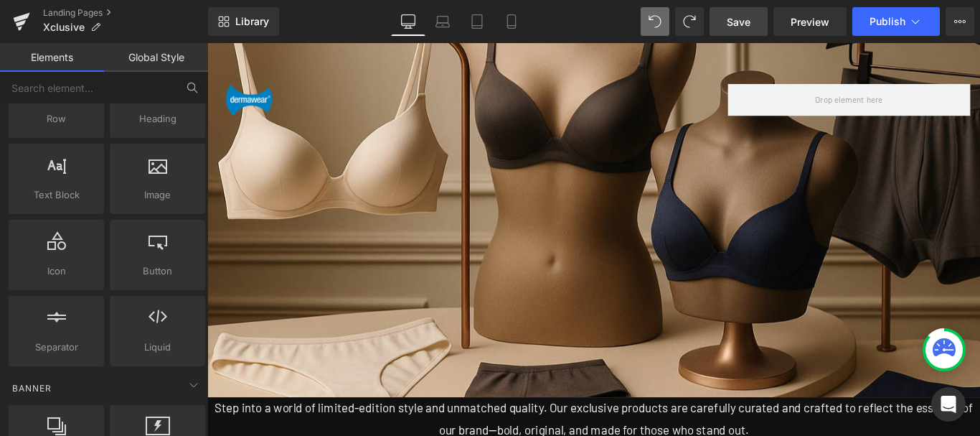
scroll to position [0, 0]
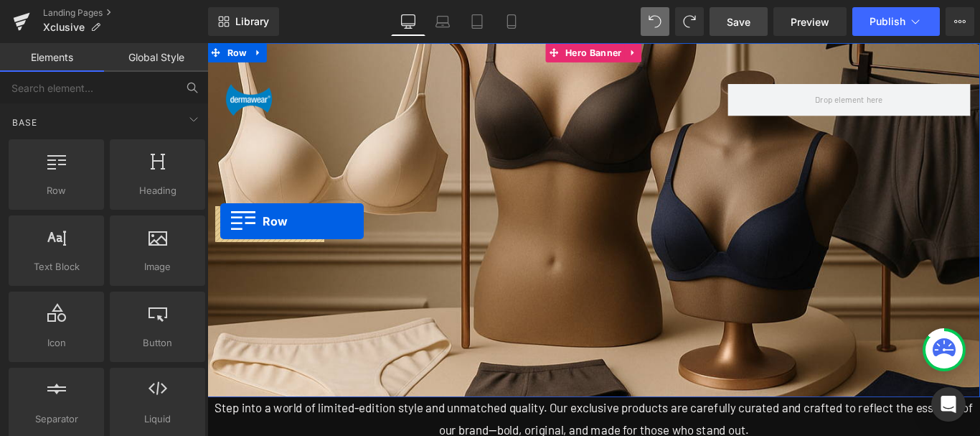
drag, startPoint x: 234, startPoint y: 231, endPoint x: 222, endPoint y: 243, distance: 17.3
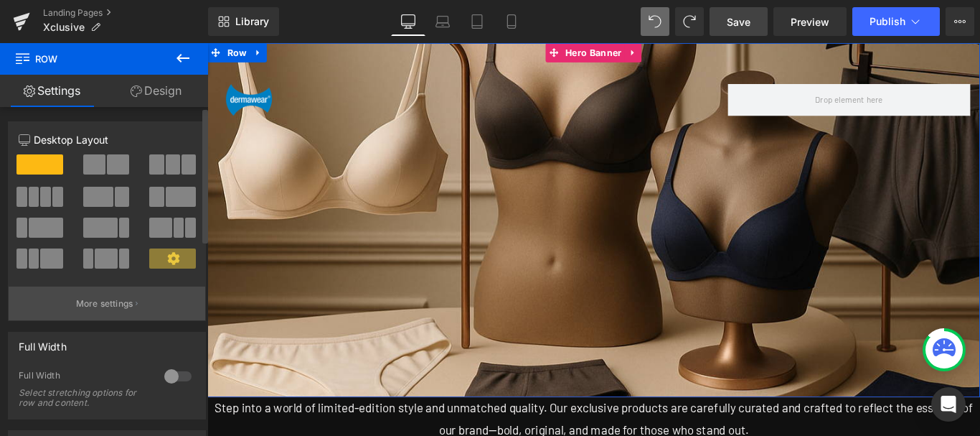
click at [97, 303] on p "More settings" at bounding box center [104, 303] width 57 height 13
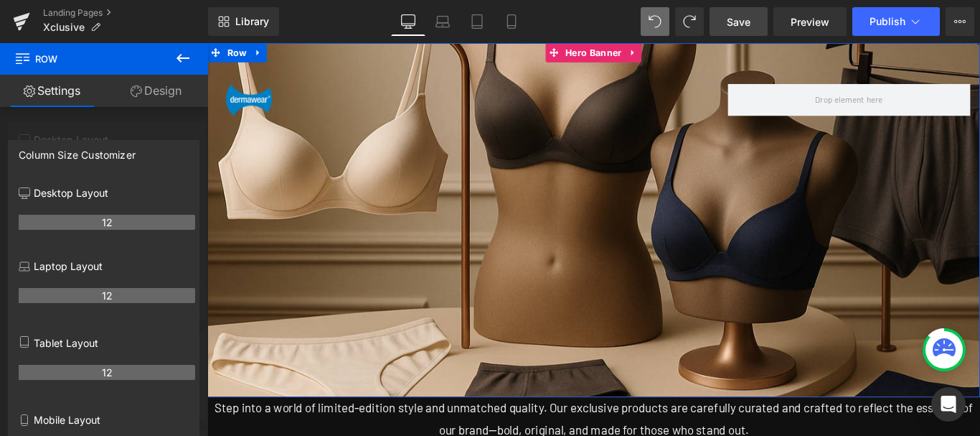
click at [173, 131] on div at bounding box center [104, 243] width 208 height 400
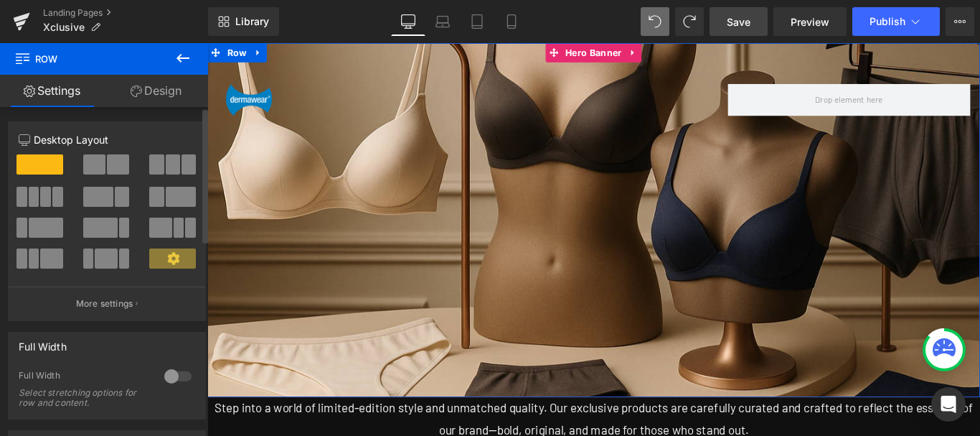
click at [43, 198] on span at bounding box center [45, 197] width 11 height 20
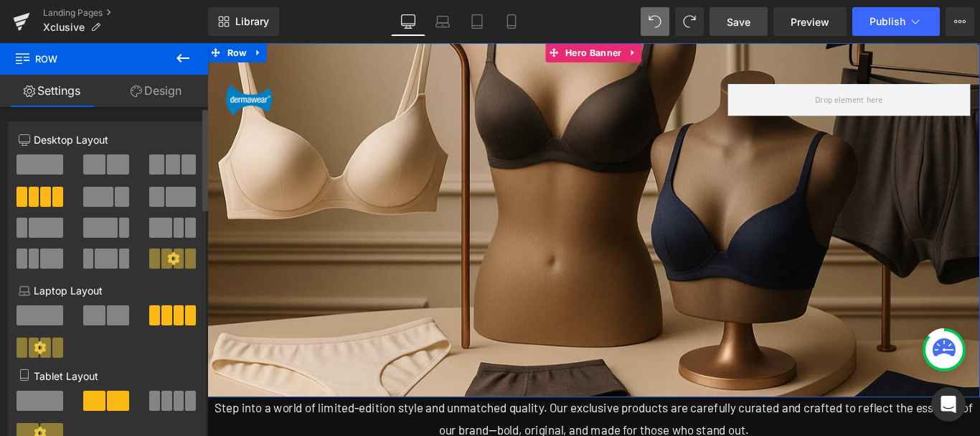
click at [107, 167] on span at bounding box center [118, 164] width 22 height 20
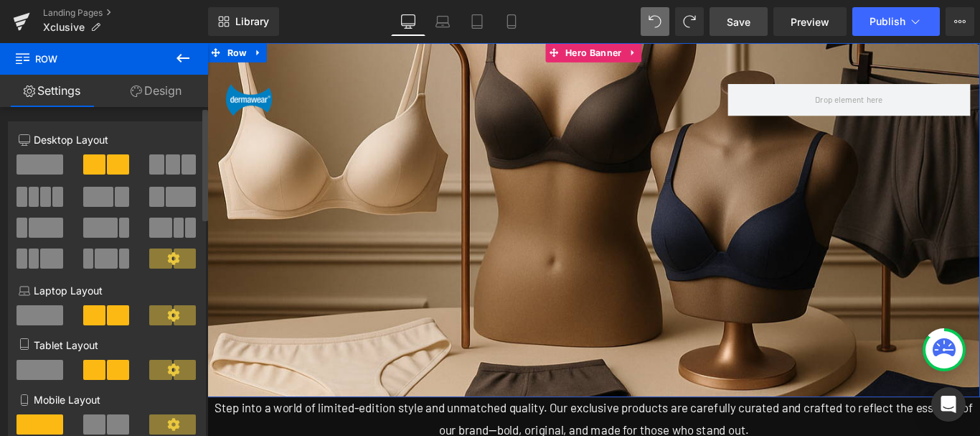
click at [32, 162] on span at bounding box center [40, 164] width 47 height 20
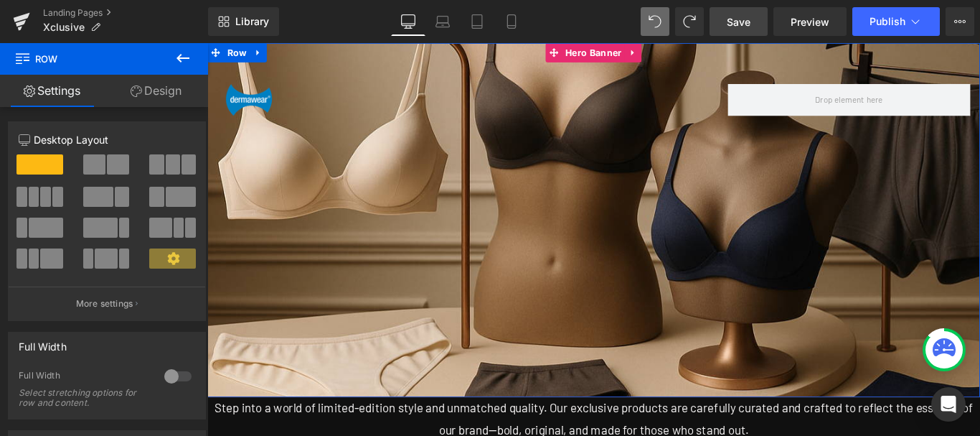
scroll to position [1651, 0]
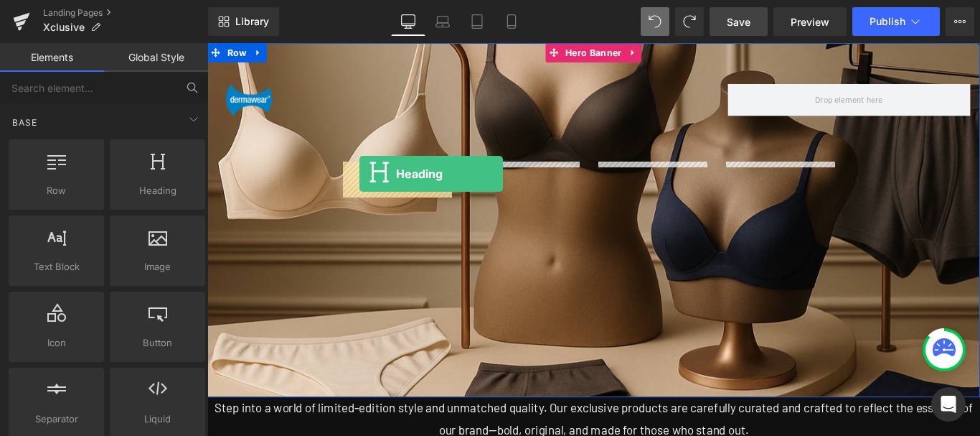
drag, startPoint x: 375, startPoint y: 177, endPoint x: 378, endPoint y: 189, distance: 13.2
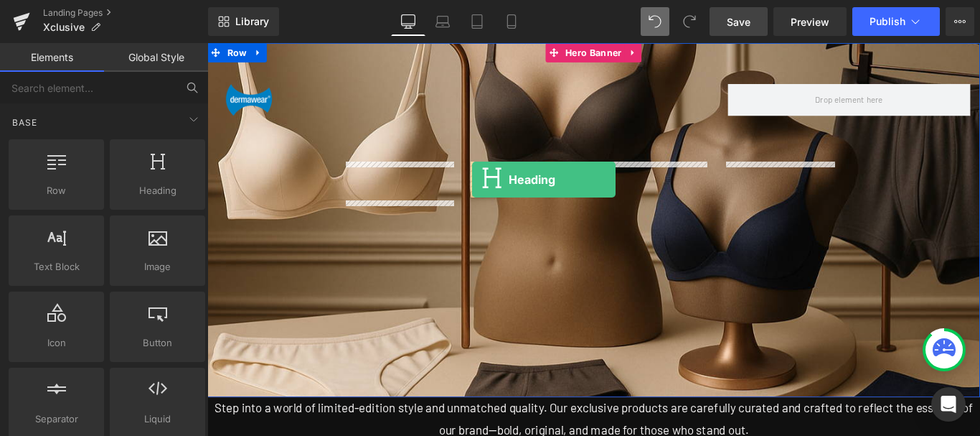
drag, startPoint x: 463, startPoint y: 164, endPoint x: 505, endPoint y: 196, distance: 53.3
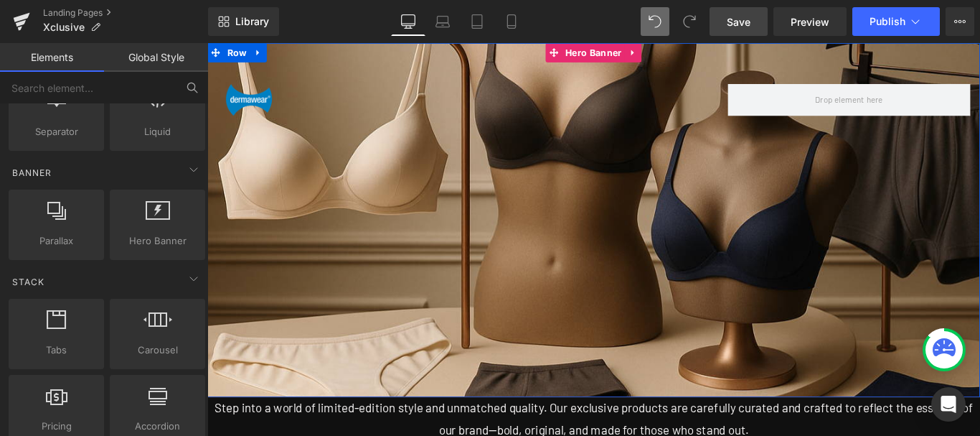
scroll to position [359, 0]
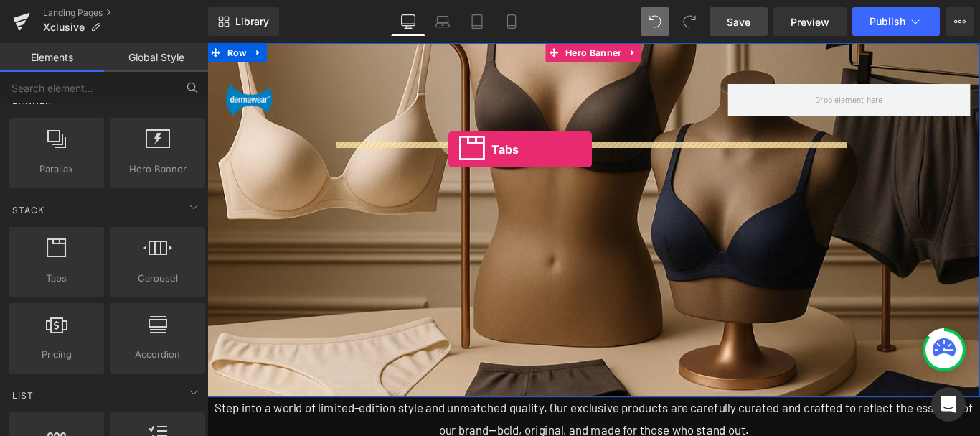
drag, startPoint x: 250, startPoint y: 166, endPoint x: 478, endPoint y: 162, distance: 228.2
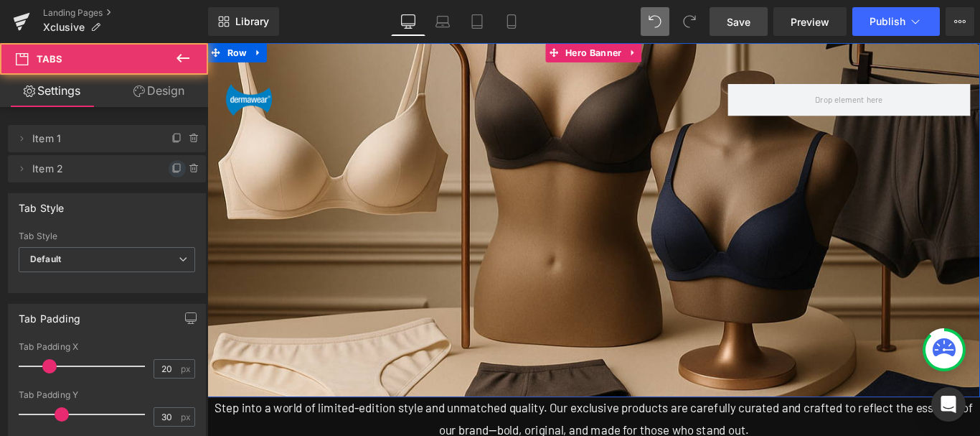
click at [172, 168] on icon at bounding box center [177, 168] width 11 height 11
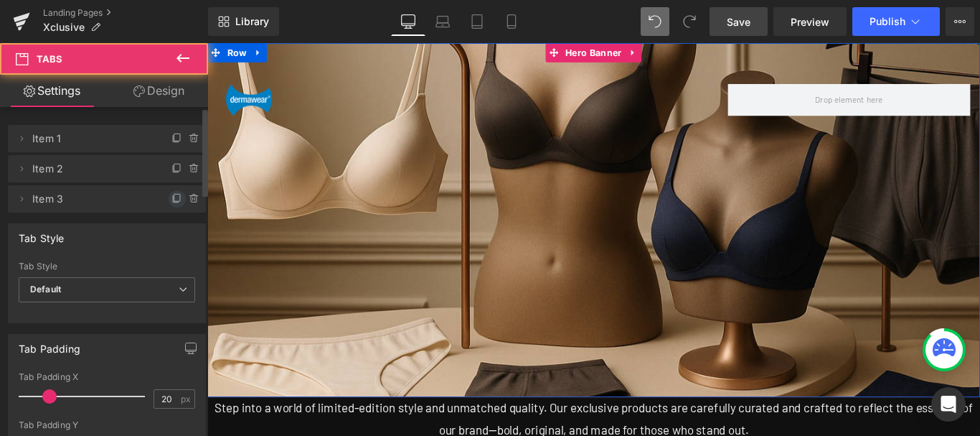
drag, startPoint x: 168, startPoint y: 200, endPoint x: 322, endPoint y: 146, distance: 162.5
click at [172, 200] on icon at bounding box center [177, 198] width 11 height 11
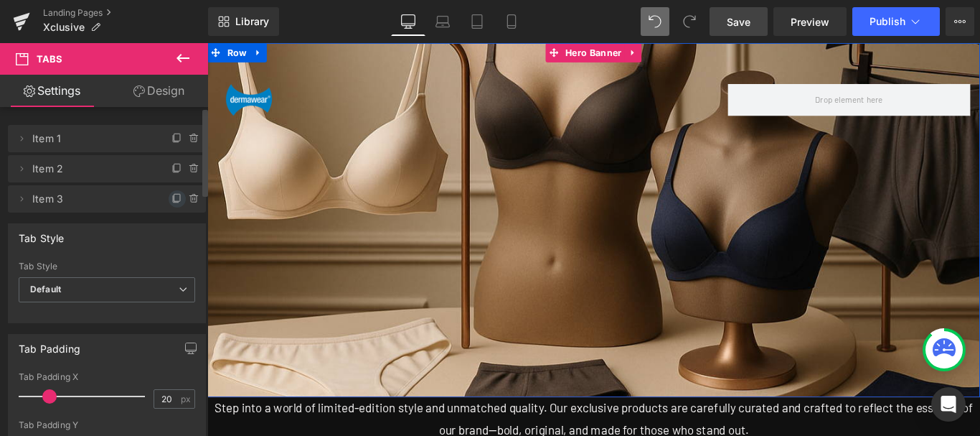
click at [172, 196] on icon at bounding box center [177, 198] width 11 height 11
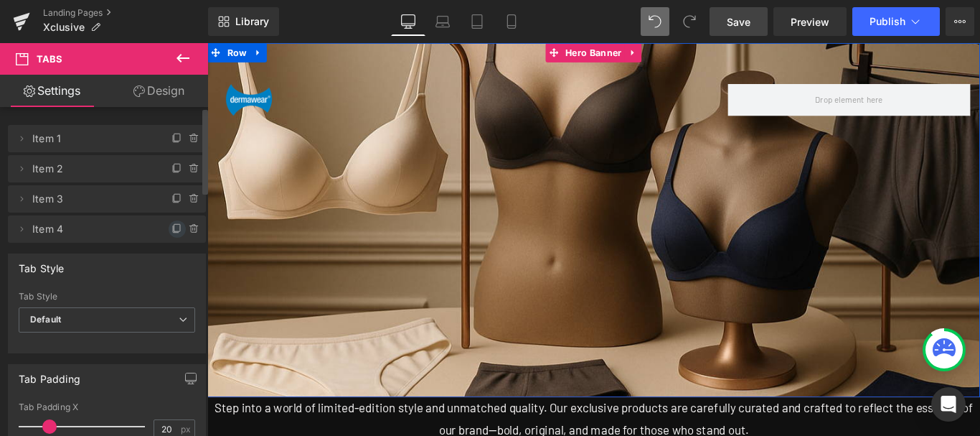
drag, startPoint x: 170, startPoint y: 226, endPoint x: 380, endPoint y: 126, distance: 232.4
click at [172, 226] on icon at bounding box center [177, 228] width 11 height 11
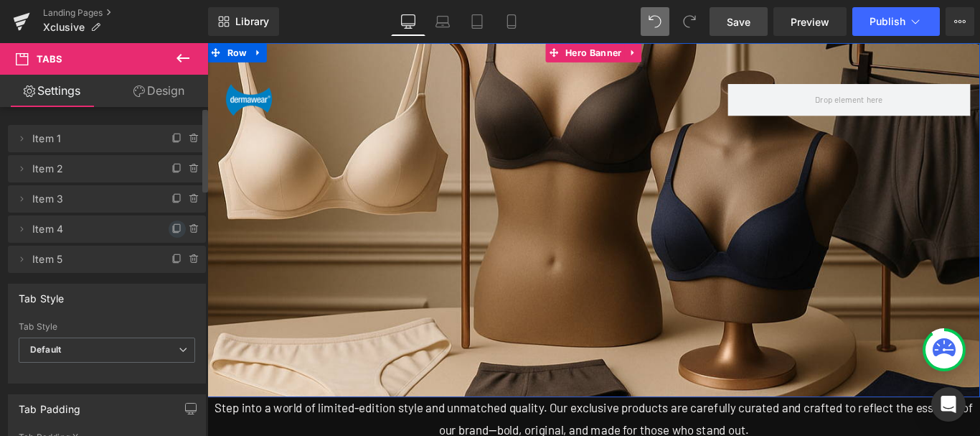
scroll to position [0, 0]
click at [179, 62] on icon at bounding box center [182, 58] width 17 height 17
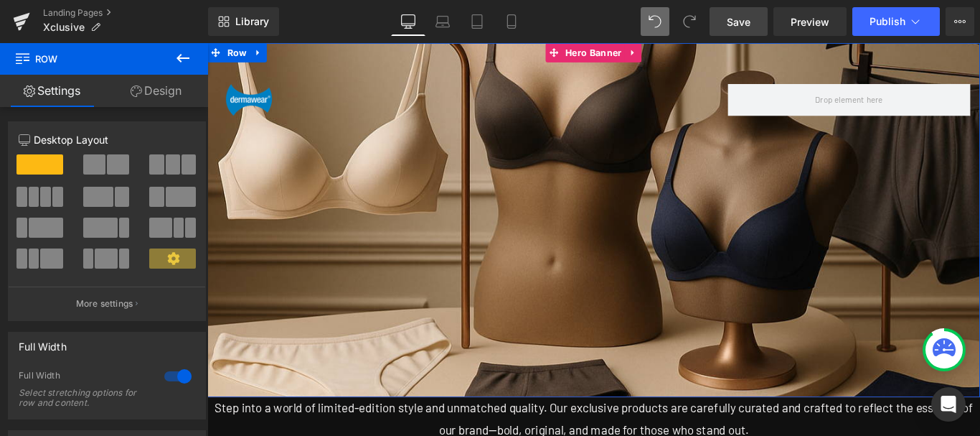
drag, startPoint x: 628, startPoint y: 414, endPoint x: 525, endPoint y: 326, distance: 135.4
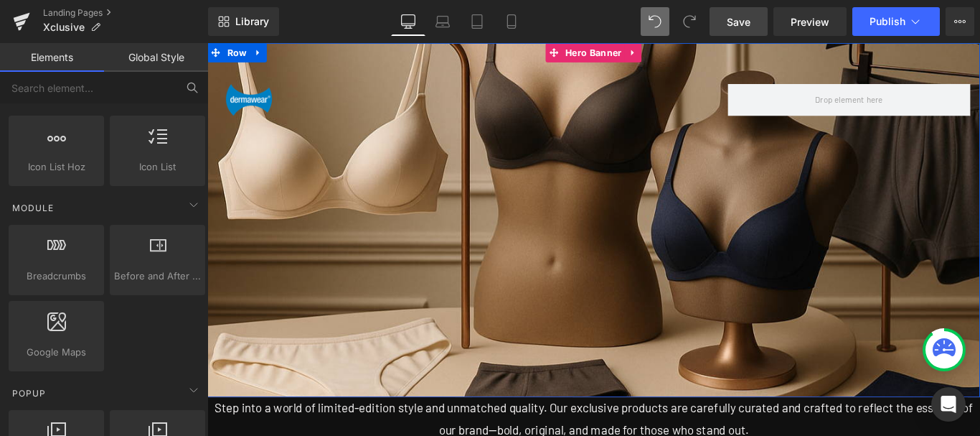
scroll to position [574, 0]
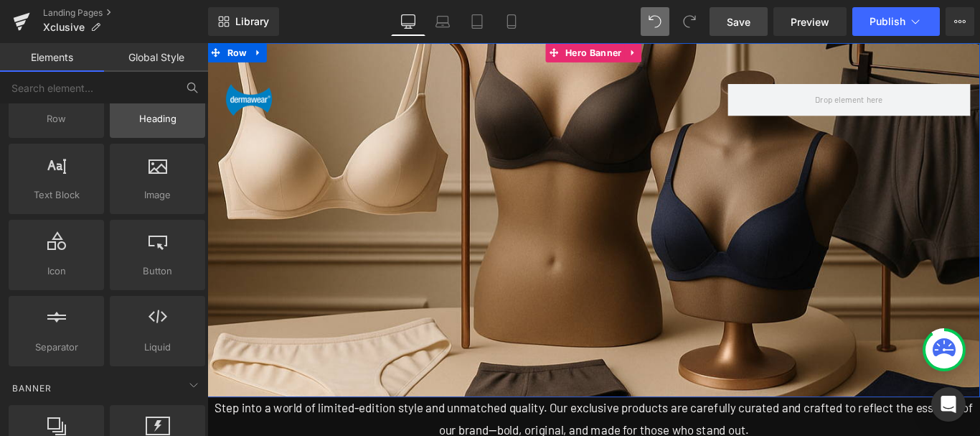
scroll to position [0, 0]
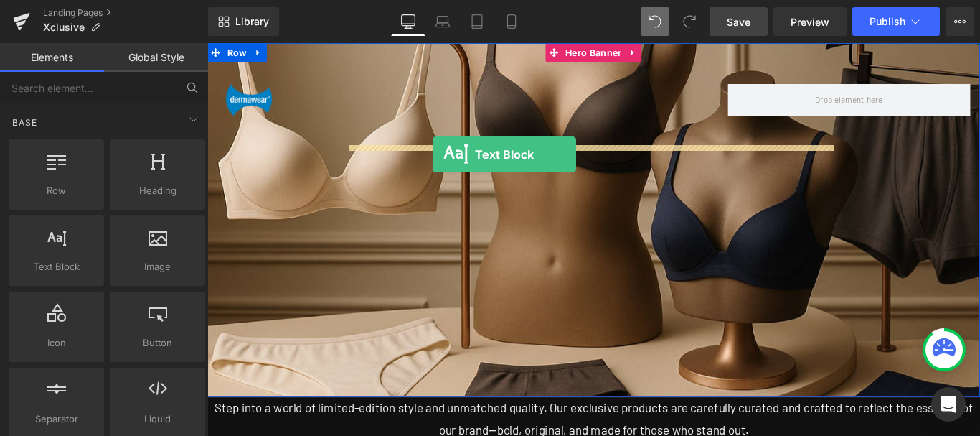
drag, startPoint x: 244, startPoint y: 216, endPoint x: 461, endPoint y: 168, distance: 222.0
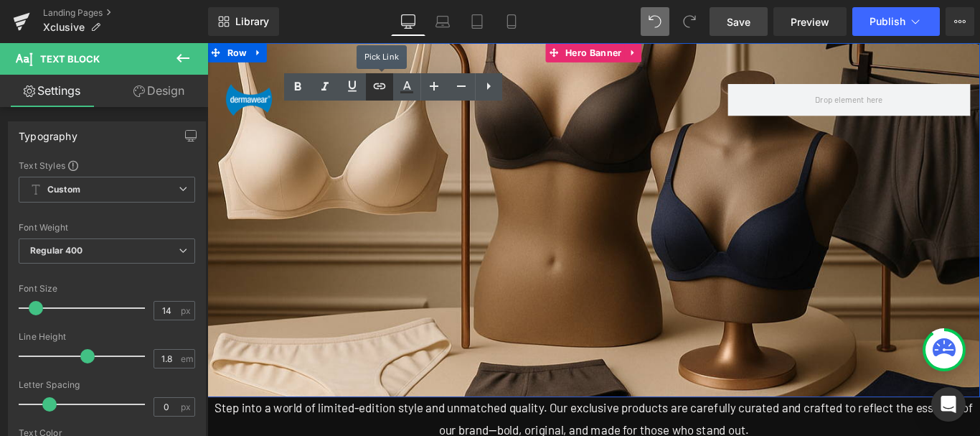
click at [377, 89] on icon at bounding box center [379, 86] width 12 height 6
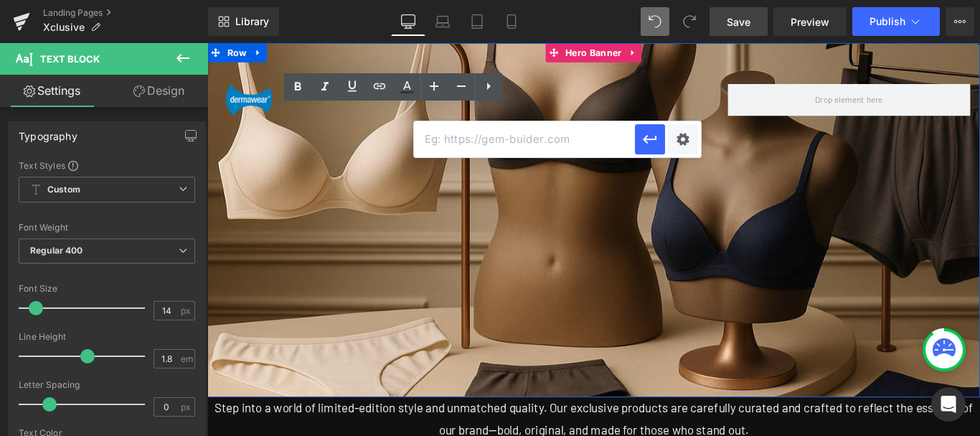
click at [586, 140] on input "text" at bounding box center [524, 139] width 221 height 36
paste input "https://dermawear.co.in/pages/faqs"
type input "https://dermawear.co.in/pages/faqs"
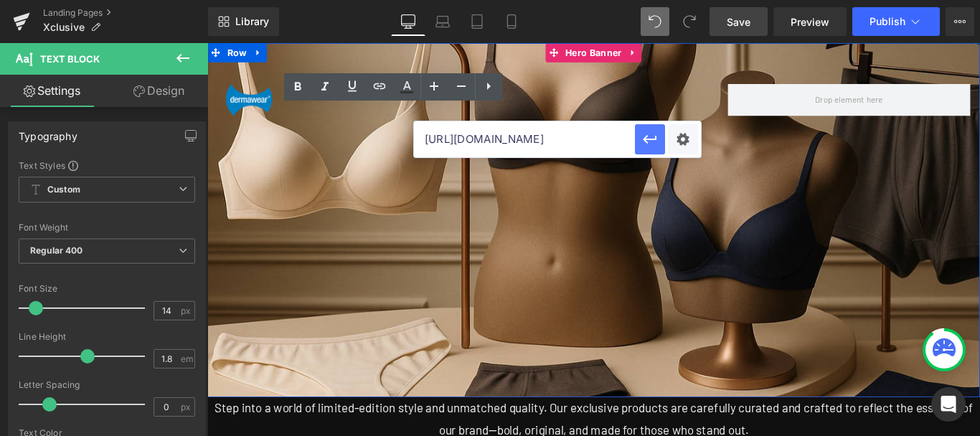
click at [654, 144] on icon "button" at bounding box center [650, 139] width 17 height 17
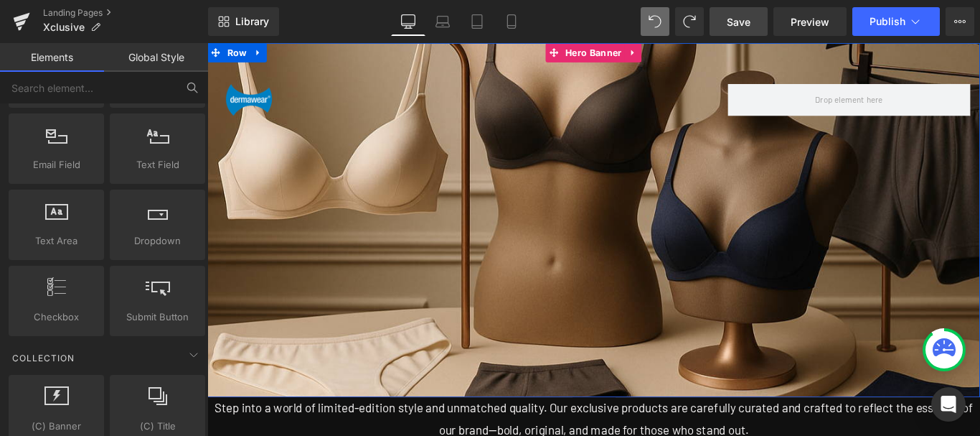
scroll to position [2006, 0]
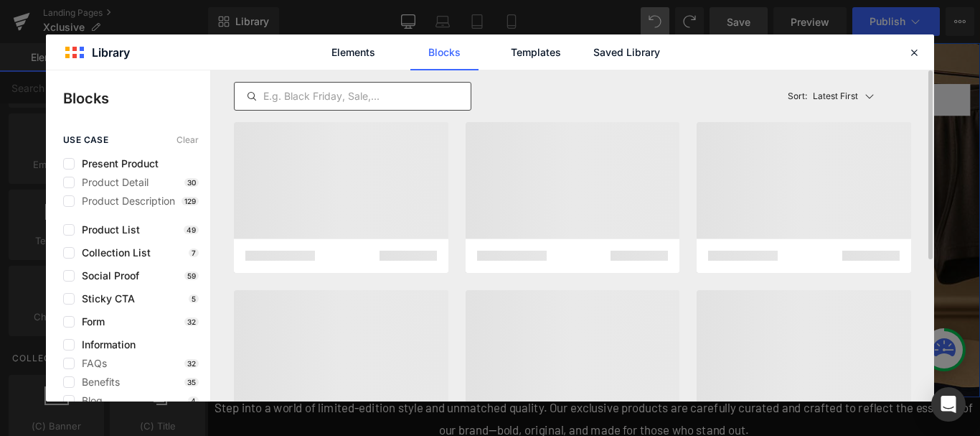
click at [306, 91] on input "text" at bounding box center [353, 96] width 236 height 17
click at [306, 98] on input "text" at bounding box center [353, 96] width 236 height 17
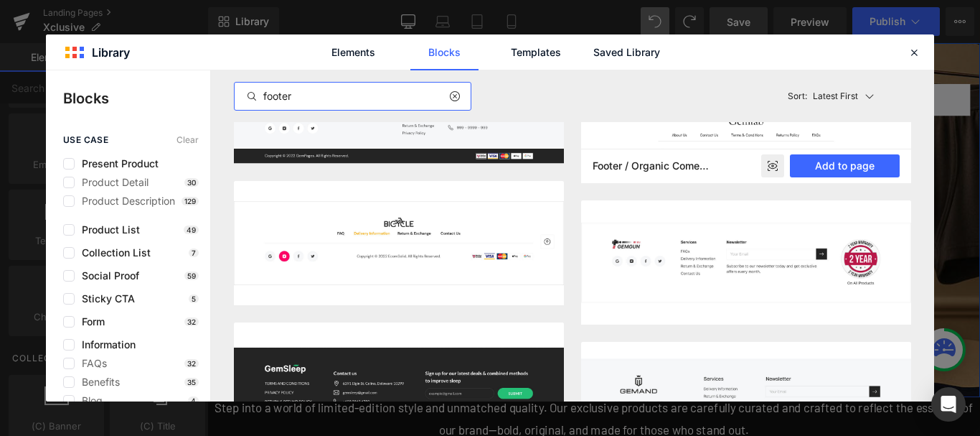
scroll to position [1507, 0]
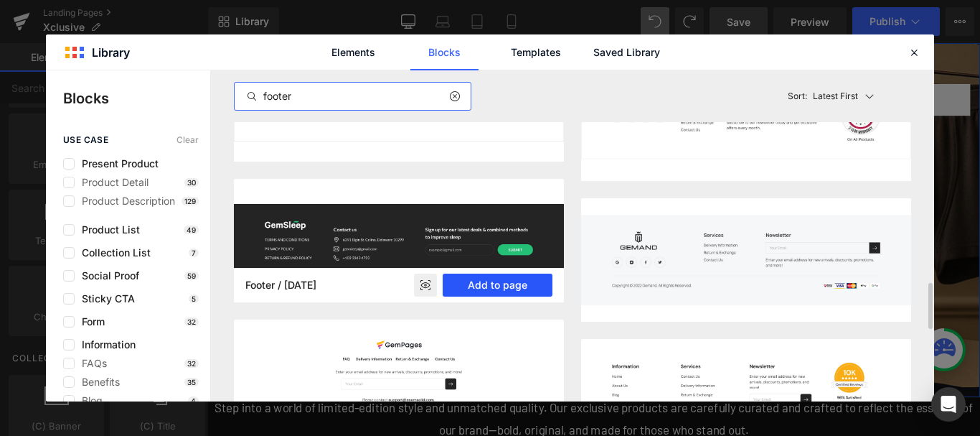
type input "footer"
click at [493, 288] on button "Add to page" at bounding box center [498, 284] width 110 height 23
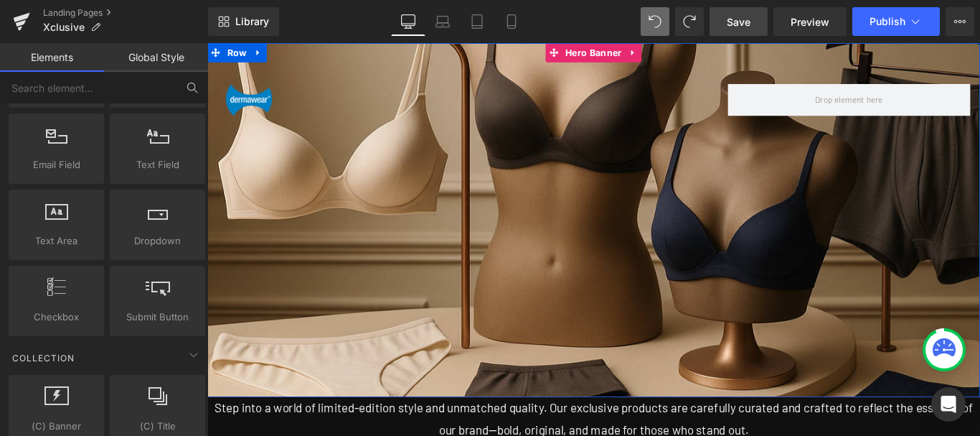
scroll to position [2078, 0]
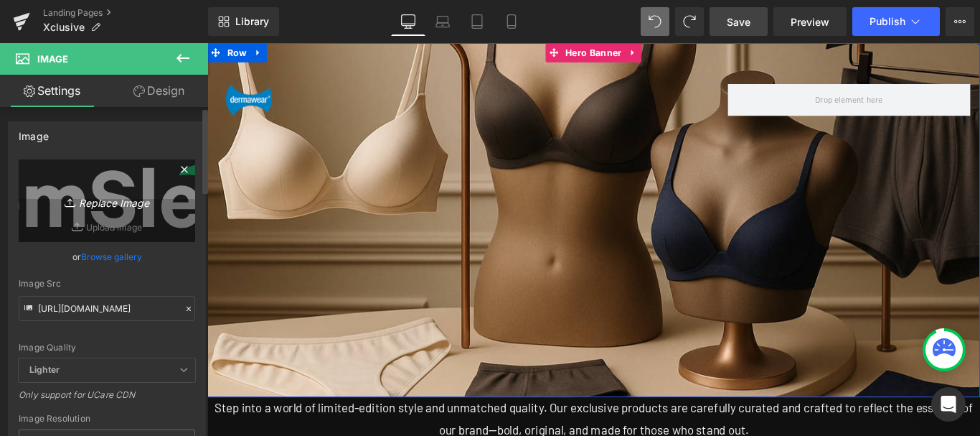
click at [106, 206] on icon "Replace Image" at bounding box center [107, 201] width 115 height 18
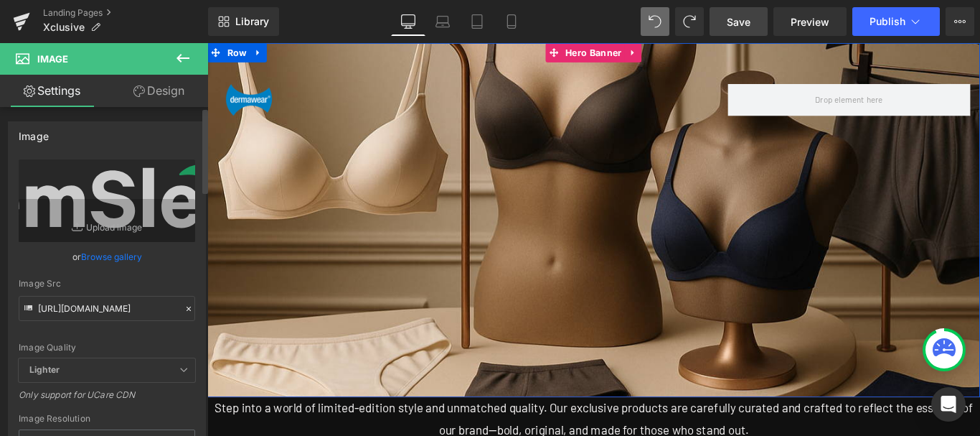
click at [88, 258] on link "Browse gallery" at bounding box center [111, 256] width 61 height 25
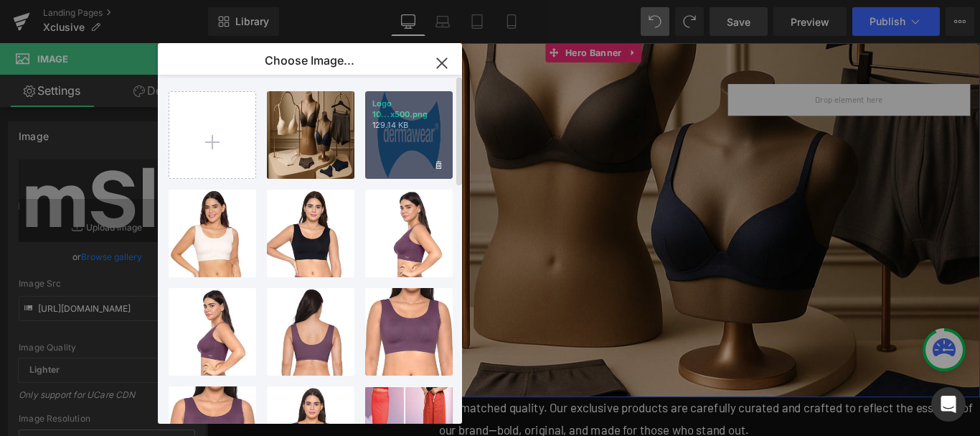
click at [419, 125] on p "129.14 KB" at bounding box center [408, 125] width 73 height 11
type input "https://ucarecdn.com/73791afb-ed32-4aaf-a206-a39b70c90029/-/format/auto/-/previ…"
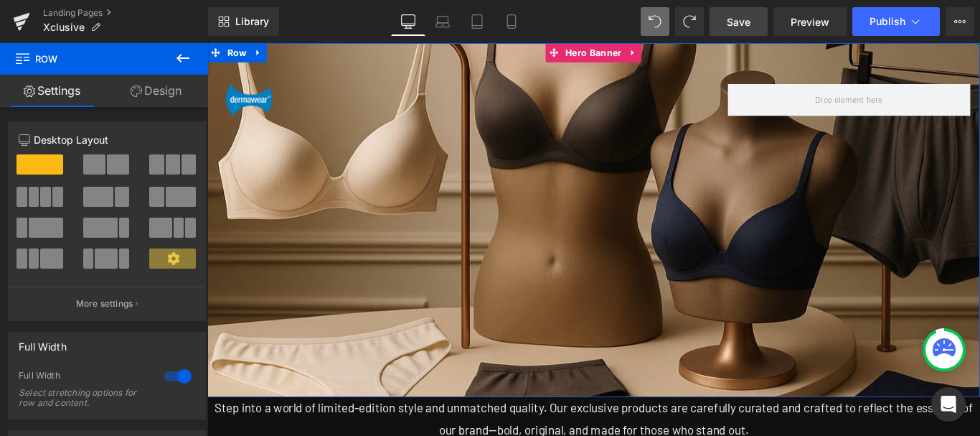
click at [739, 23] on span "Save" at bounding box center [739, 21] width 24 height 15
drag, startPoint x: 471, startPoint y: 306, endPoint x: 658, endPoint y: 295, distance: 187.7
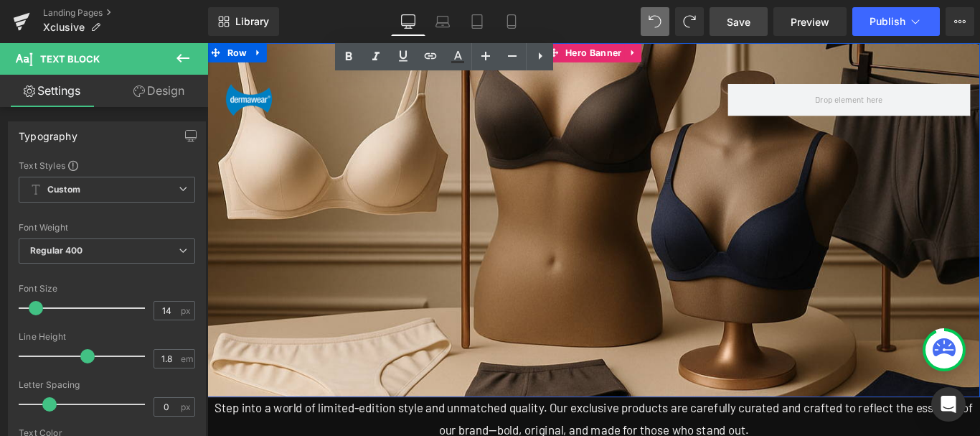
scroll to position [1972, 0]
click at [207, 43] on div at bounding box center [207, 43] width 0 height 0
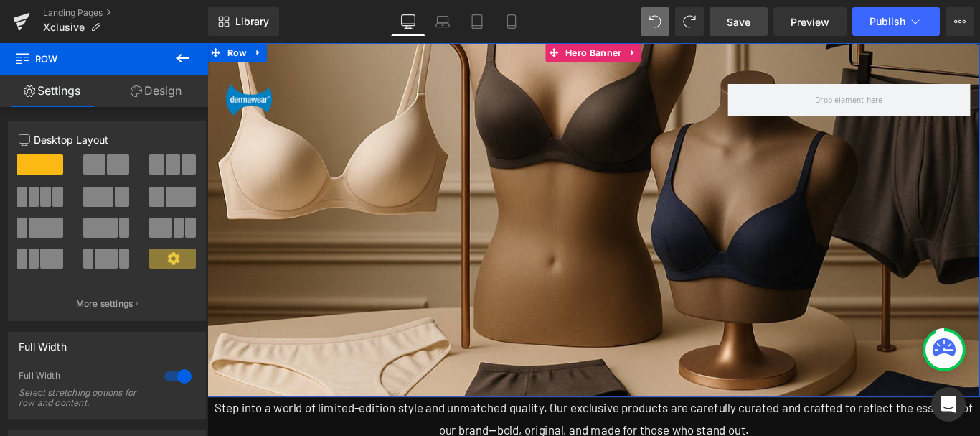
scroll to position [1757, 0]
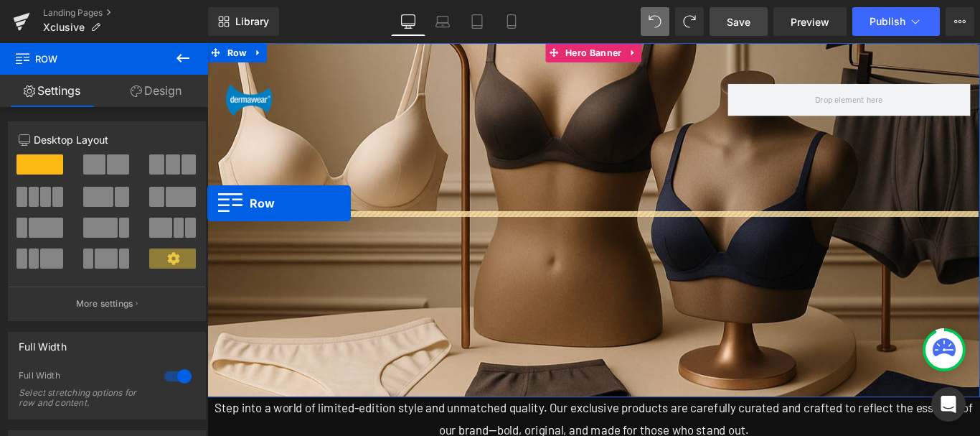
drag, startPoint x: 212, startPoint y: 174, endPoint x: 410, endPoint y: 258, distance: 215.1
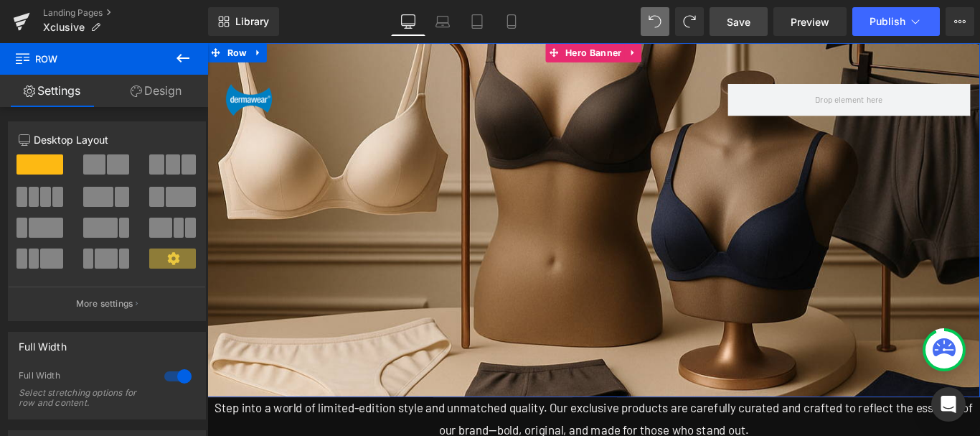
scroll to position [2116, 0]
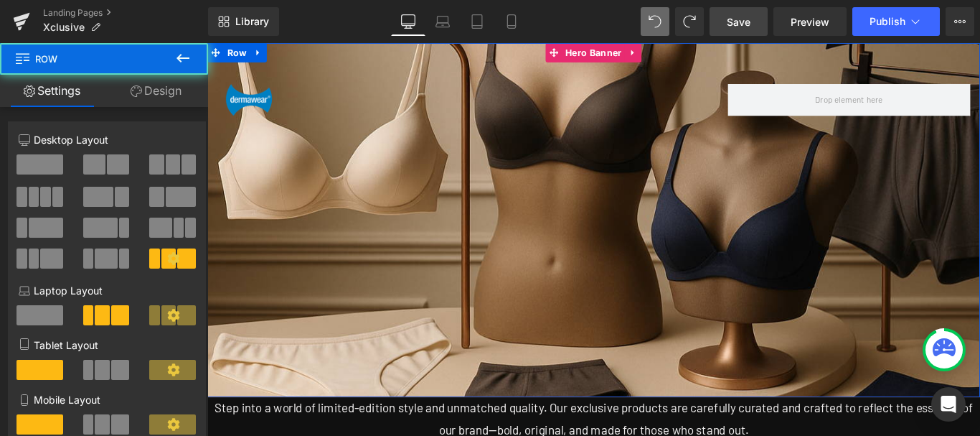
click at [164, 93] on link "Design" at bounding box center [156, 91] width 104 height 32
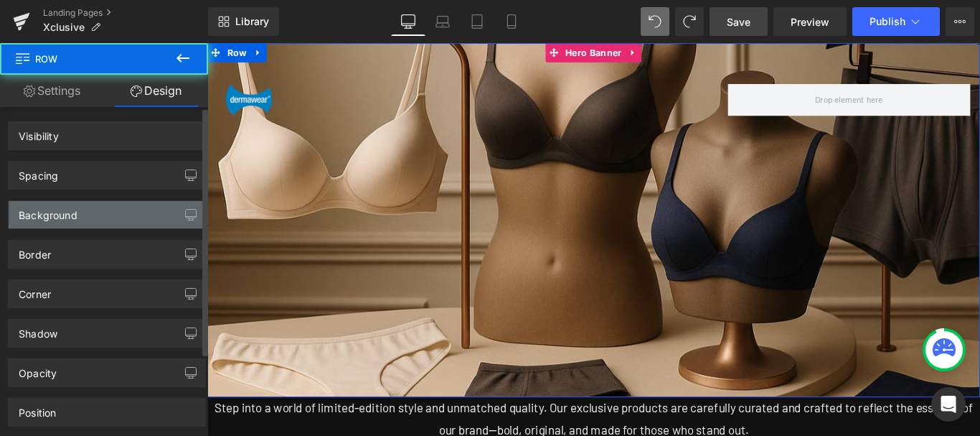
click at [50, 220] on div "Background" at bounding box center [48, 211] width 59 height 20
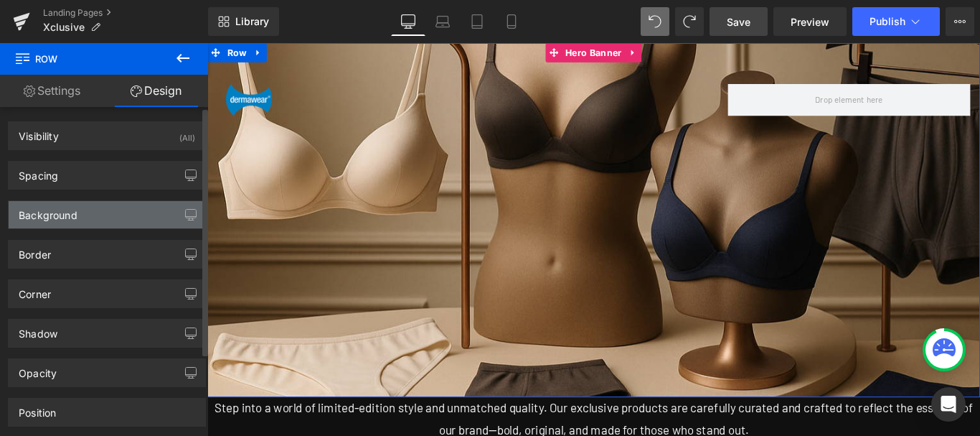
click at [81, 214] on div "Background" at bounding box center [107, 214] width 197 height 27
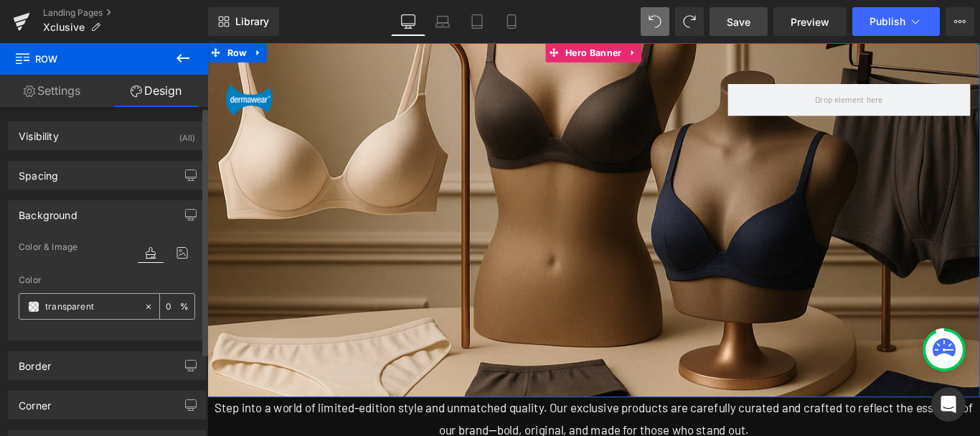
click at [95, 306] on input "transparent" at bounding box center [91, 307] width 92 height 16
paste input "https://dermawear.co.in/pages/faqs"
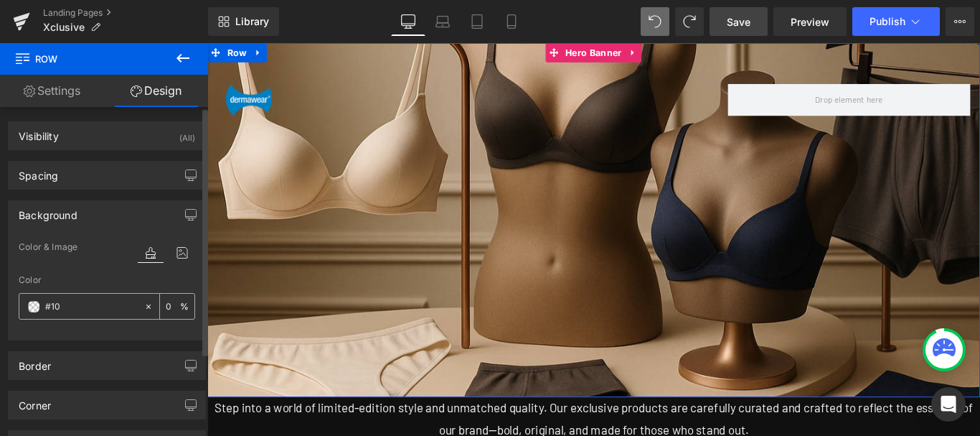
type input "#101"
type input "100"
type input "#10101"
type input "0"
type input "#101010"
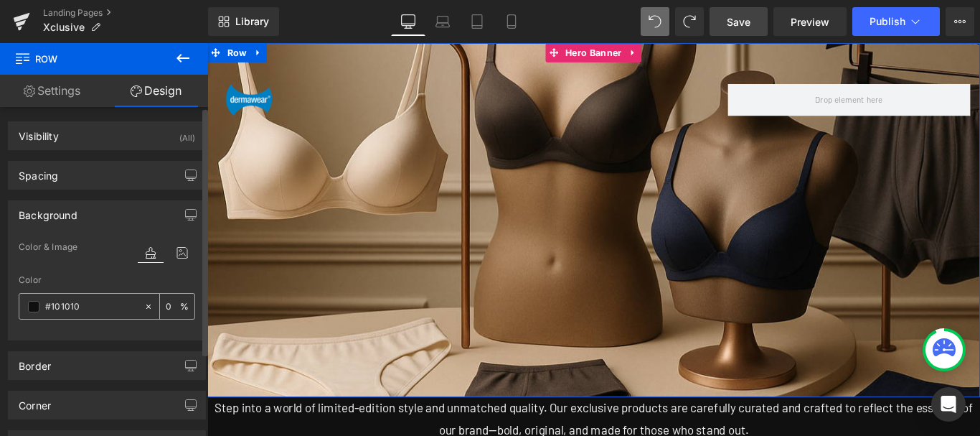
type input "100"
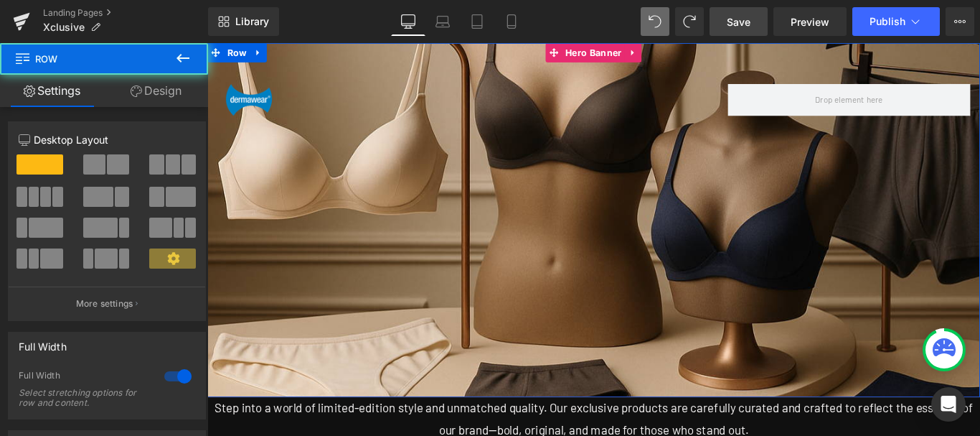
scroll to position [2187, 0]
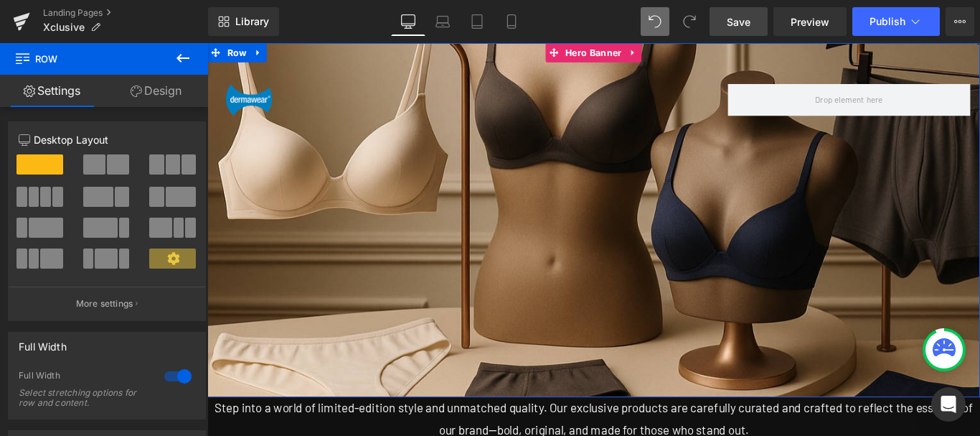
drag, startPoint x: 184, startPoint y: 59, endPoint x: 330, endPoint y: 278, distance: 263.9
click at [184, 59] on icon at bounding box center [183, 58] width 13 height 9
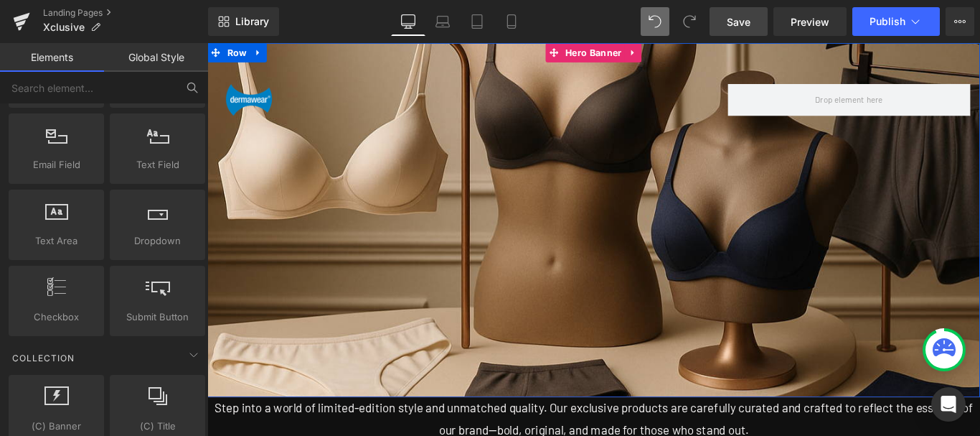
scroll to position [1900, 0]
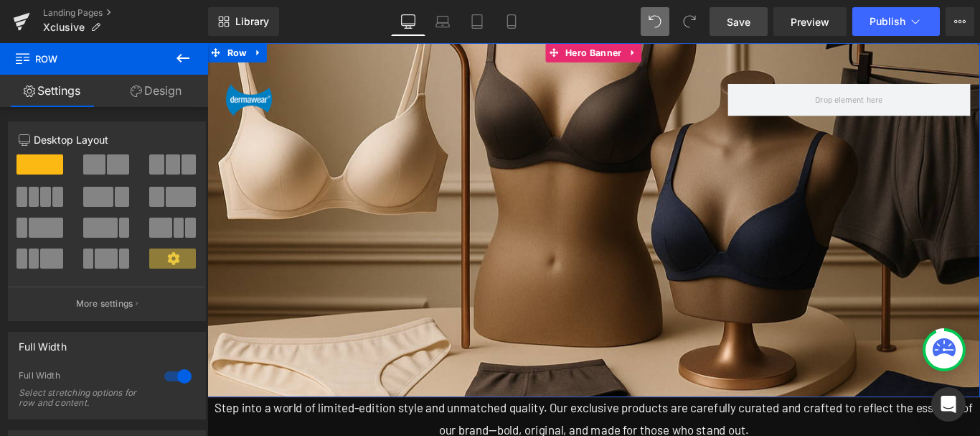
drag, startPoint x: 624, startPoint y: 385, endPoint x: 601, endPoint y: 321, distance: 67.6
drag, startPoint x: 642, startPoint y: 309, endPoint x: 593, endPoint y: 258, distance: 71.6
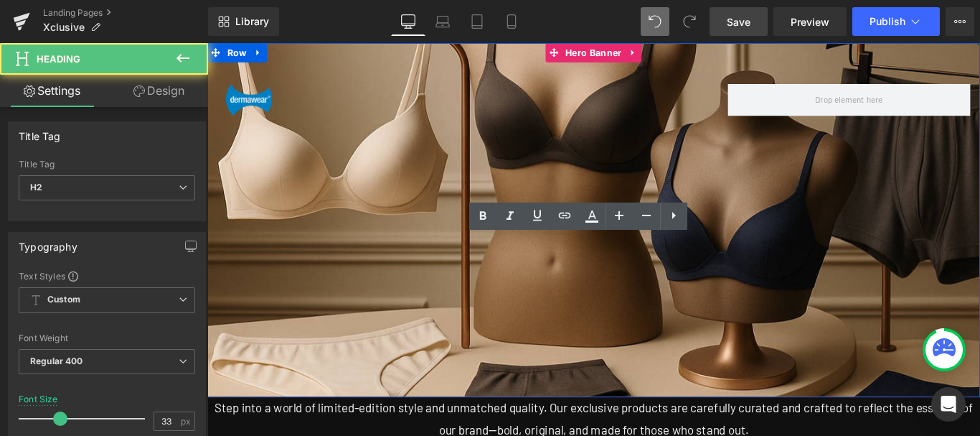
scroll to position [1972, 0]
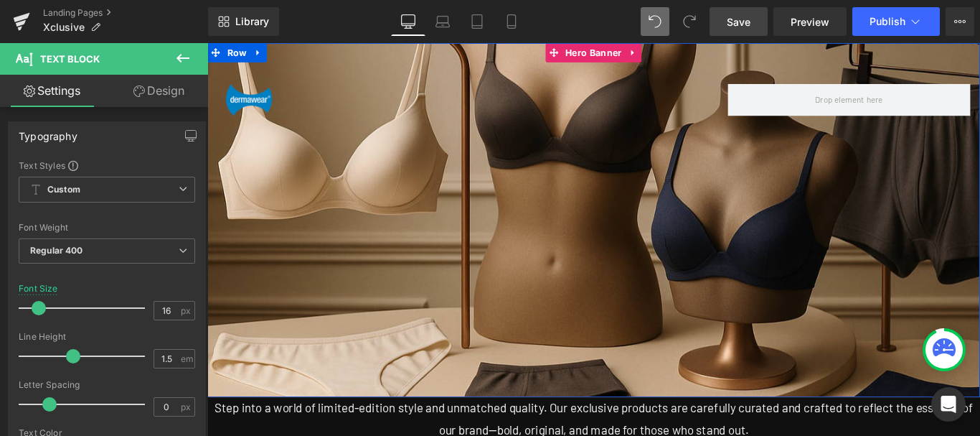
drag, startPoint x: 466, startPoint y: 184, endPoint x: 575, endPoint y: 186, distance: 108.4
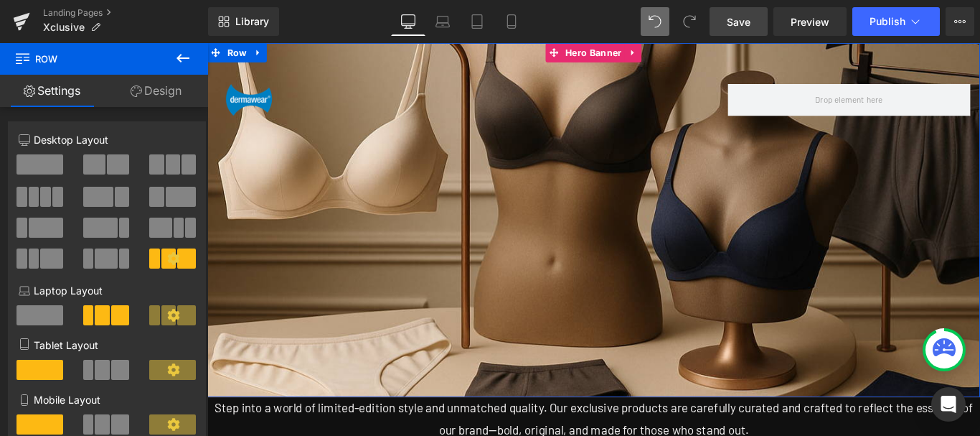
scroll to position [1900, 0]
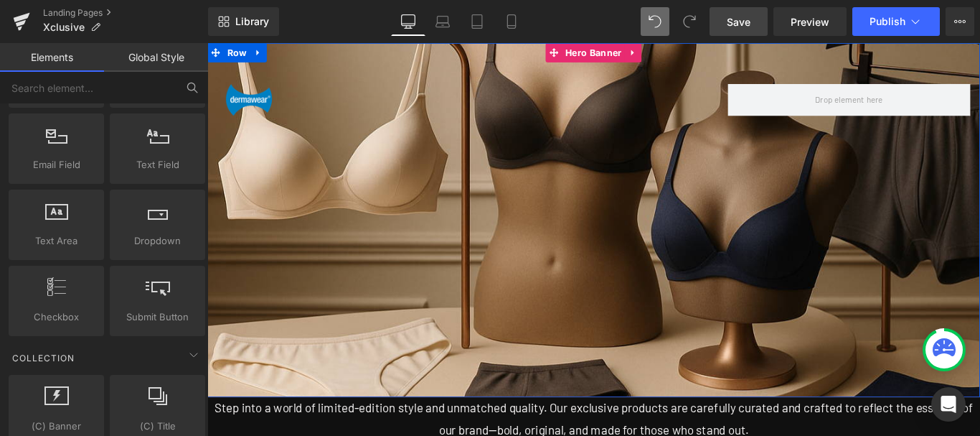
scroll to position [1570, 0]
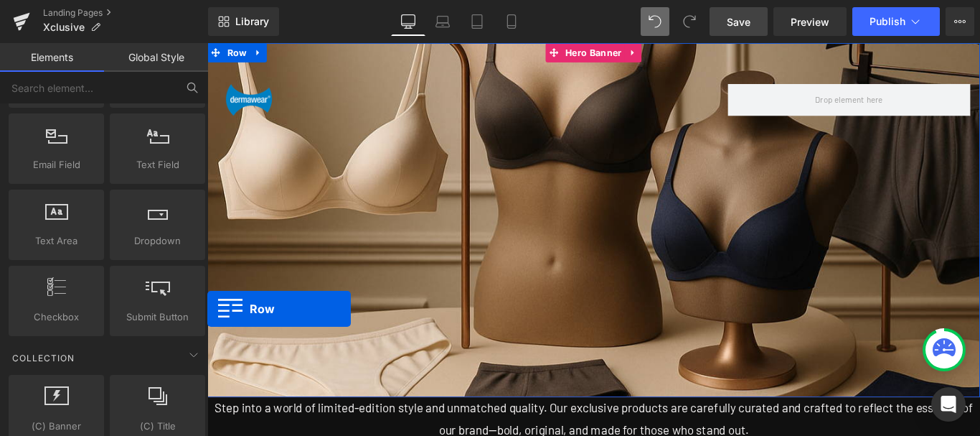
scroll to position [2440, 0]
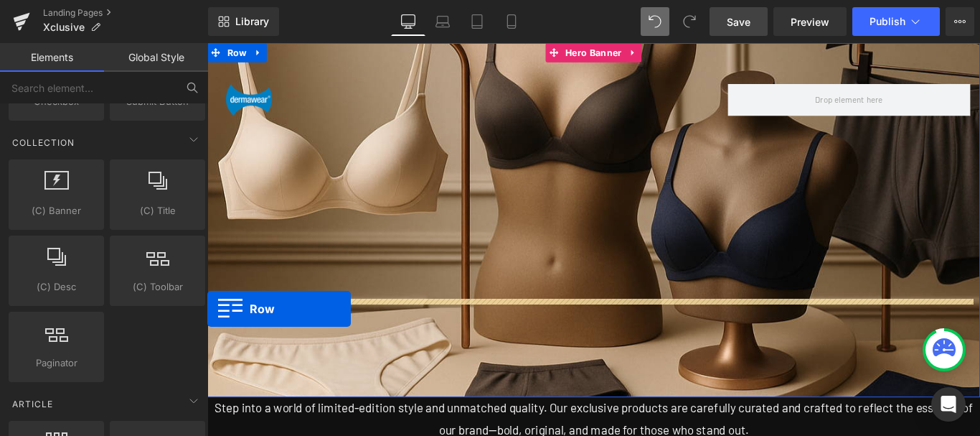
drag, startPoint x: 213, startPoint y: 152, endPoint x: 413, endPoint y: 352, distance: 282.7
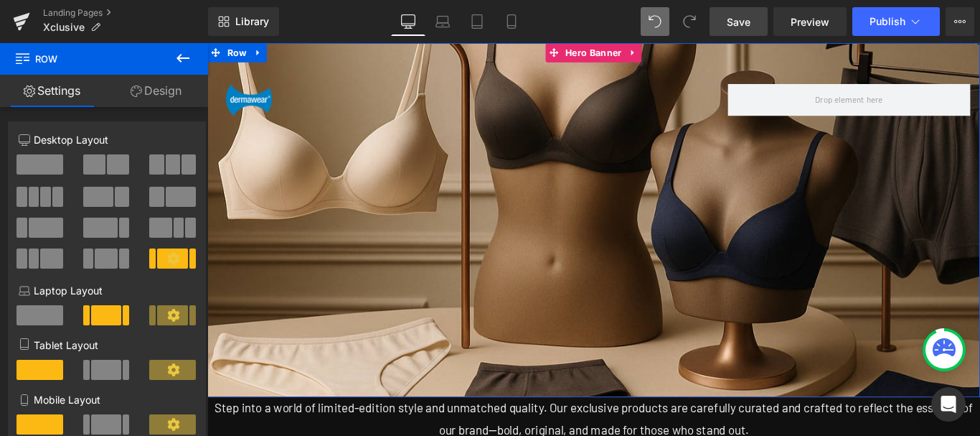
scroll to position [1853, 0]
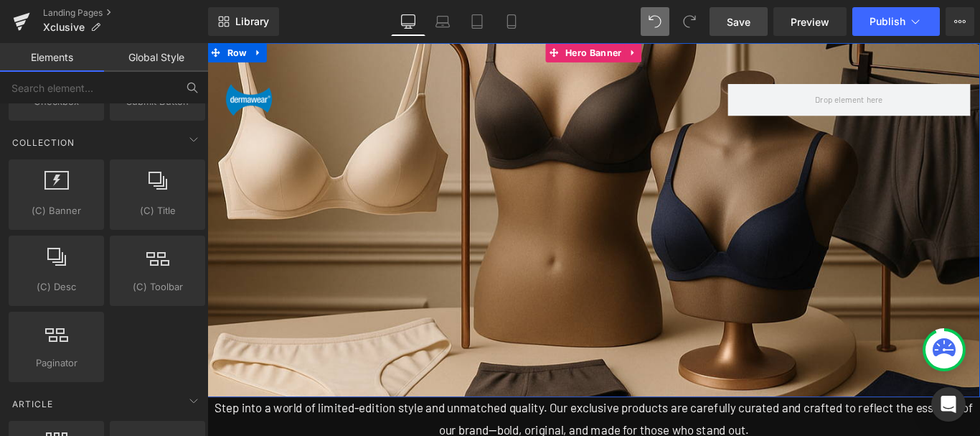
scroll to position [1709, 0]
click at [745, 9] on link "Save" at bounding box center [739, 21] width 58 height 29
click at [809, 20] on span "Preview" at bounding box center [810, 21] width 39 height 15
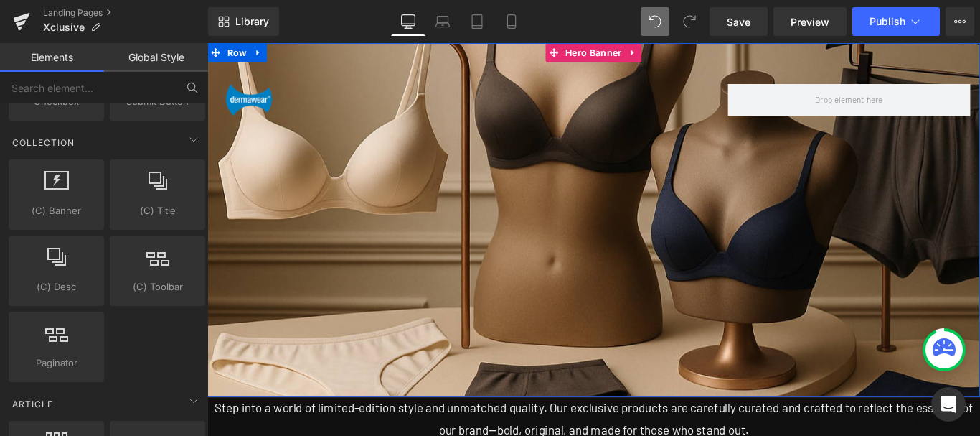
drag, startPoint x: 617, startPoint y: 202, endPoint x: 616, endPoint y: 192, distance: 10.1
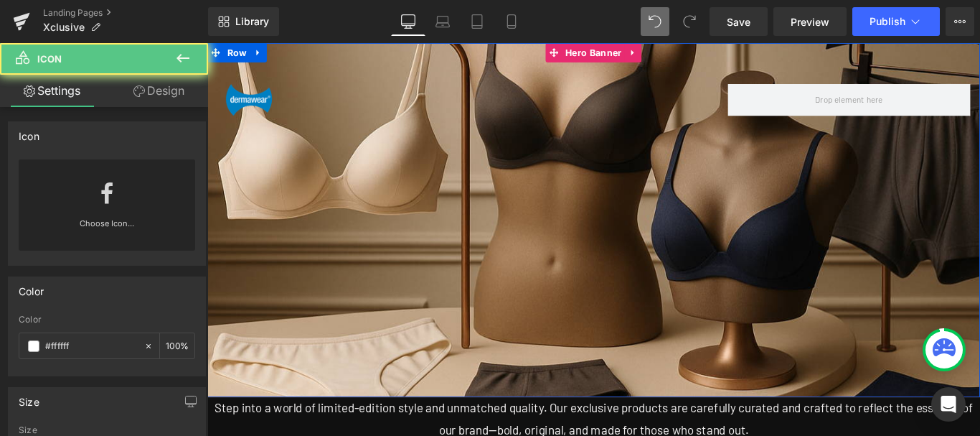
scroll to position [1995, 0]
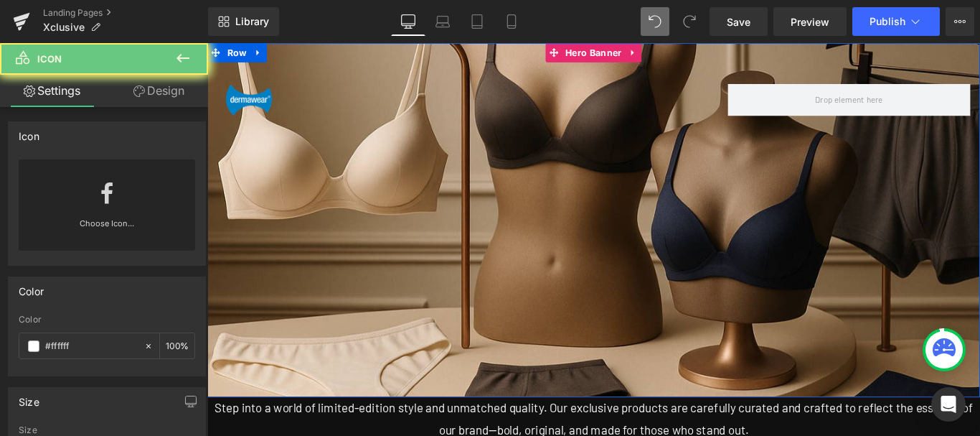
drag, startPoint x: 1019, startPoint y: 333, endPoint x: 1033, endPoint y: 414, distance: 82.4
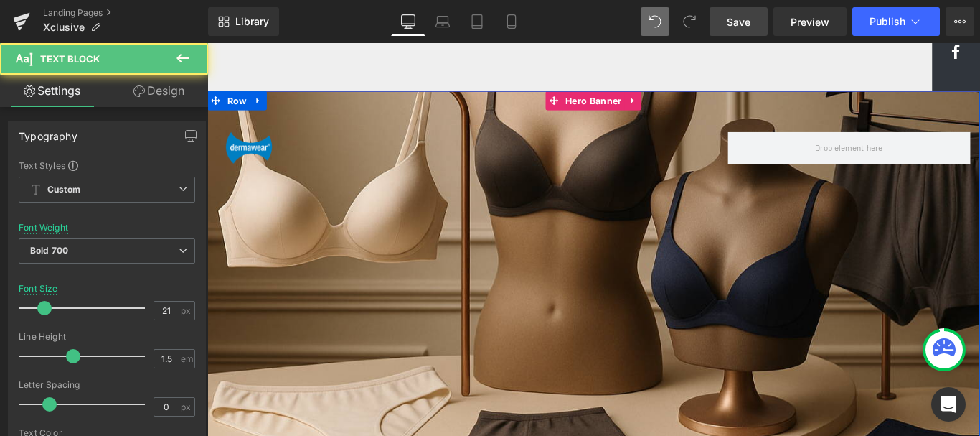
click at [740, 22] on span "Save" at bounding box center [739, 21] width 24 height 15
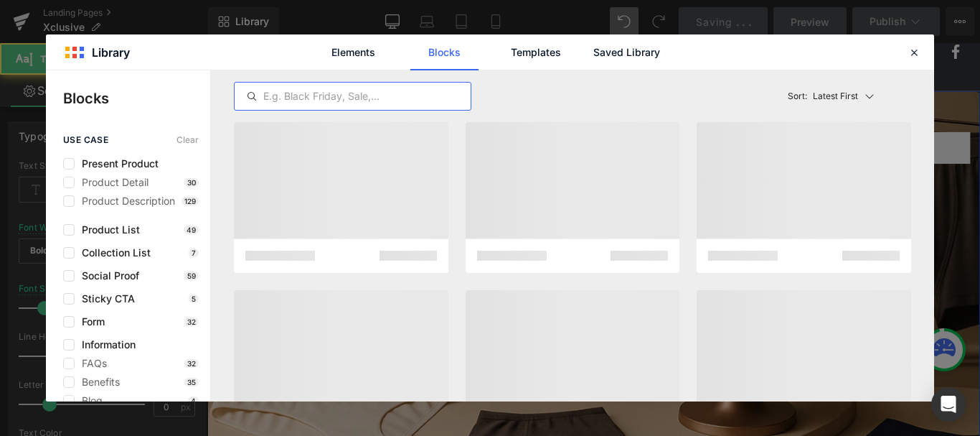
click at [323, 93] on input "text" at bounding box center [353, 96] width 236 height 17
type input "footer"
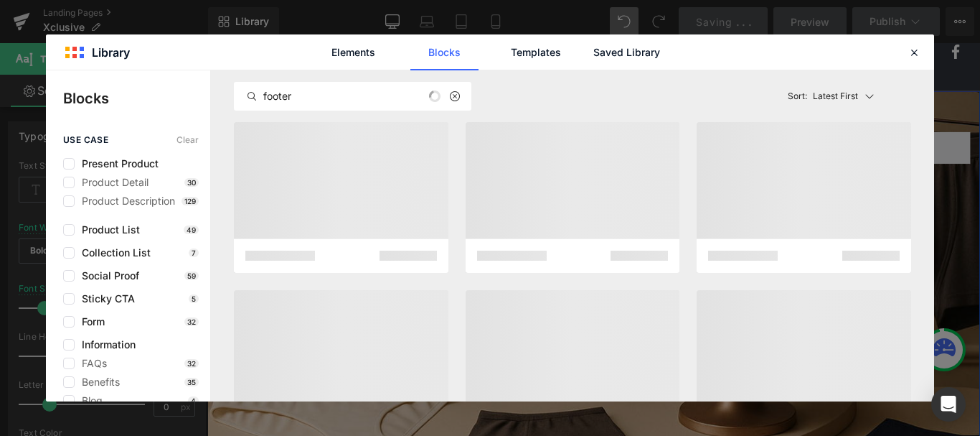
scroll to position [2139, 0]
click at [917, 50] on icon at bounding box center [914, 52] width 13 height 13
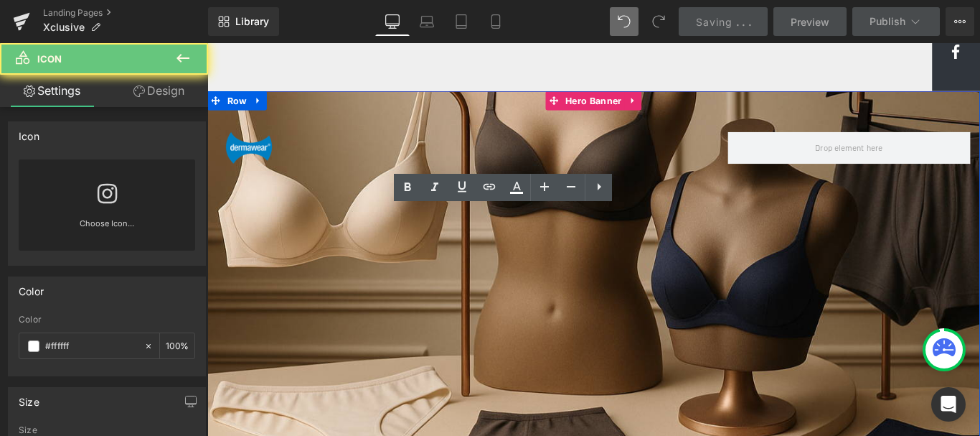
drag, startPoint x: 1031, startPoint y: 309, endPoint x: 478, endPoint y: 320, distance: 552.7
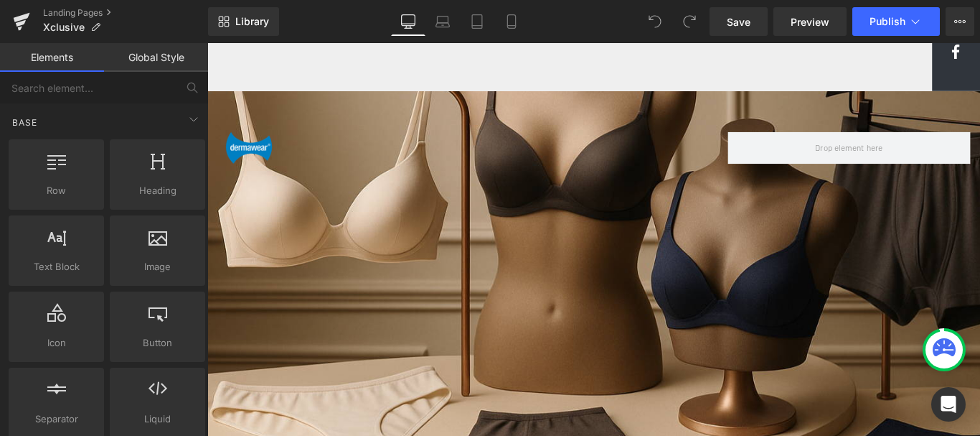
scroll to position [1651, 0]
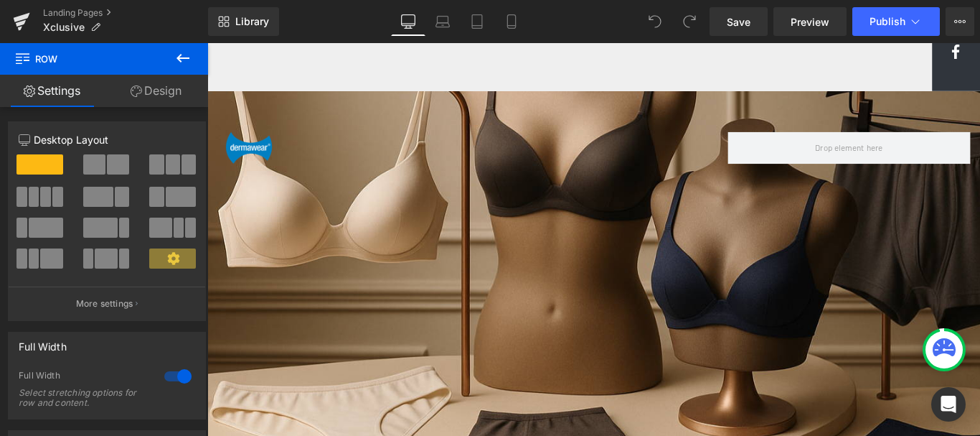
drag, startPoint x: 615, startPoint y: 195, endPoint x: 615, endPoint y: 151, distance: 43.8
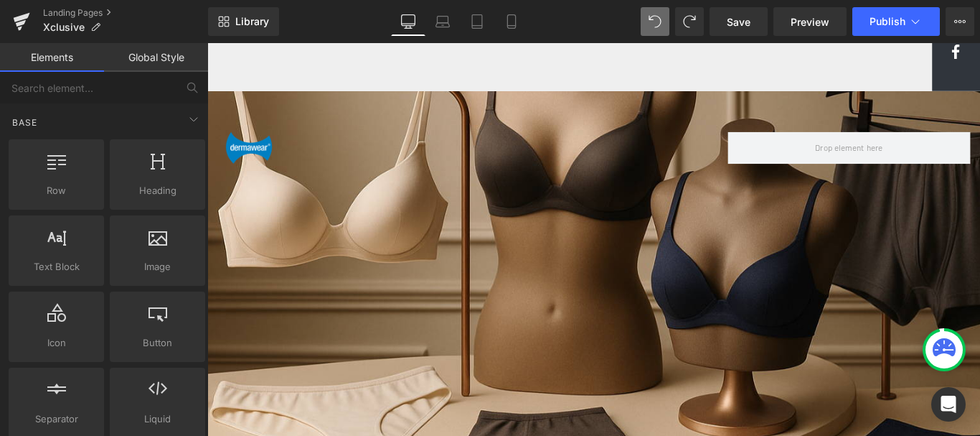
scroll to position [1866, 0]
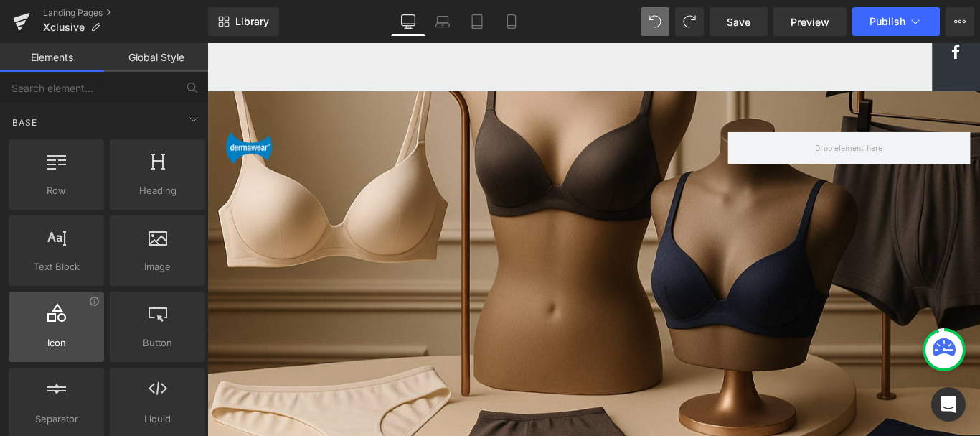
scroll to position [72, 0]
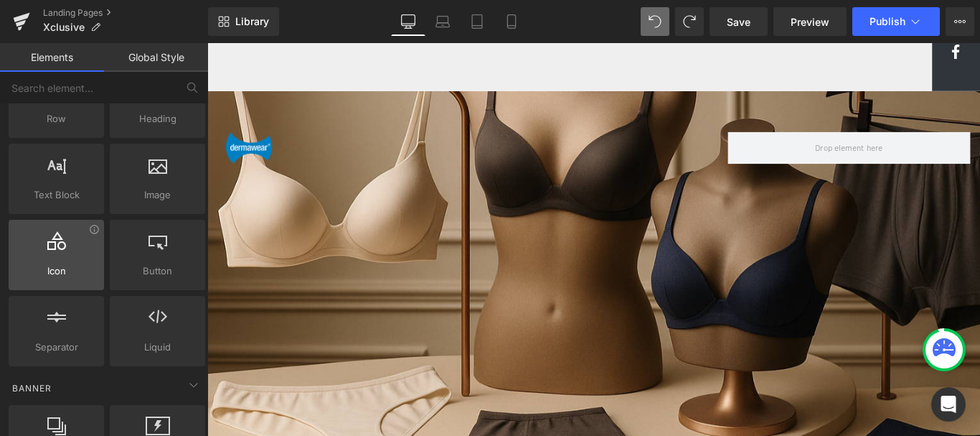
click at [60, 255] on div at bounding box center [56, 247] width 87 height 32
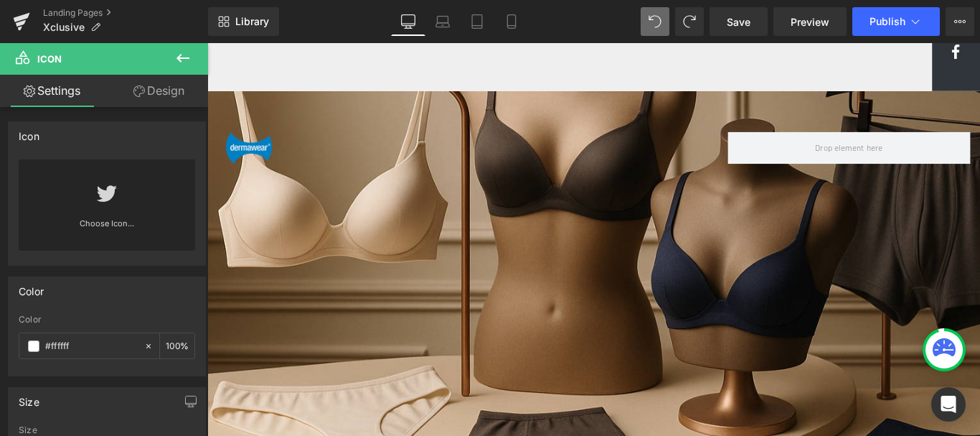
scroll to position [1869, 0]
drag, startPoint x: 1038, startPoint y: 243, endPoint x: 871, endPoint y: 222, distance: 167.8
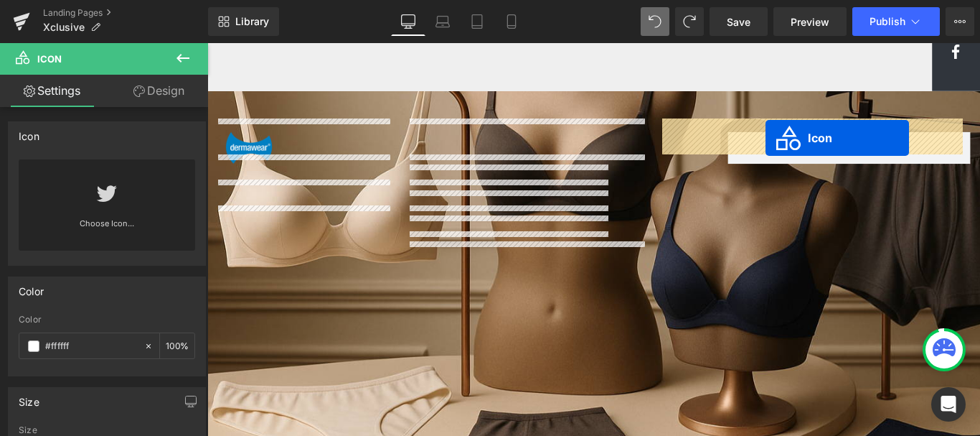
drag, startPoint x: 1016, startPoint y: 322, endPoint x: 835, endPoint y: 149, distance: 250.3
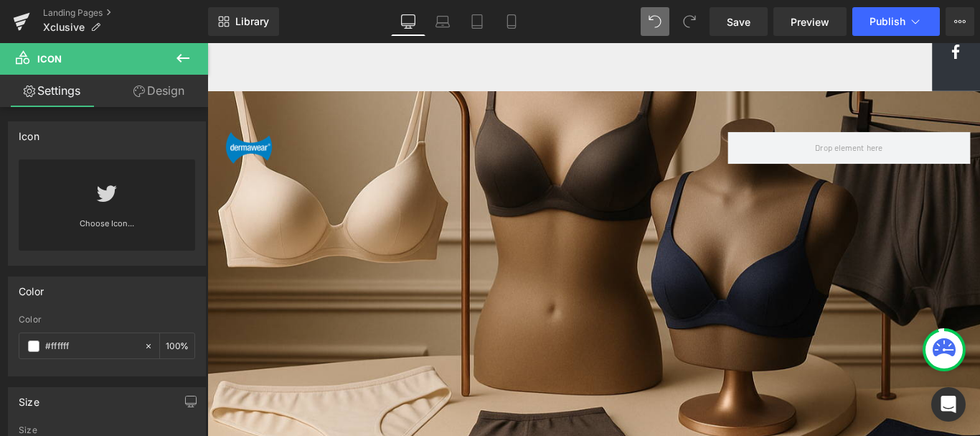
click at [100, 220] on link "Choose Icon..." at bounding box center [107, 234] width 177 height 34
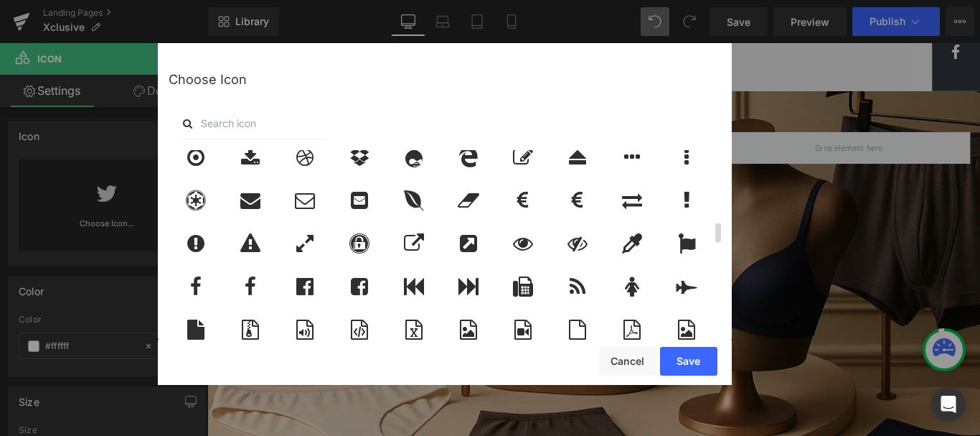
scroll to position [861, 0]
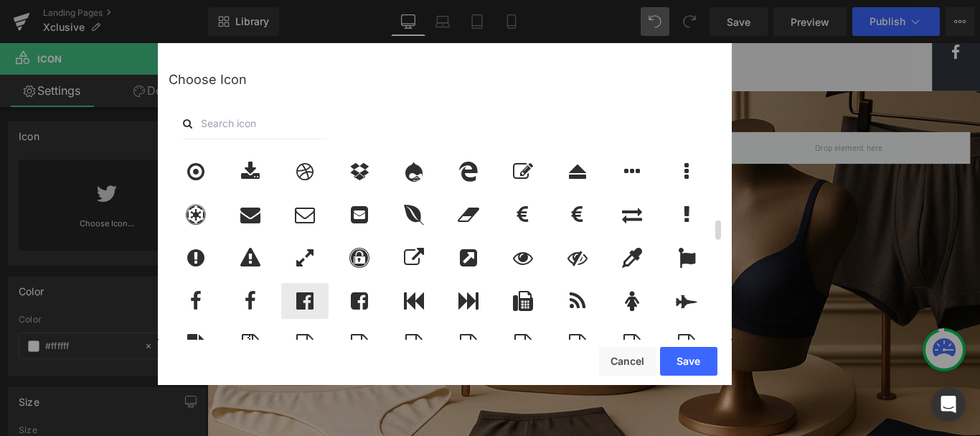
click at [305, 299] on icon at bounding box center [304, 301] width 17 height 20
click at [691, 364] on button "Save" at bounding box center [688, 361] width 57 height 29
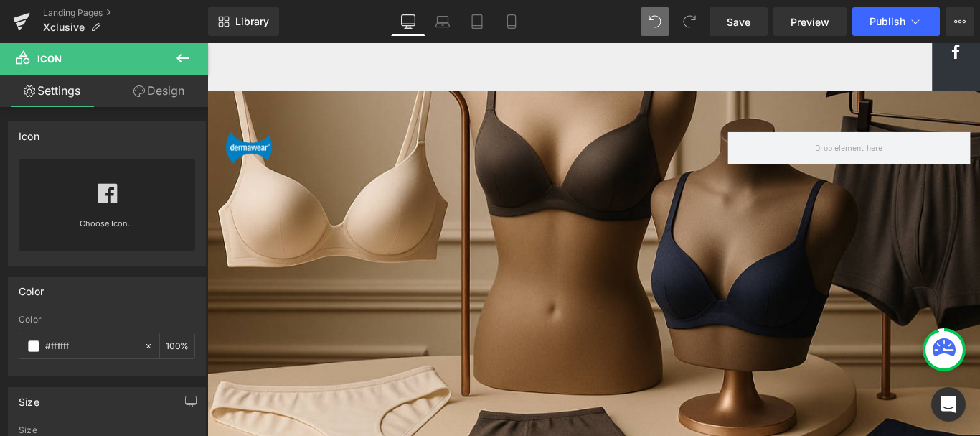
scroll to position [1952, 0]
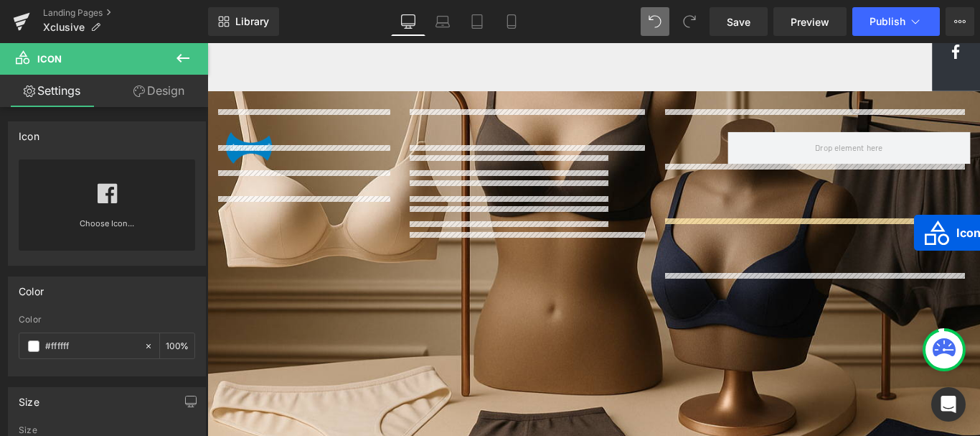
drag, startPoint x: 1018, startPoint y: 355, endPoint x: 1002, endPoint y: 256, distance: 100.3
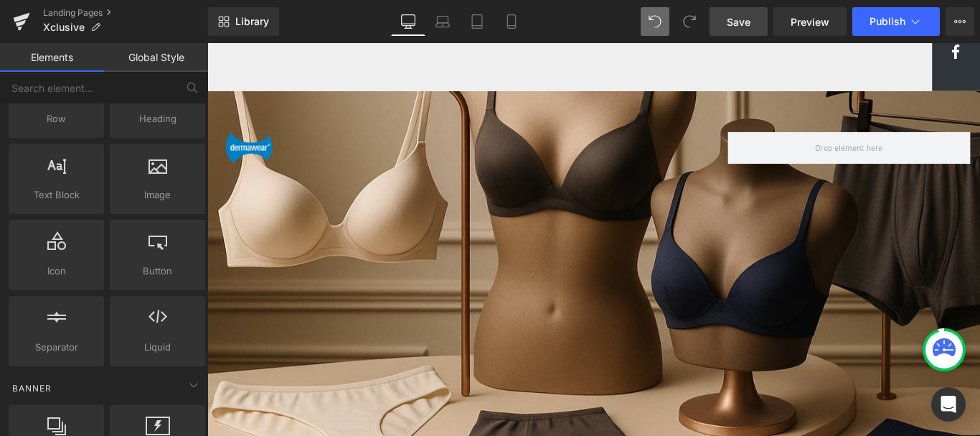
click at [731, 22] on span "Save" at bounding box center [739, 21] width 24 height 15
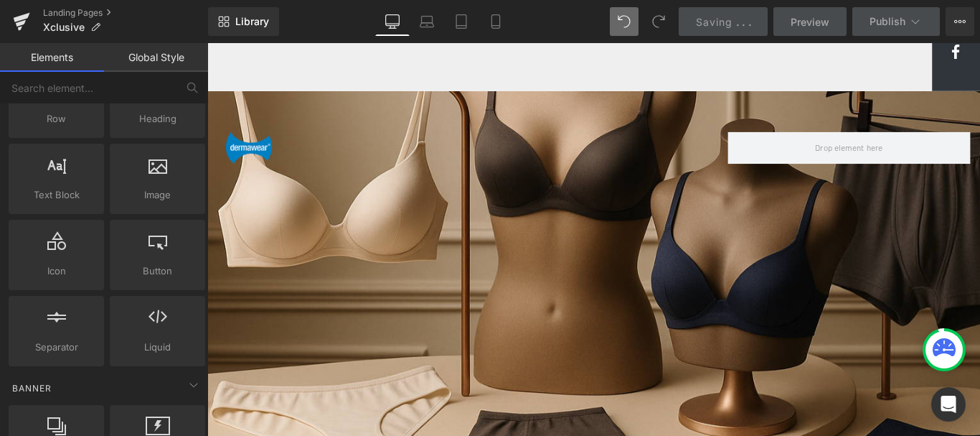
scroll to position [1737, 0]
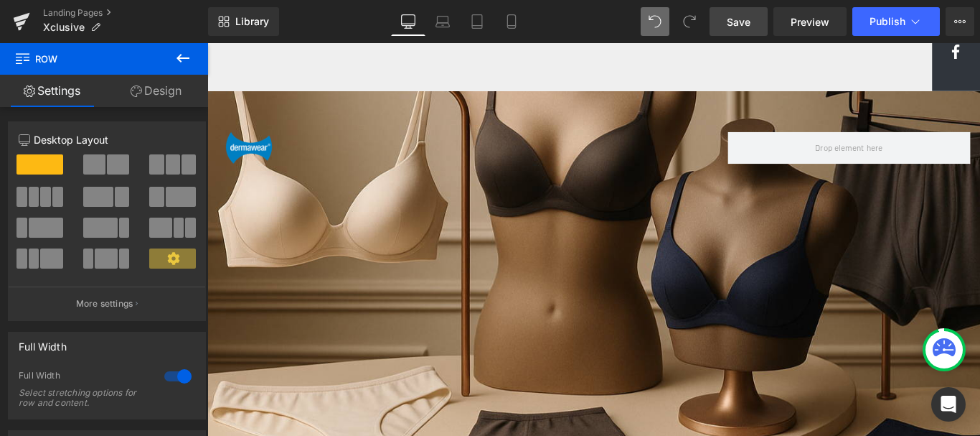
drag, startPoint x: 627, startPoint y: 327, endPoint x: 942, endPoint y: 66, distance: 409.3
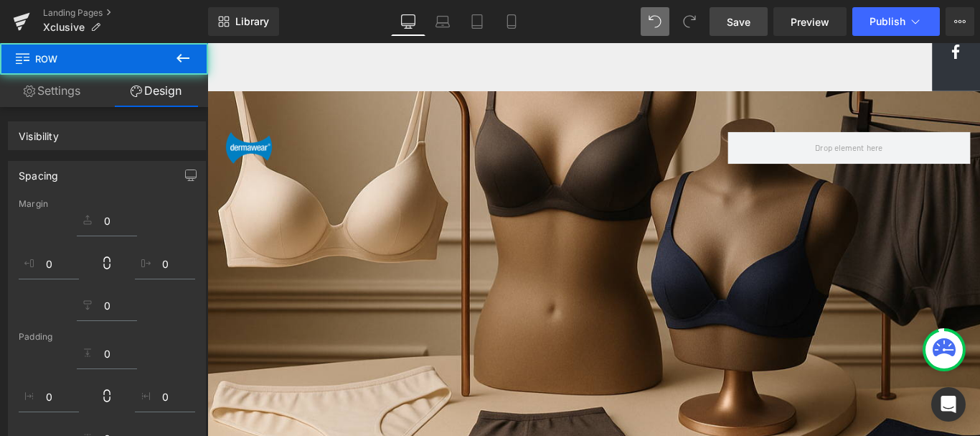
click at [734, 23] on span "Save" at bounding box center [739, 21] width 24 height 15
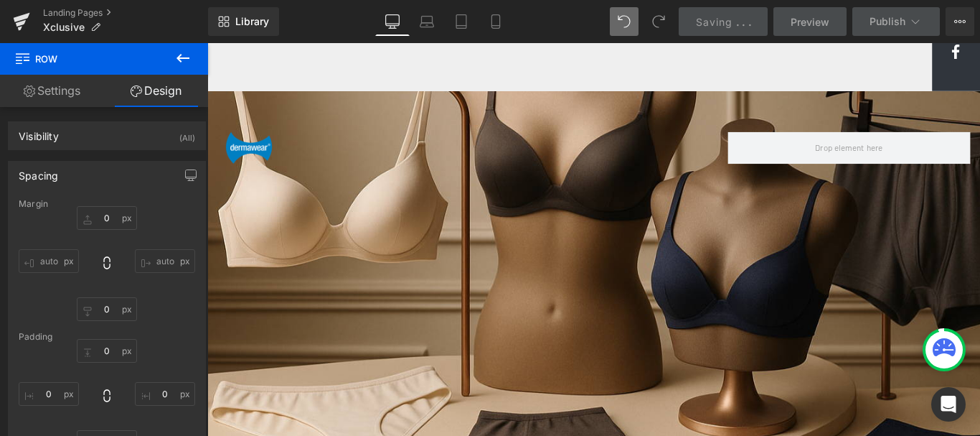
scroll to position [1808, 0]
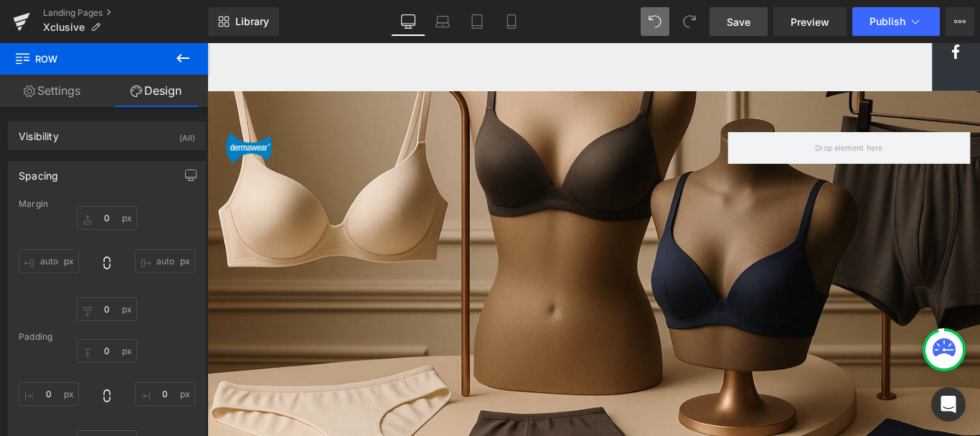
click at [744, 11] on link "Save" at bounding box center [739, 21] width 58 height 29
